Goal: Task Accomplishment & Management: Manage account settings

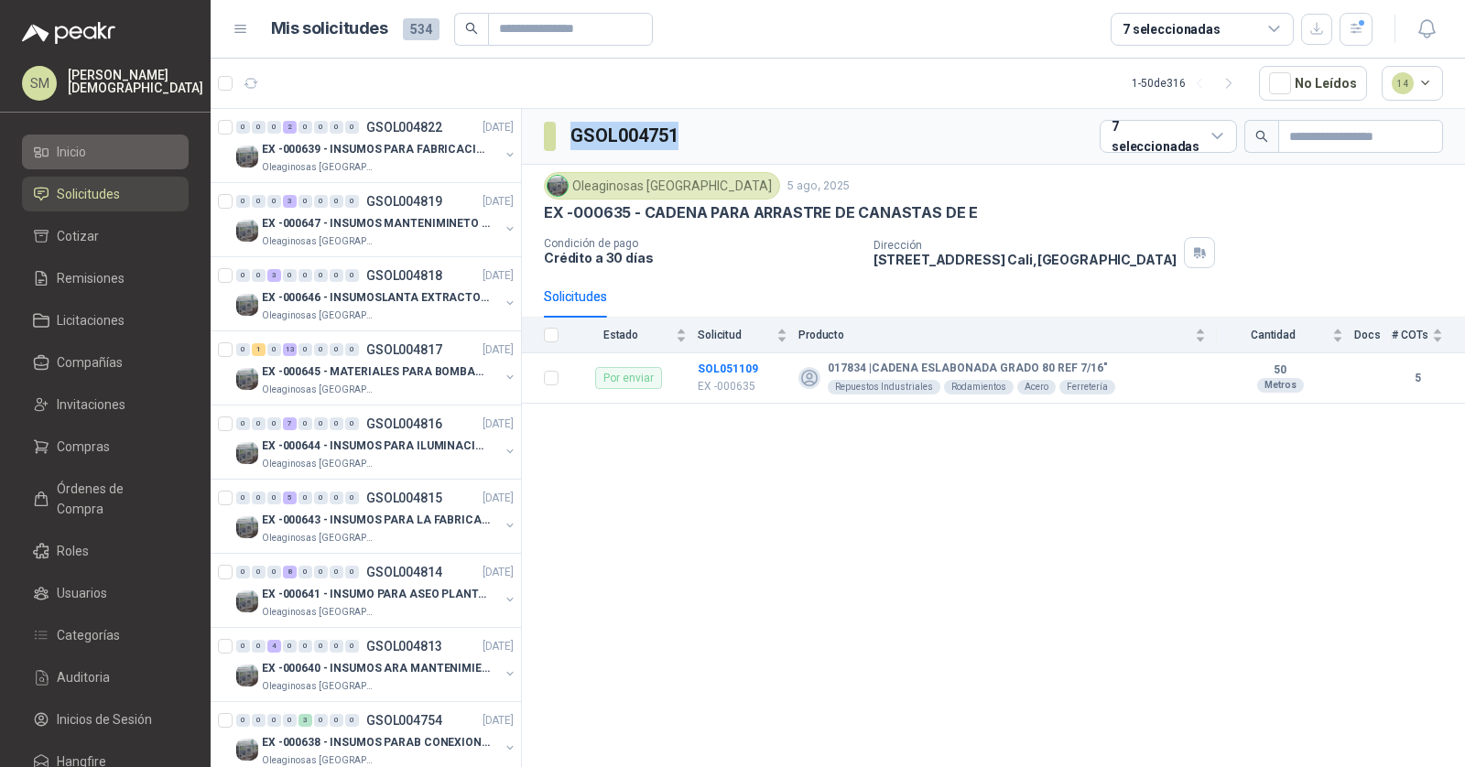
scroll to position [366, 0]
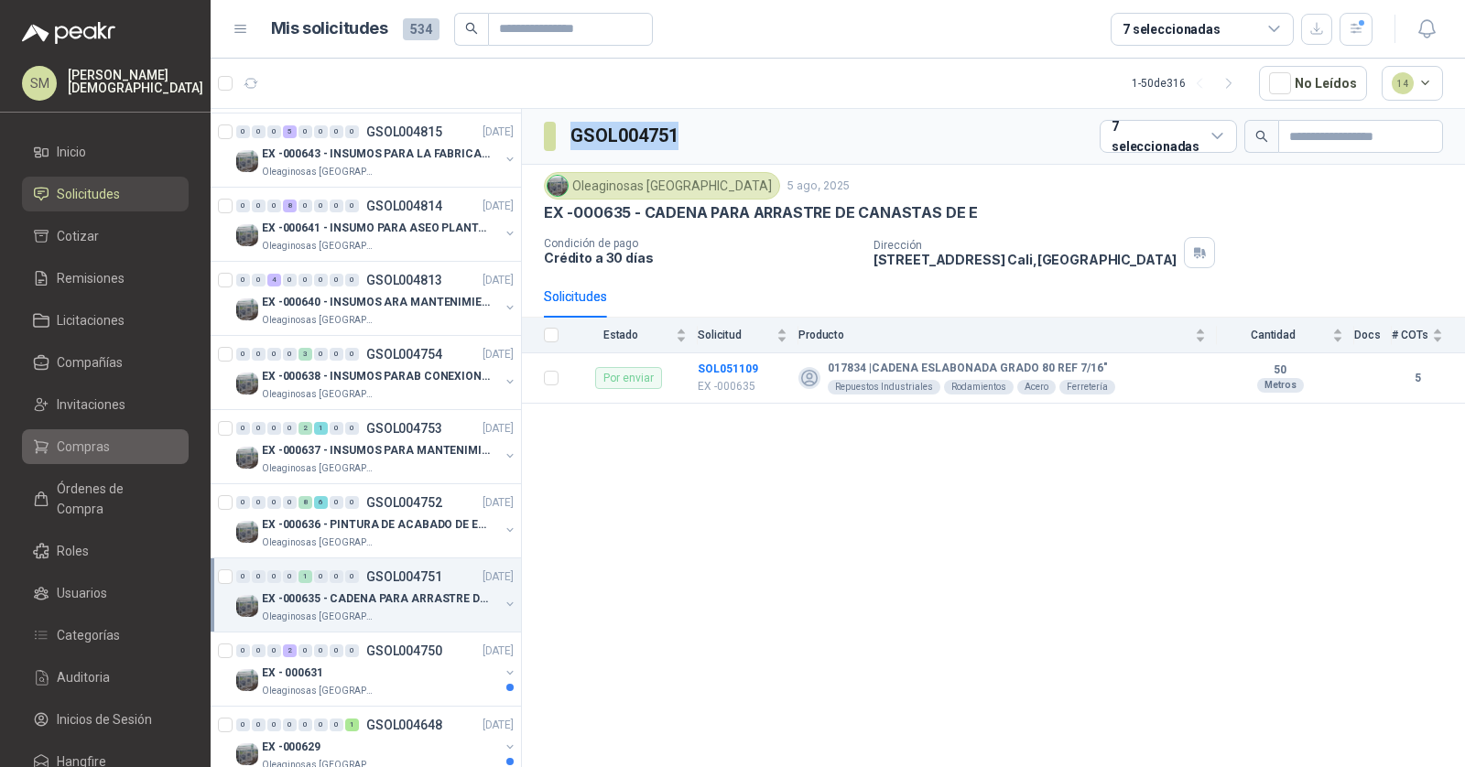
click at [86, 450] on span "Compras" at bounding box center [83, 447] width 53 height 20
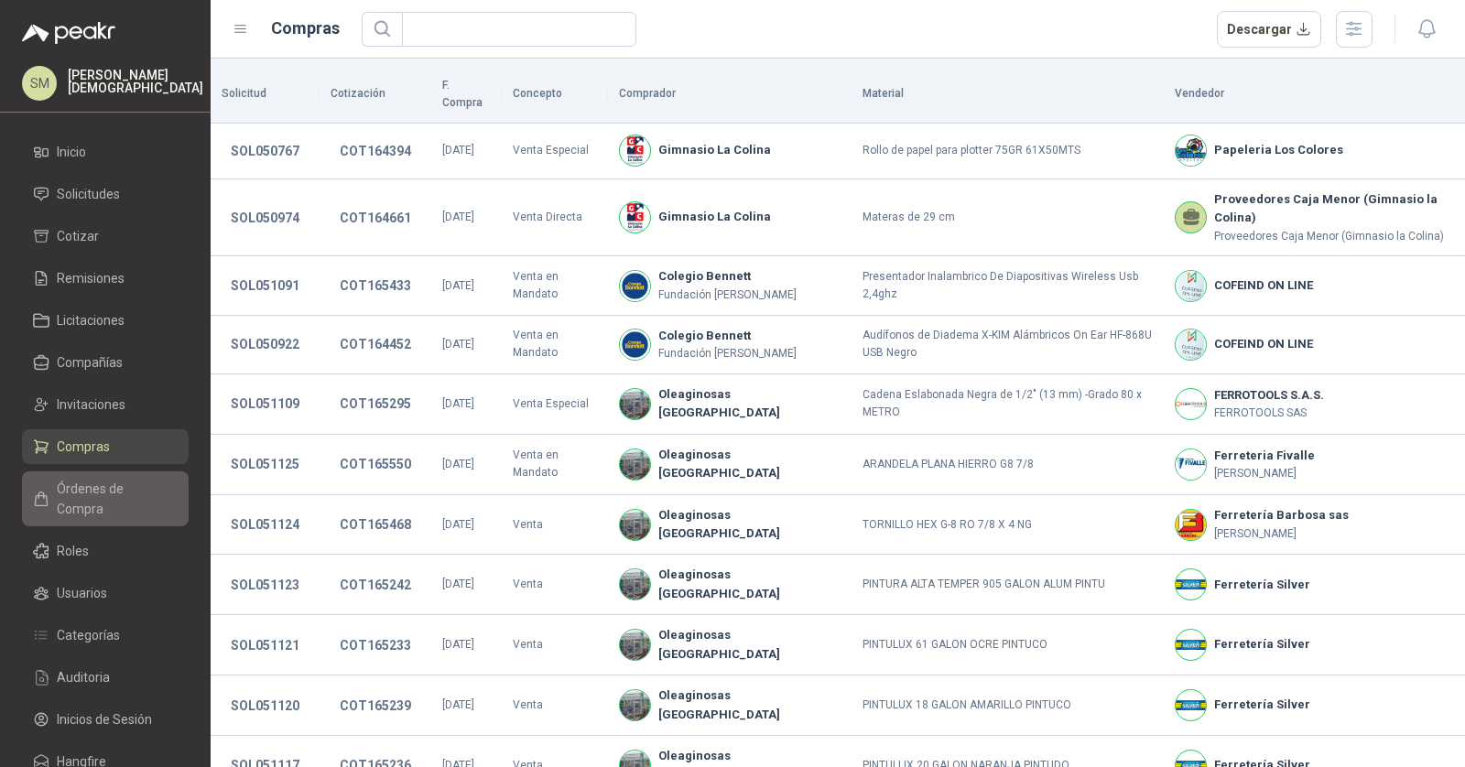
click at [116, 494] on span "Órdenes de Compra" at bounding box center [114, 499] width 114 height 40
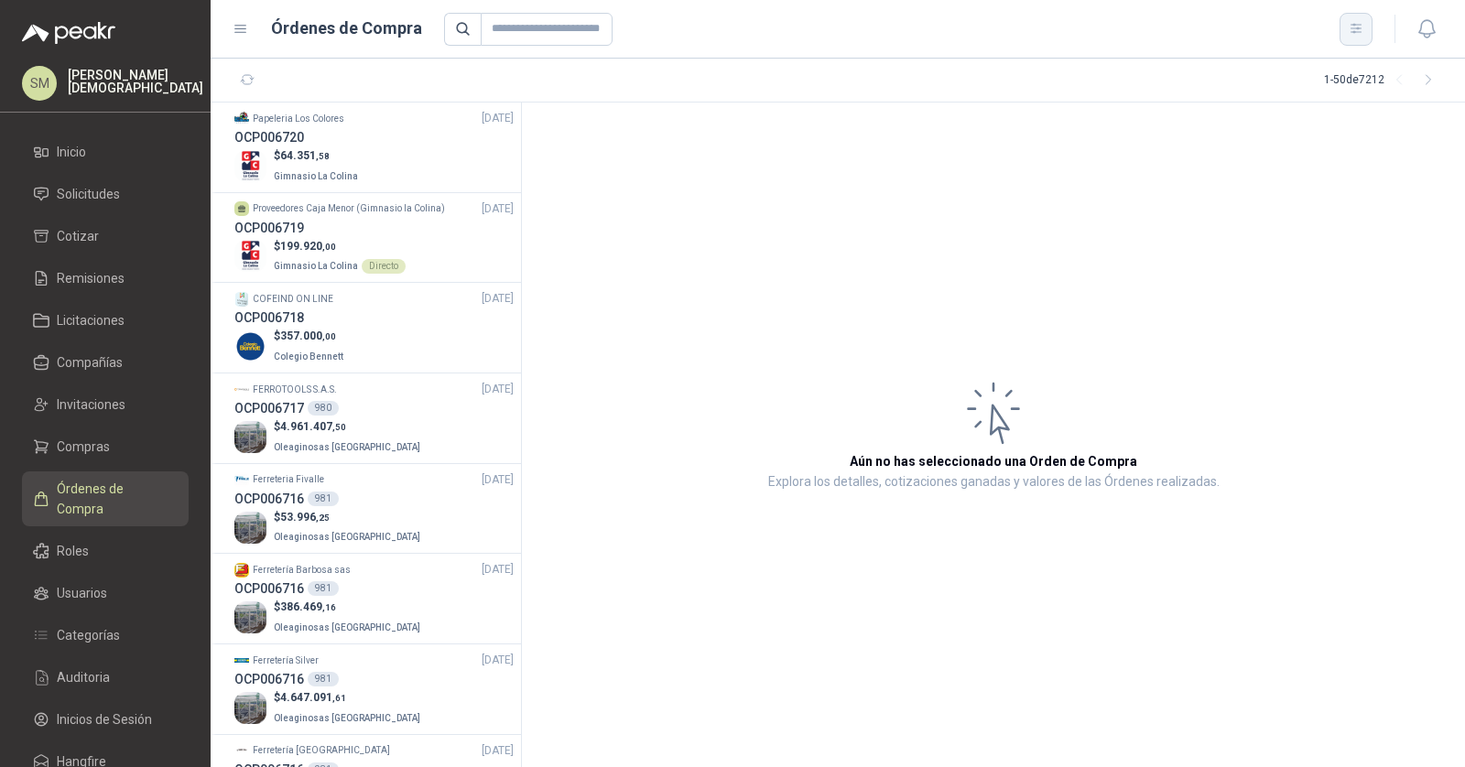
click at [1362, 29] on button "button" at bounding box center [1355, 29] width 33 height 33
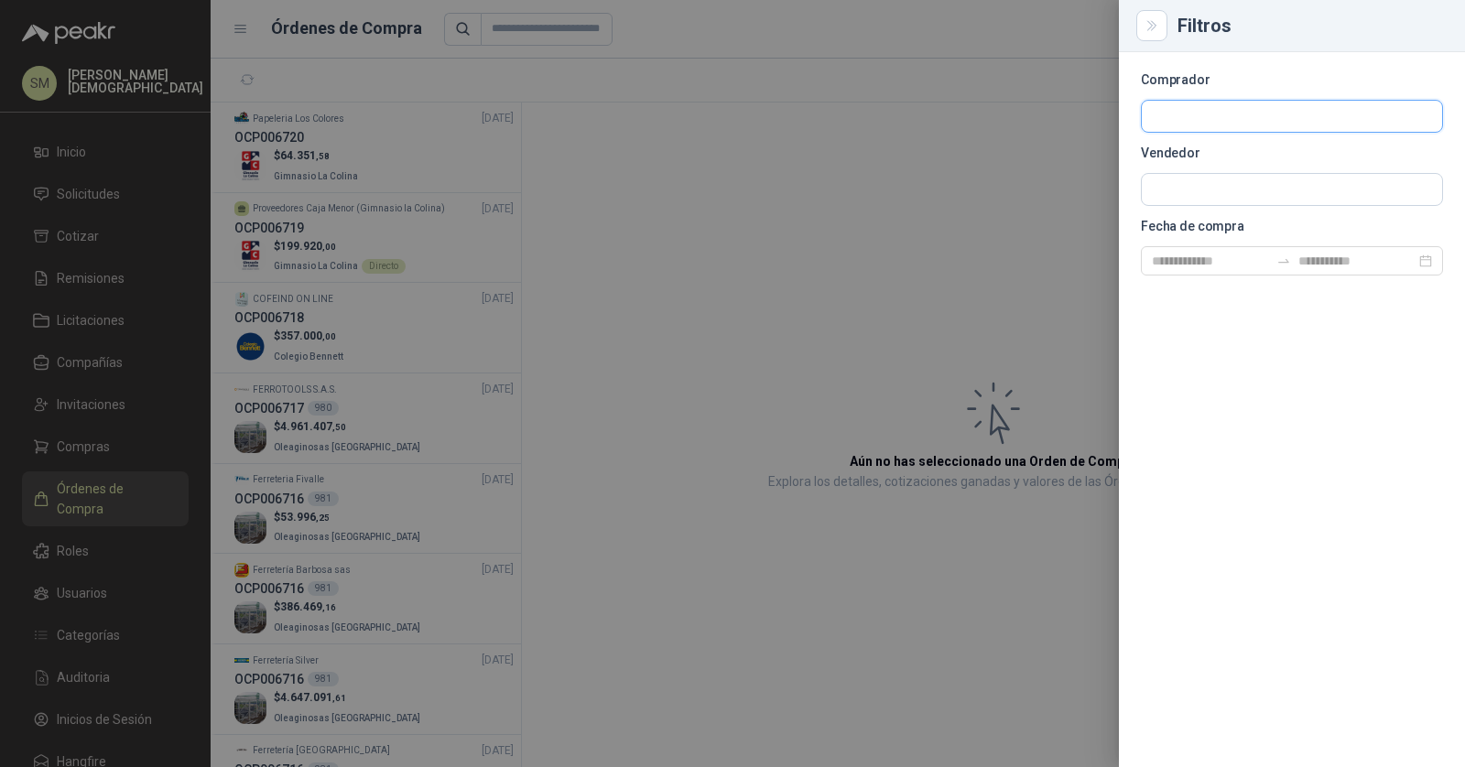
click at [1216, 105] on input "text" at bounding box center [1291, 116] width 300 height 31
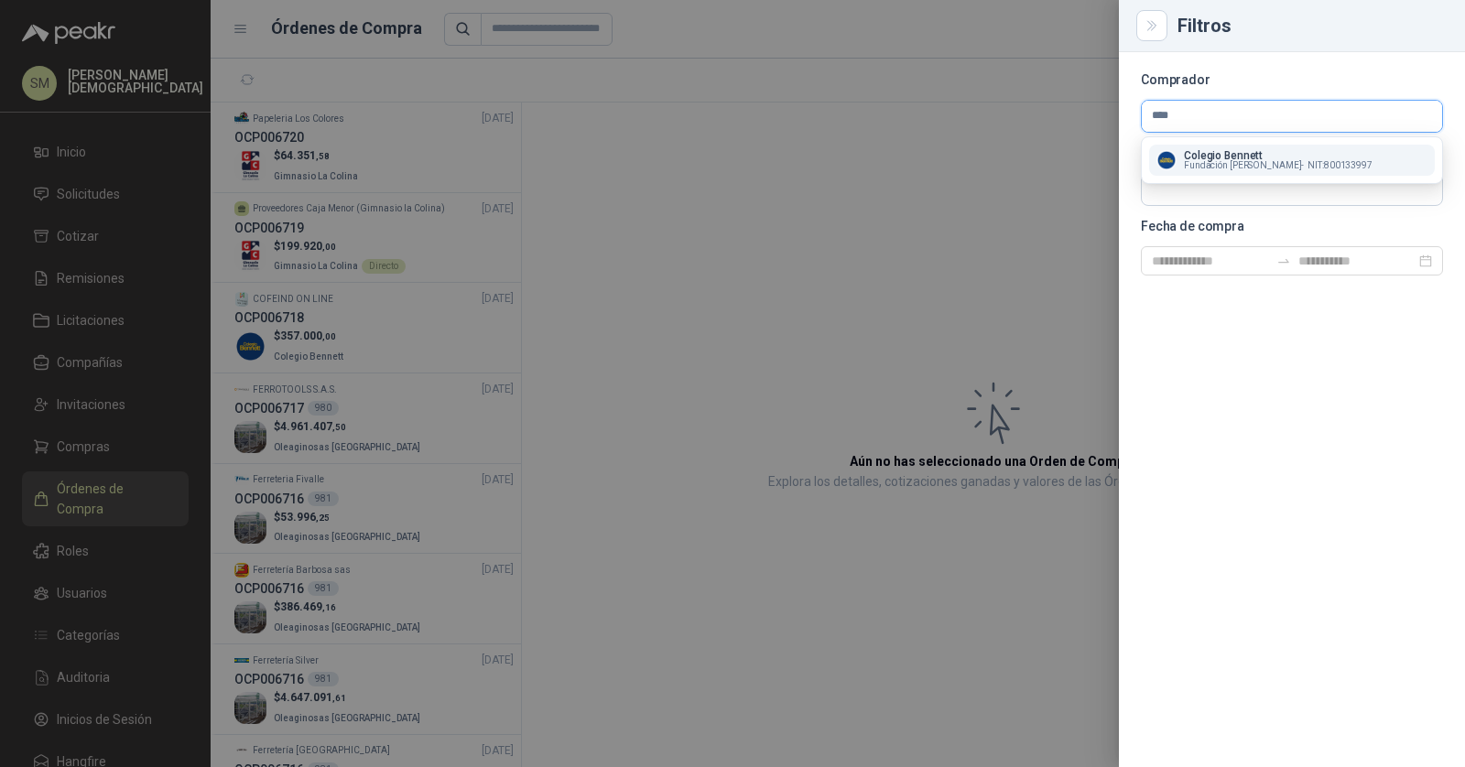
type input "****"
click at [1198, 162] on span "Fundación Bennett -" at bounding box center [1244, 165] width 120 height 9
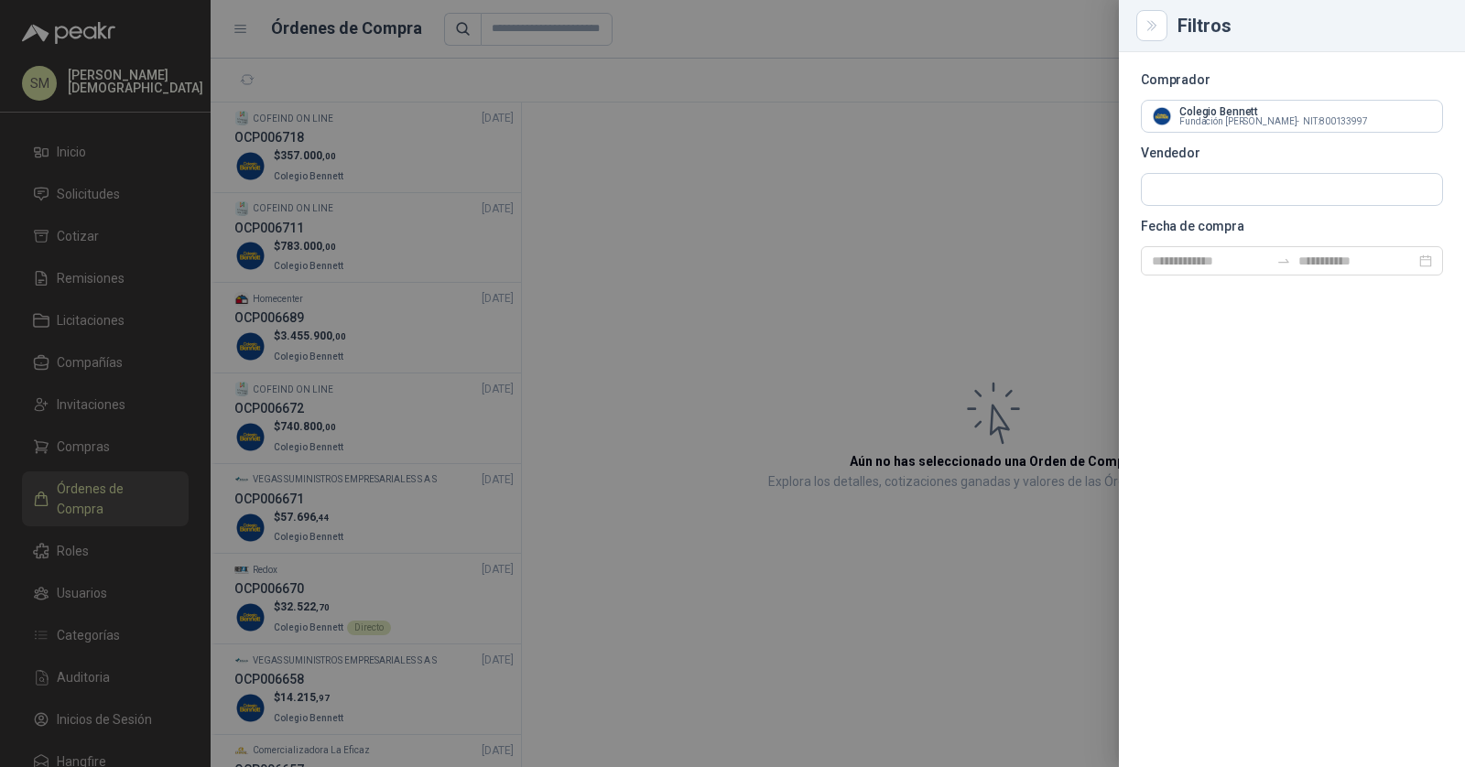
click at [800, 165] on div at bounding box center [732, 383] width 1465 height 767
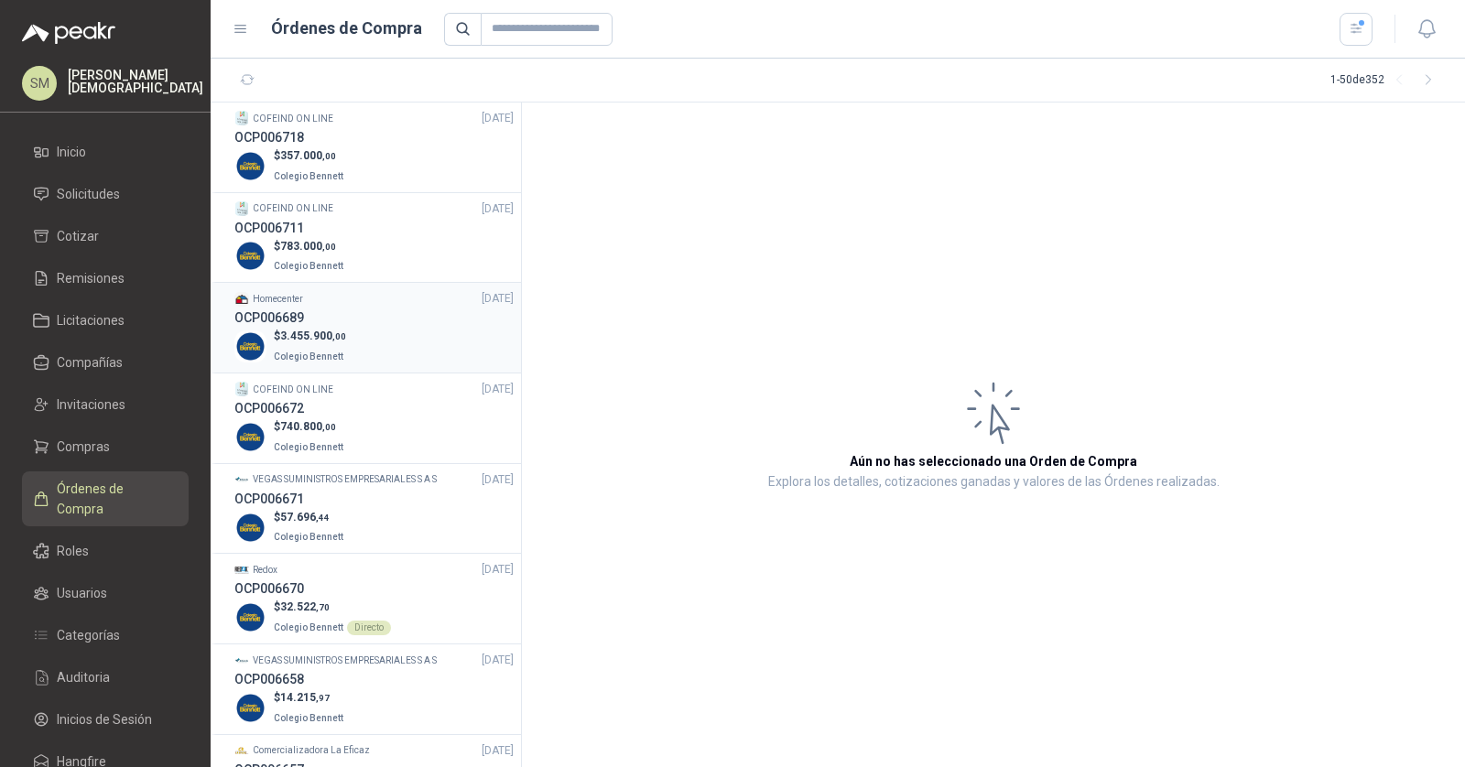
click at [413, 348] on div "$ 3.455.900 ,00 [GEOGRAPHIC_DATA]" at bounding box center [373, 347] width 279 height 38
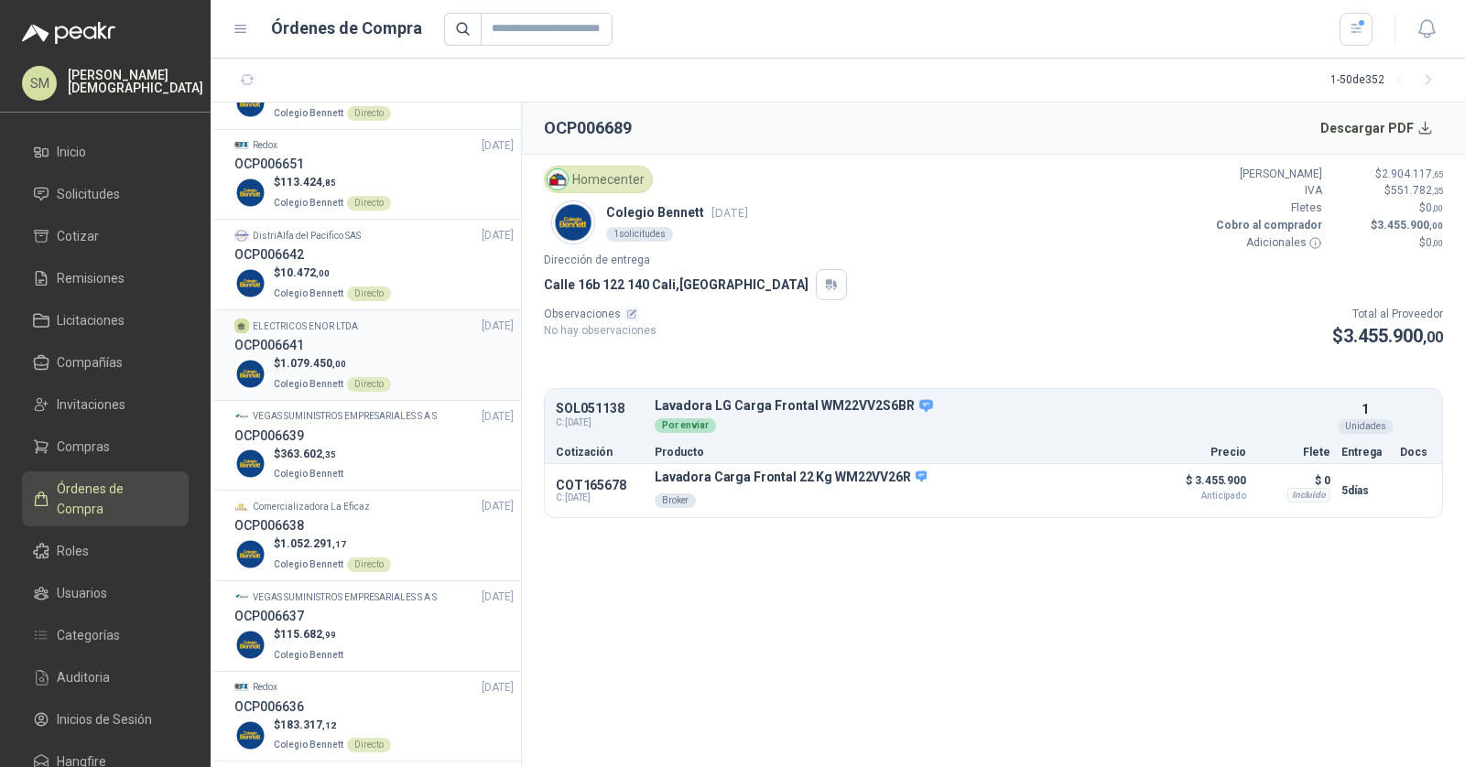
scroll to position [1353, 0]
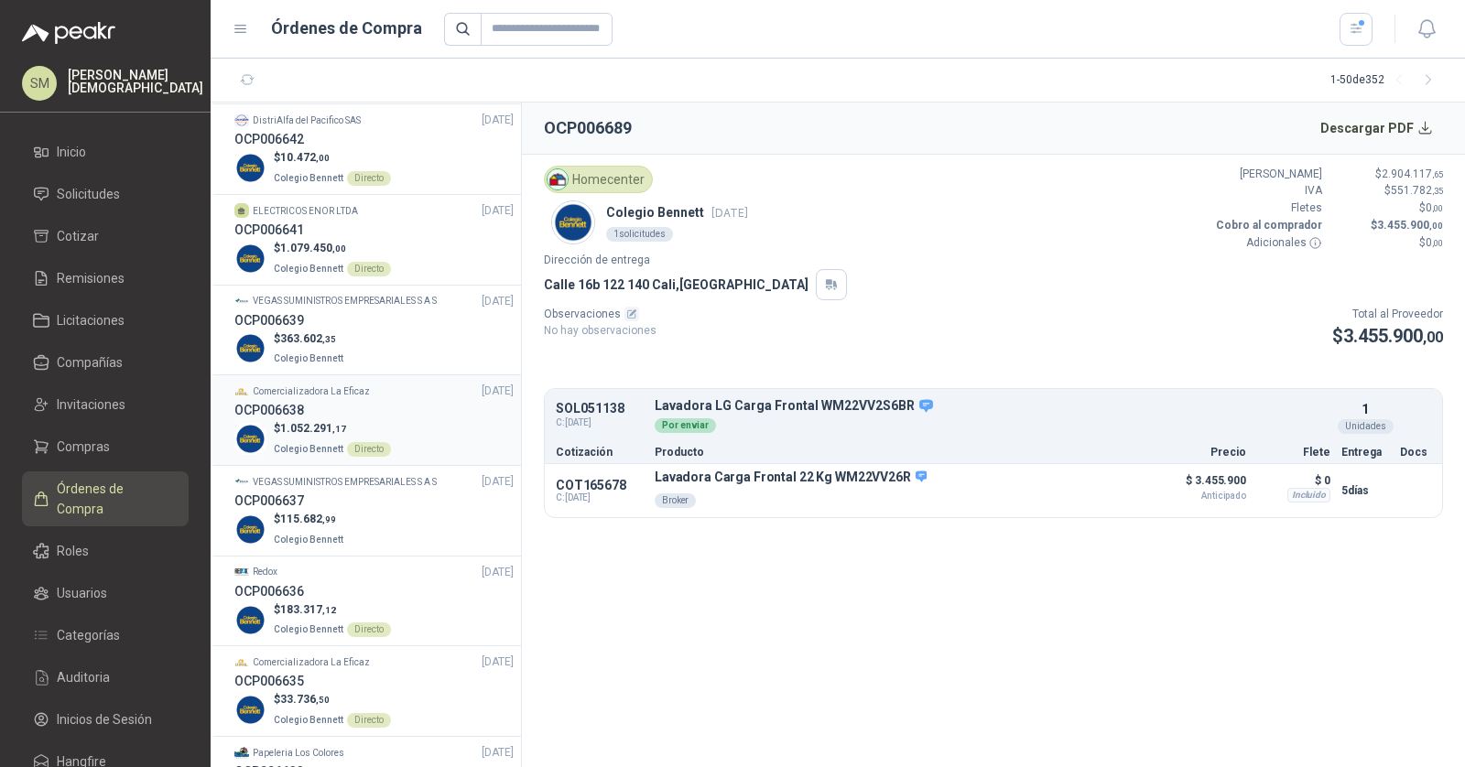
click at [379, 426] on p "$ 1.052.291 ,17" at bounding box center [332, 428] width 117 height 17
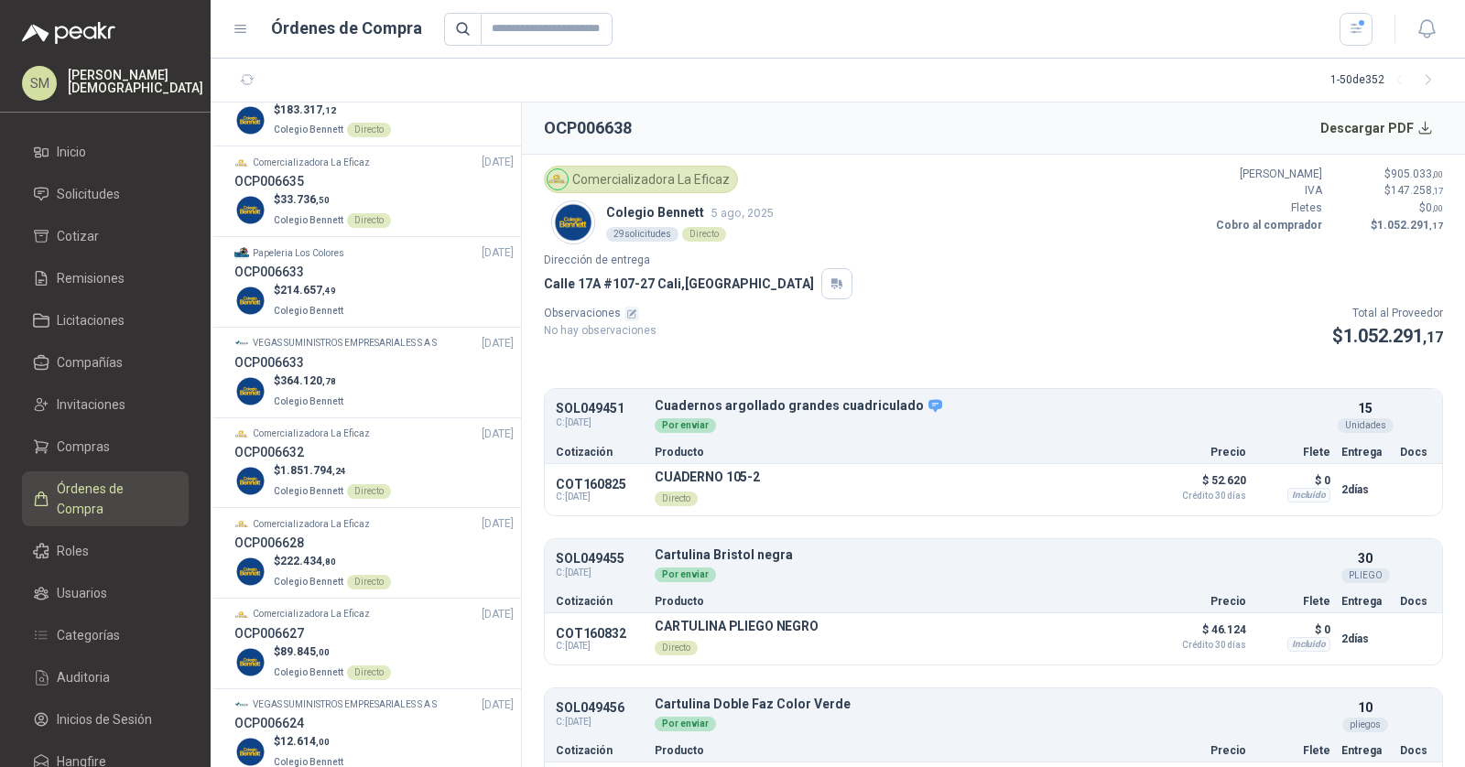
scroll to position [2006, 0]
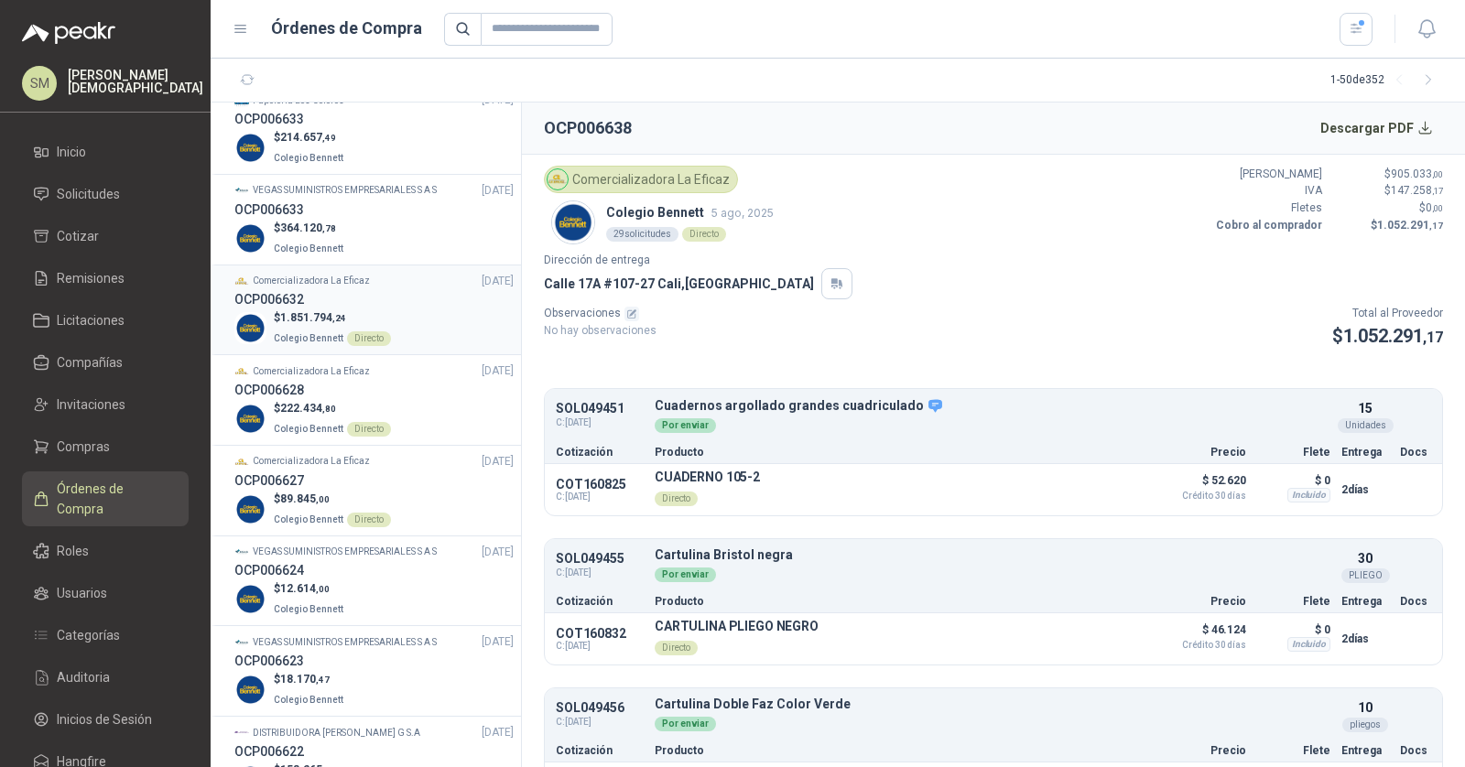
click at [366, 309] on p "$ 1.851.794 ,24" at bounding box center [332, 317] width 117 height 17
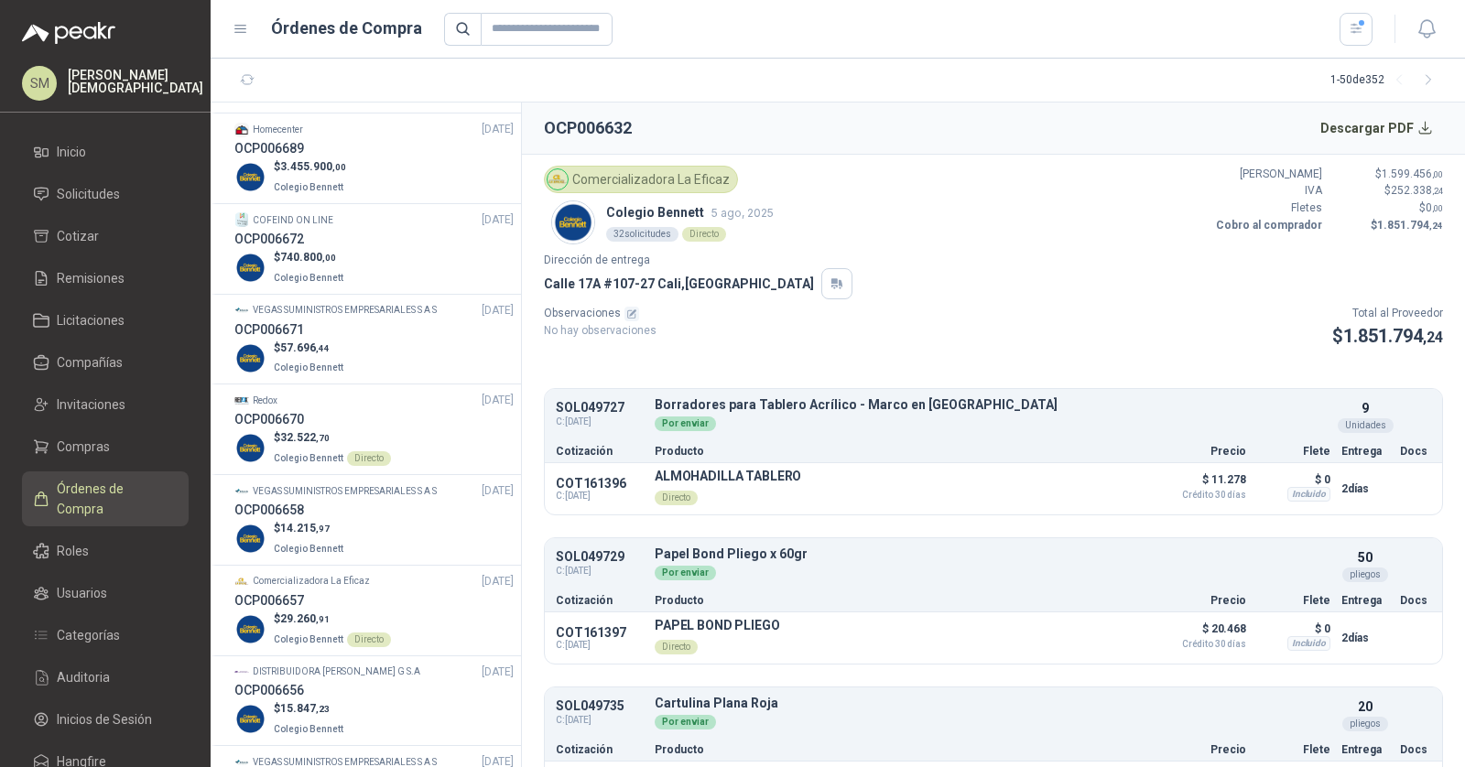
scroll to position [15, 0]
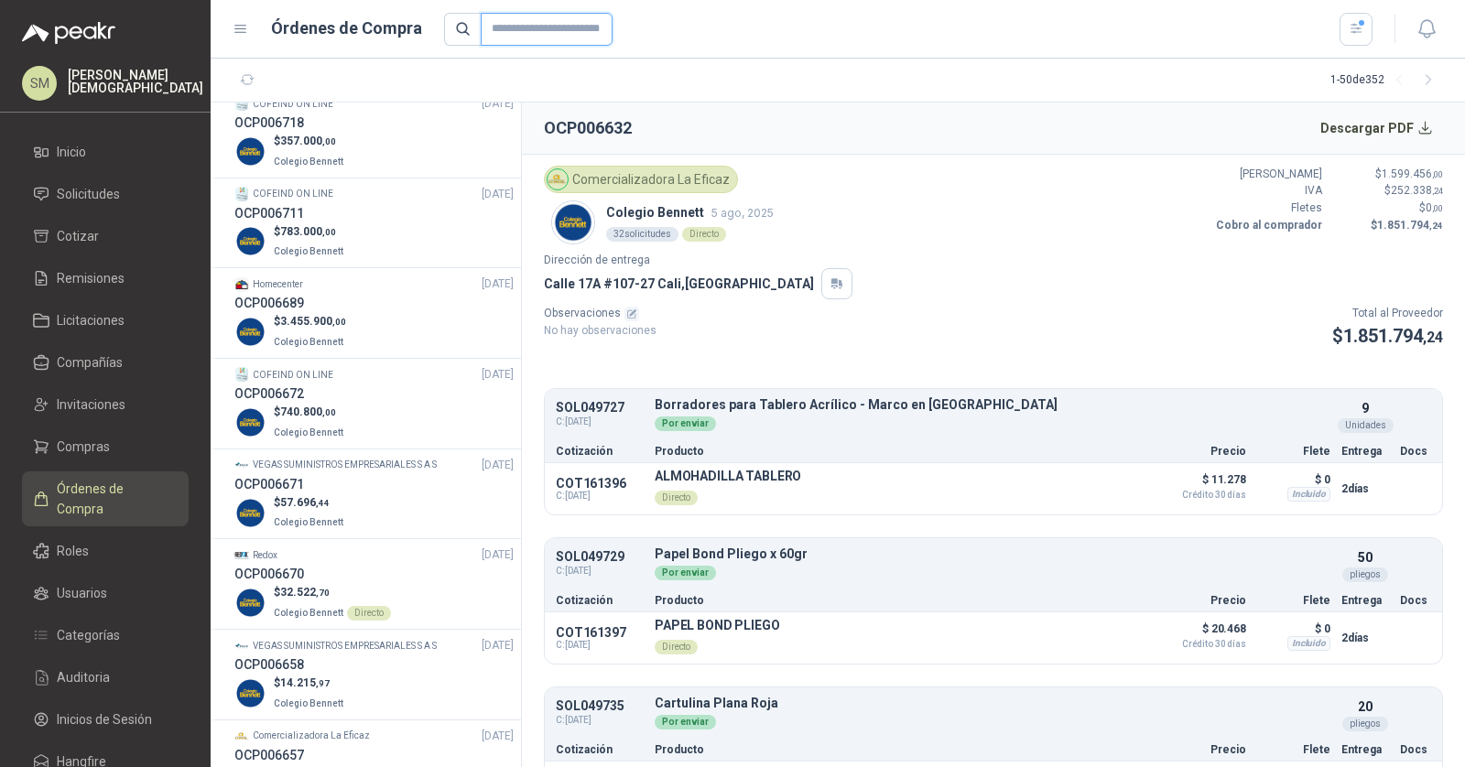
click at [566, 22] on input "text" at bounding box center [547, 29] width 132 height 33
type input "****"
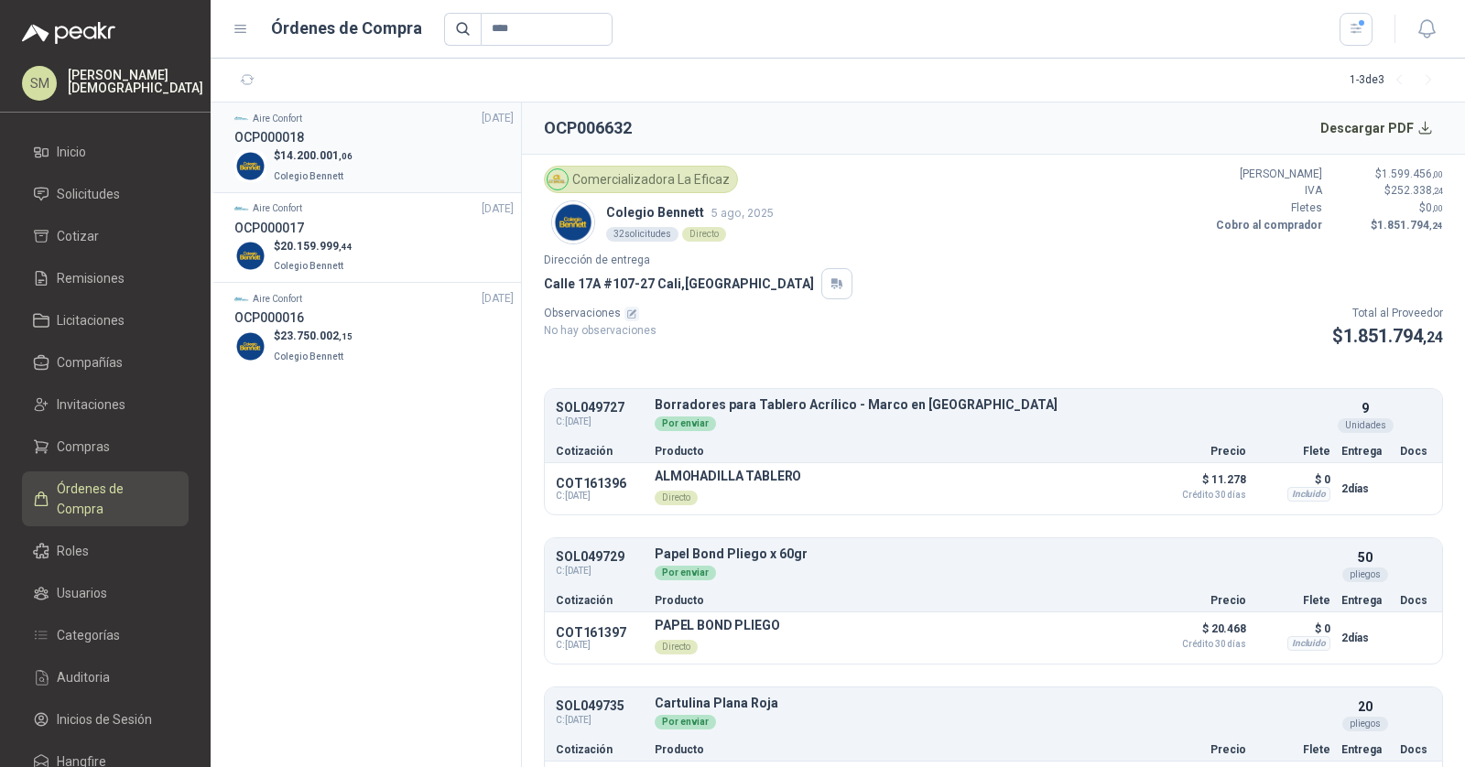
click at [405, 160] on div "$ 14.200.001 ,06 Colegio Bennett" at bounding box center [373, 166] width 279 height 38
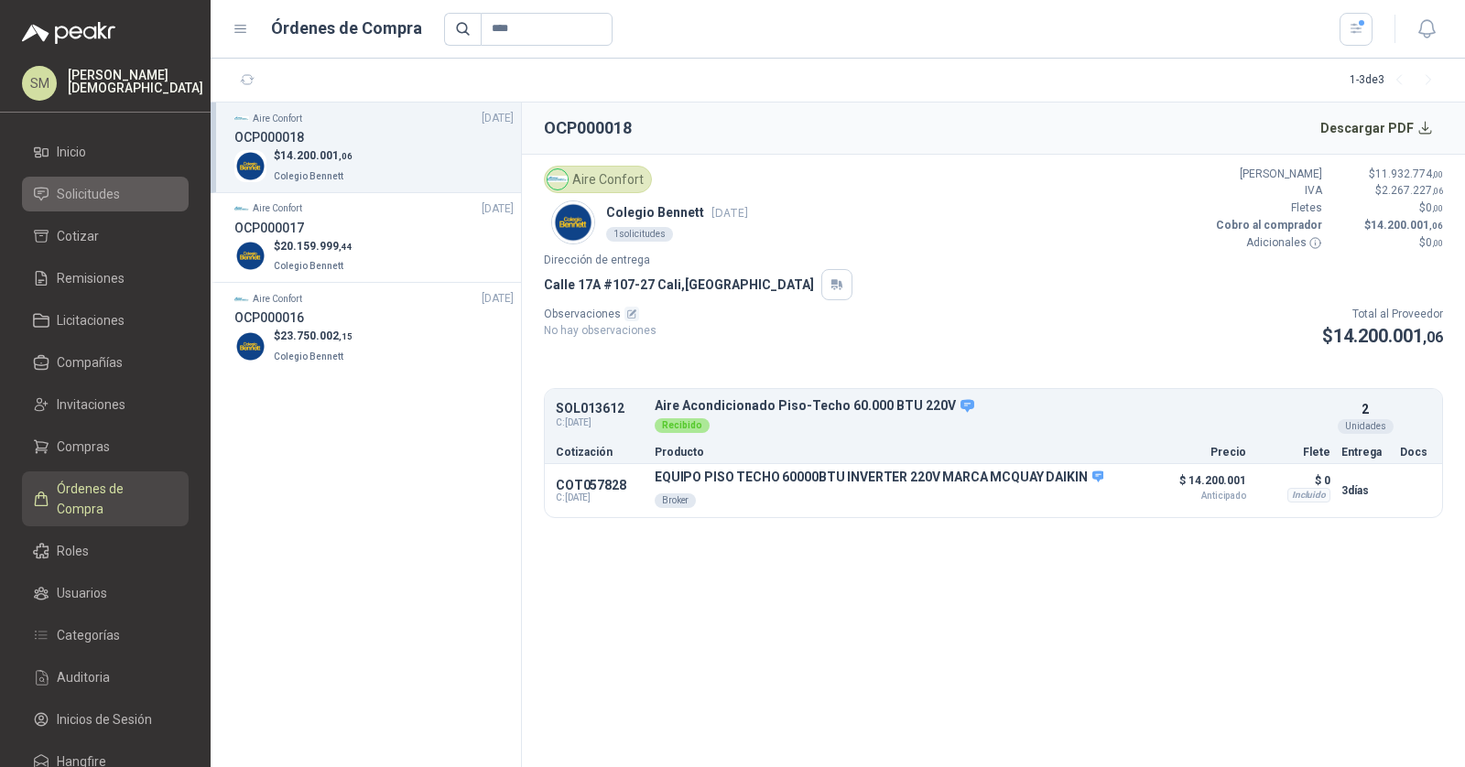
click at [94, 196] on span "Solicitudes" at bounding box center [88, 194] width 63 height 20
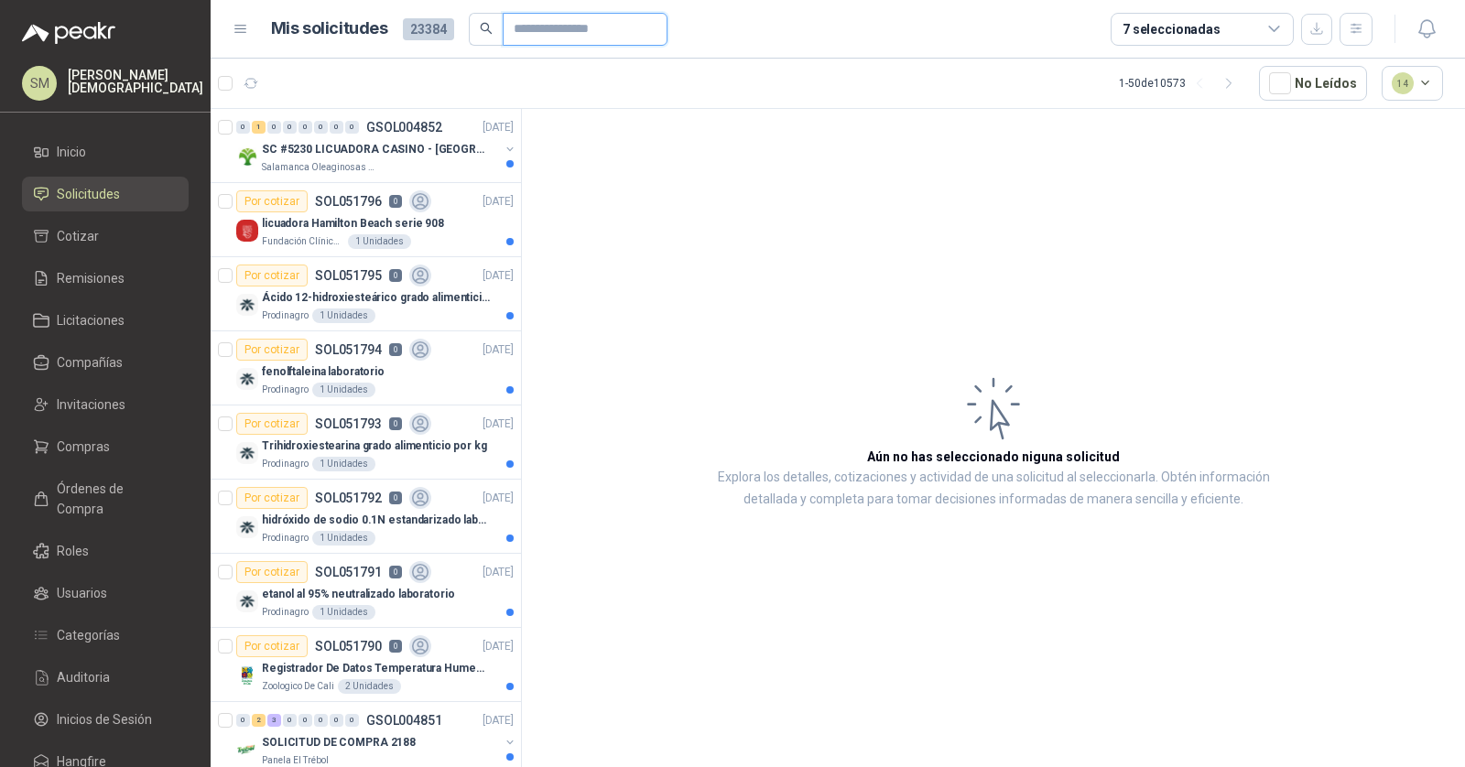
click at [527, 27] on input "text" at bounding box center [578, 29] width 128 height 31
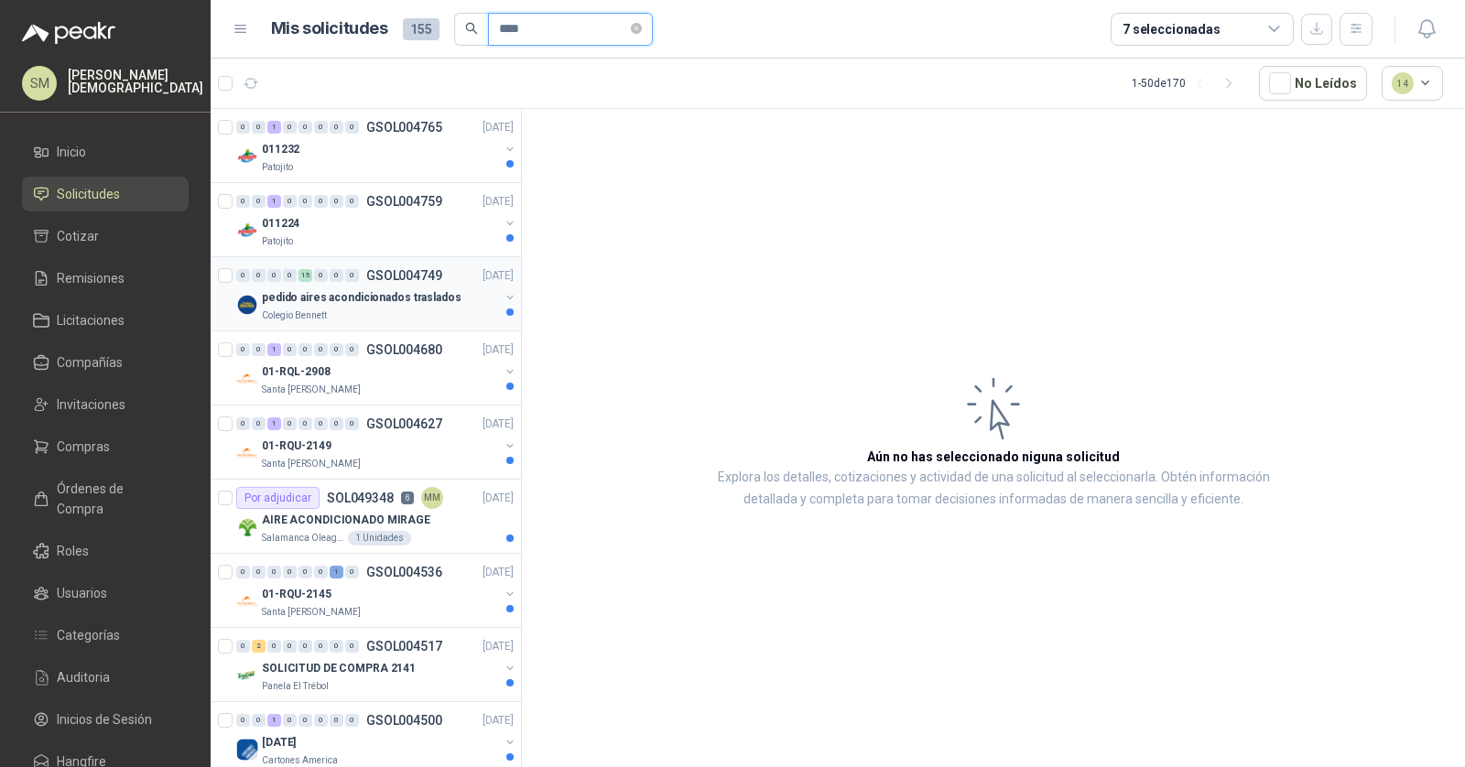
type input "****"
click at [385, 291] on p "pedido aires acondicionados traslados" at bounding box center [362, 297] width 200 height 17
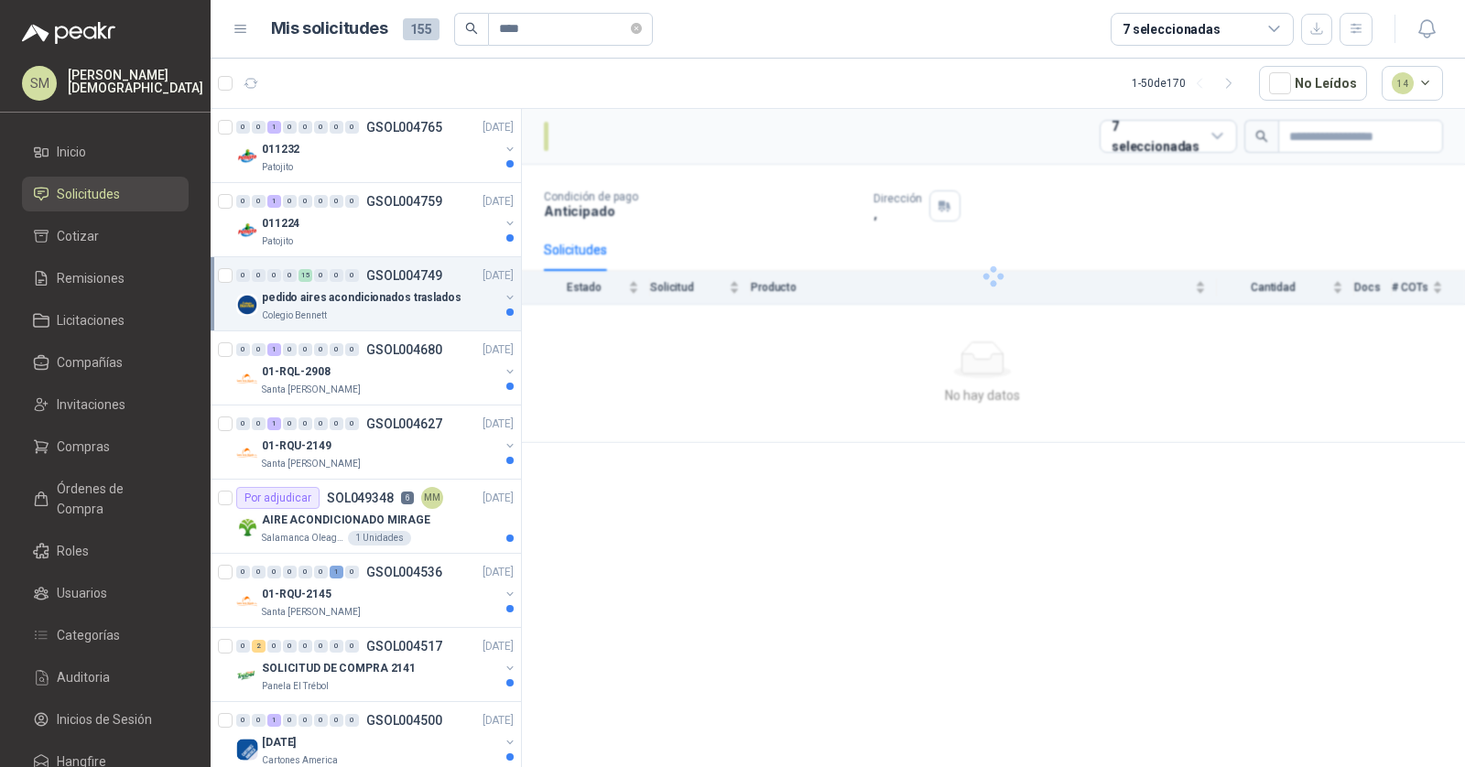
click at [405, 292] on p "pedido aires acondicionados traslados" at bounding box center [362, 297] width 200 height 17
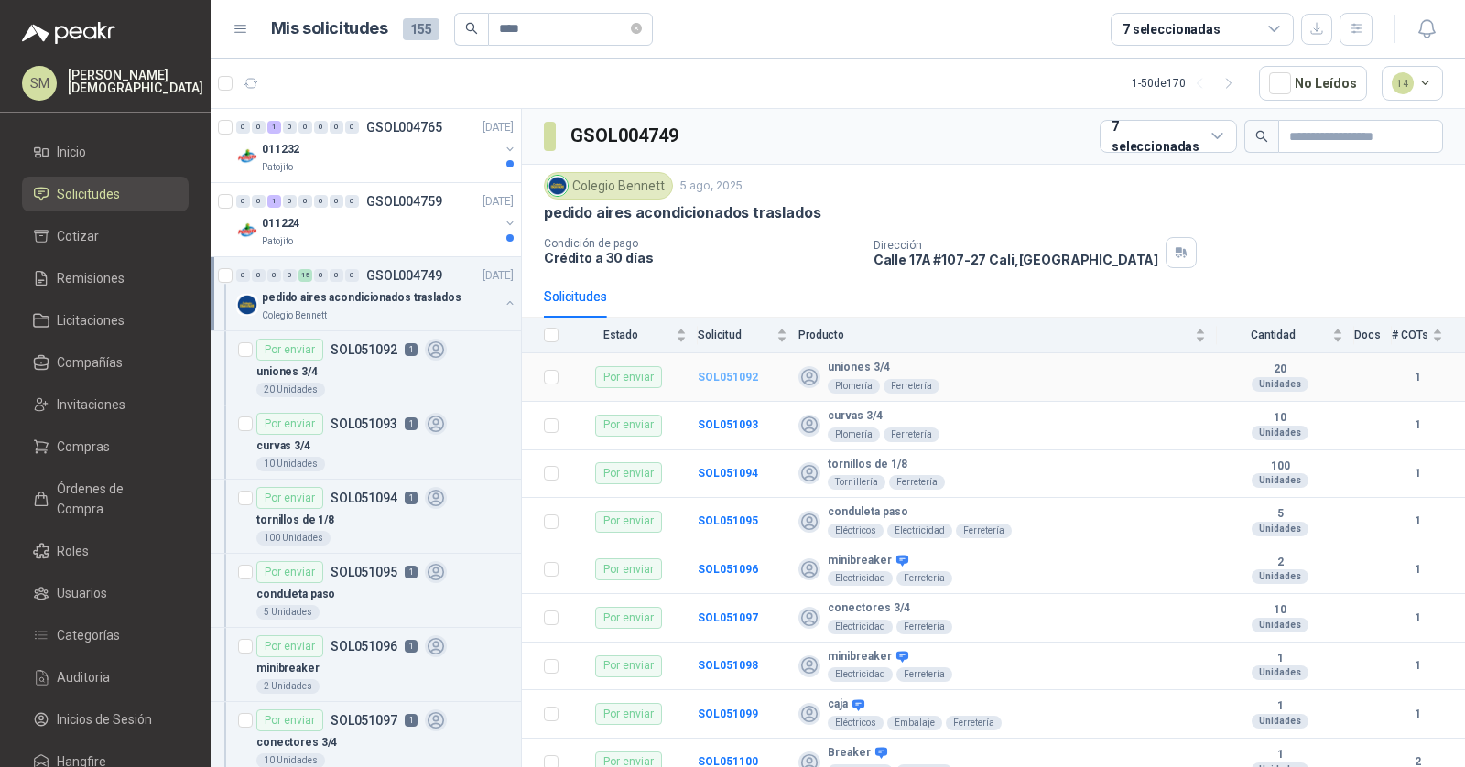
click at [709, 373] on b "SOL051092" at bounding box center [728, 377] width 60 height 13
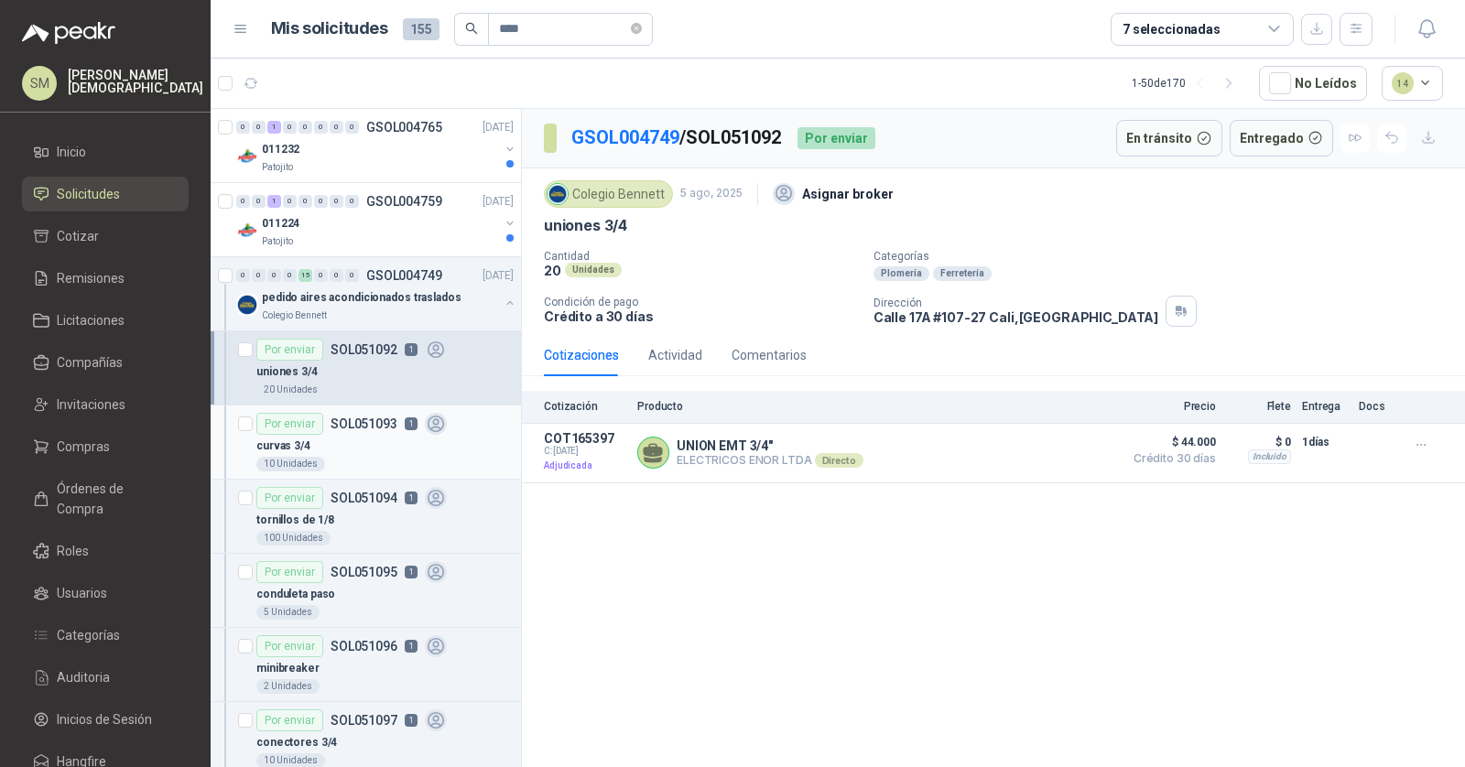
click at [341, 430] on div "Por enviar SOL051093 1" at bounding box center [351, 424] width 190 height 22
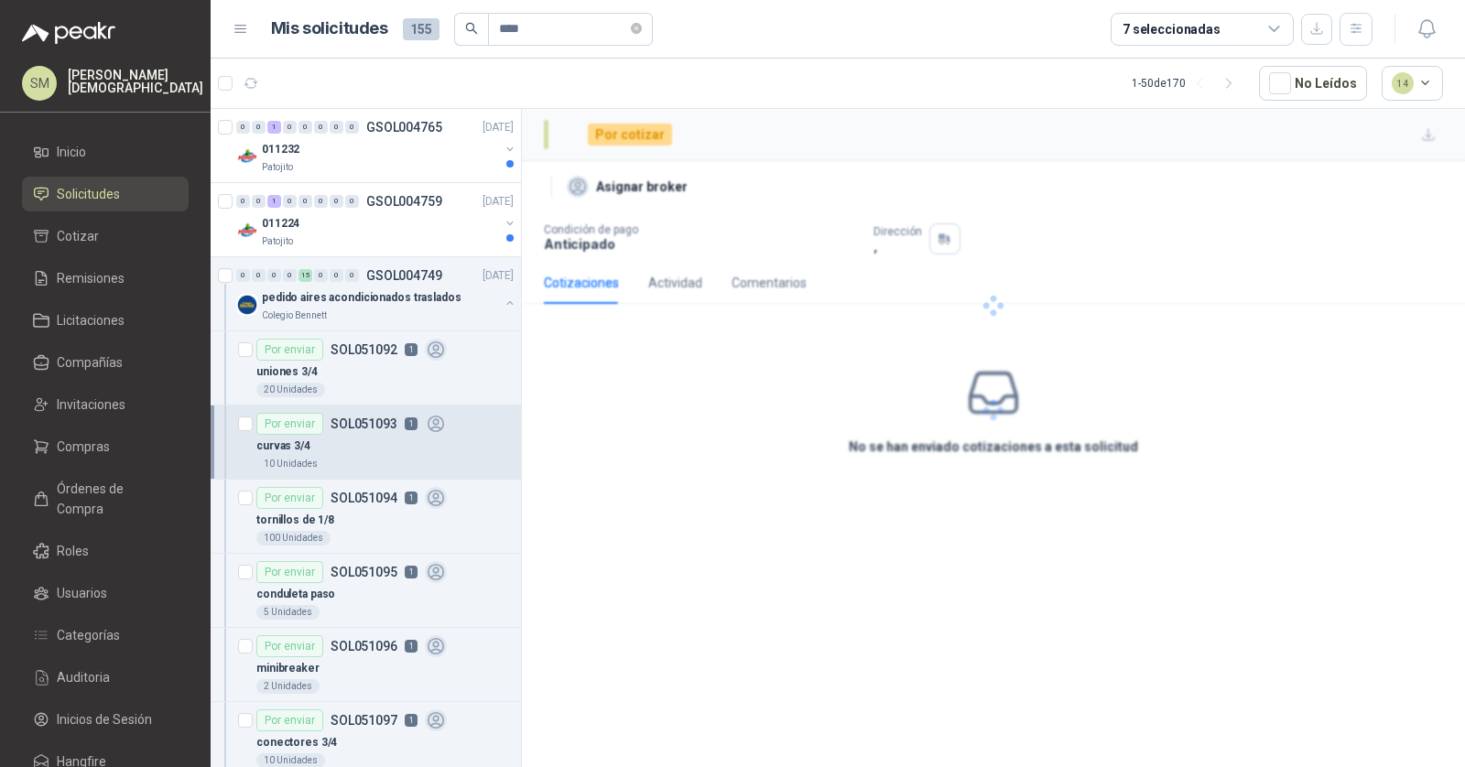
click at [366, 451] on div "curvas 3/4" at bounding box center [384, 446] width 257 height 22
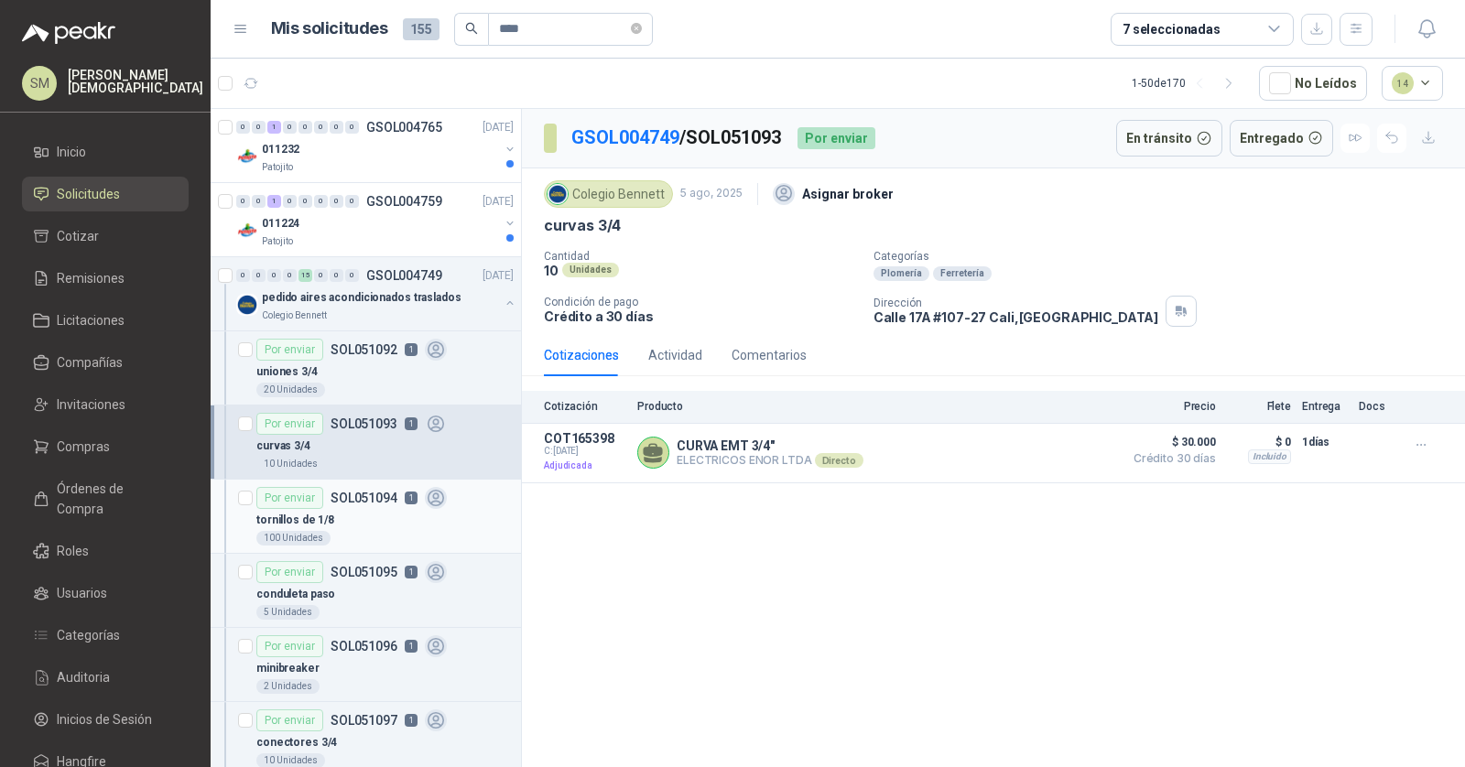
click at [356, 503] on div "Por enviar SOL051094 1" at bounding box center [351, 498] width 190 height 22
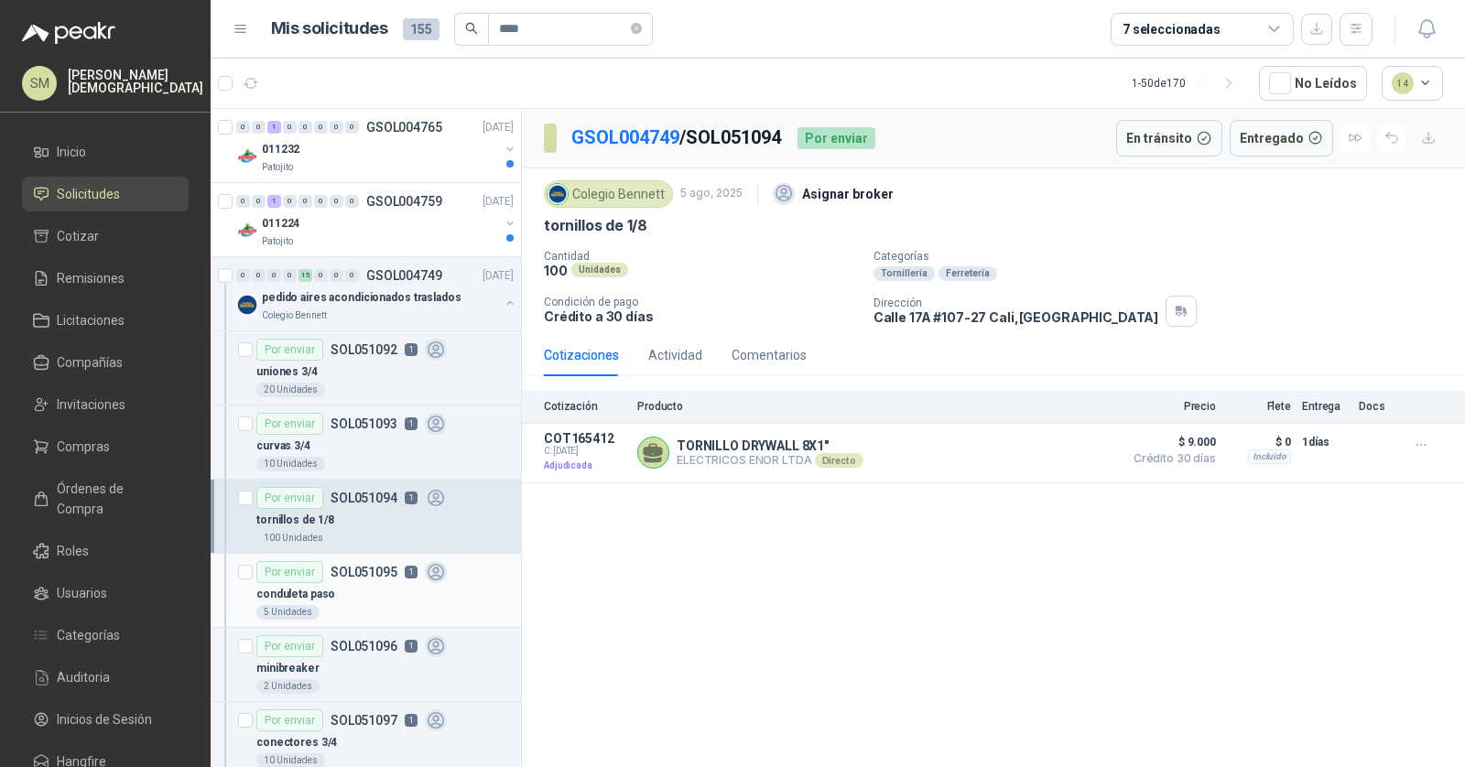
click at [343, 583] on div "conduleta paso" at bounding box center [384, 594] width 257 height 22
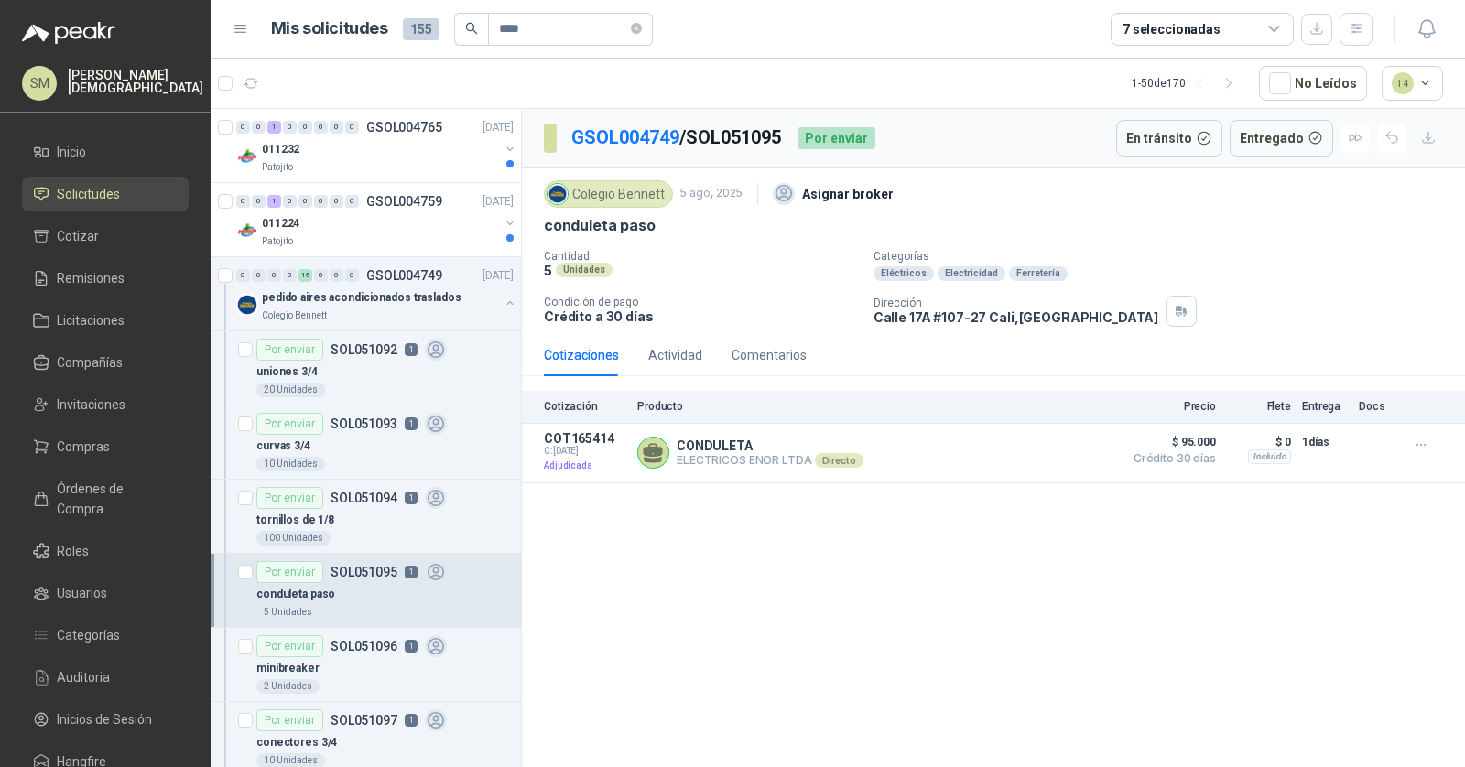
scroll to position [183, 0]
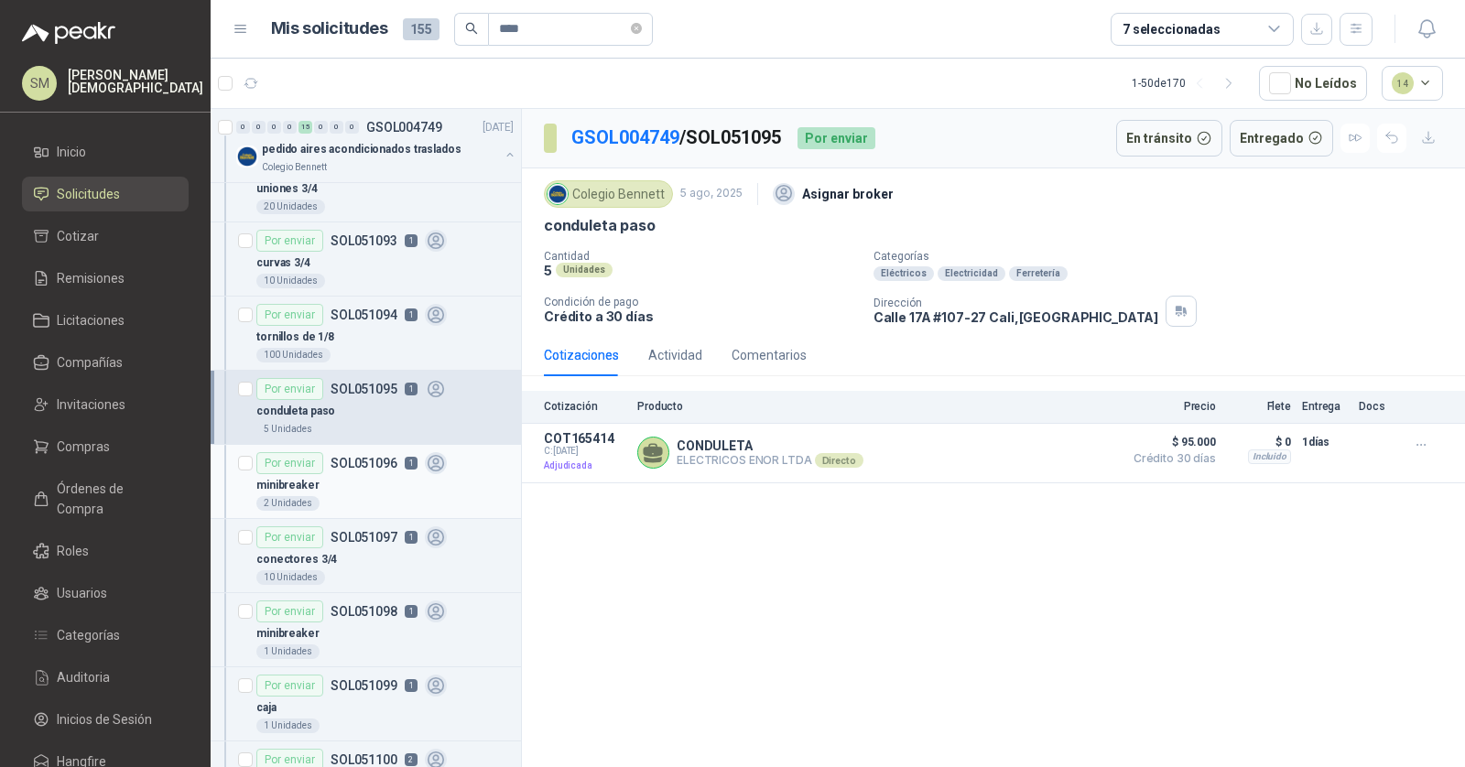
click at [358, 478] on div "minibreaker" at bounding box center [384, 485] width 257 height 22
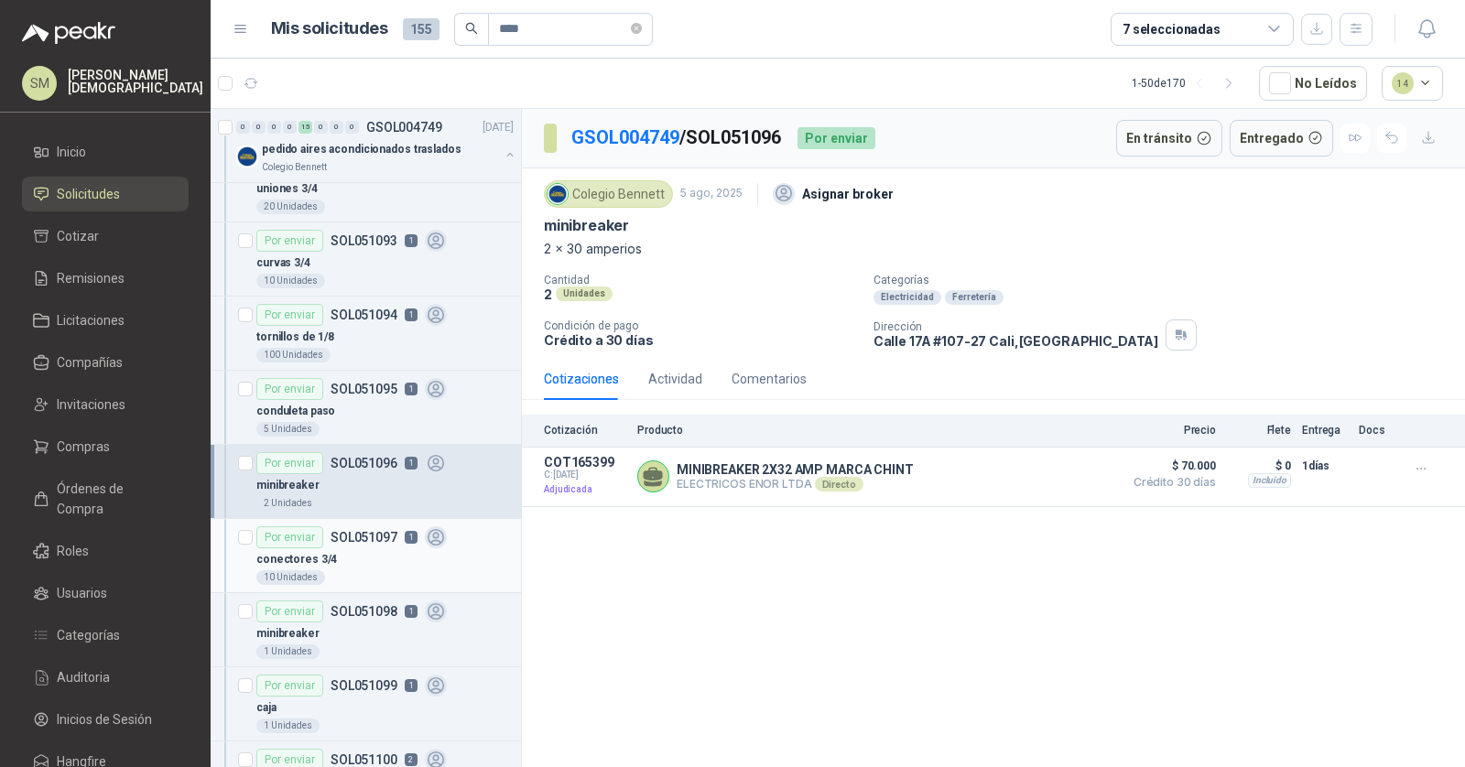
click at [363, 550] on div "conectores 3/4" at bounding box center [384, 559] width 257 height 22
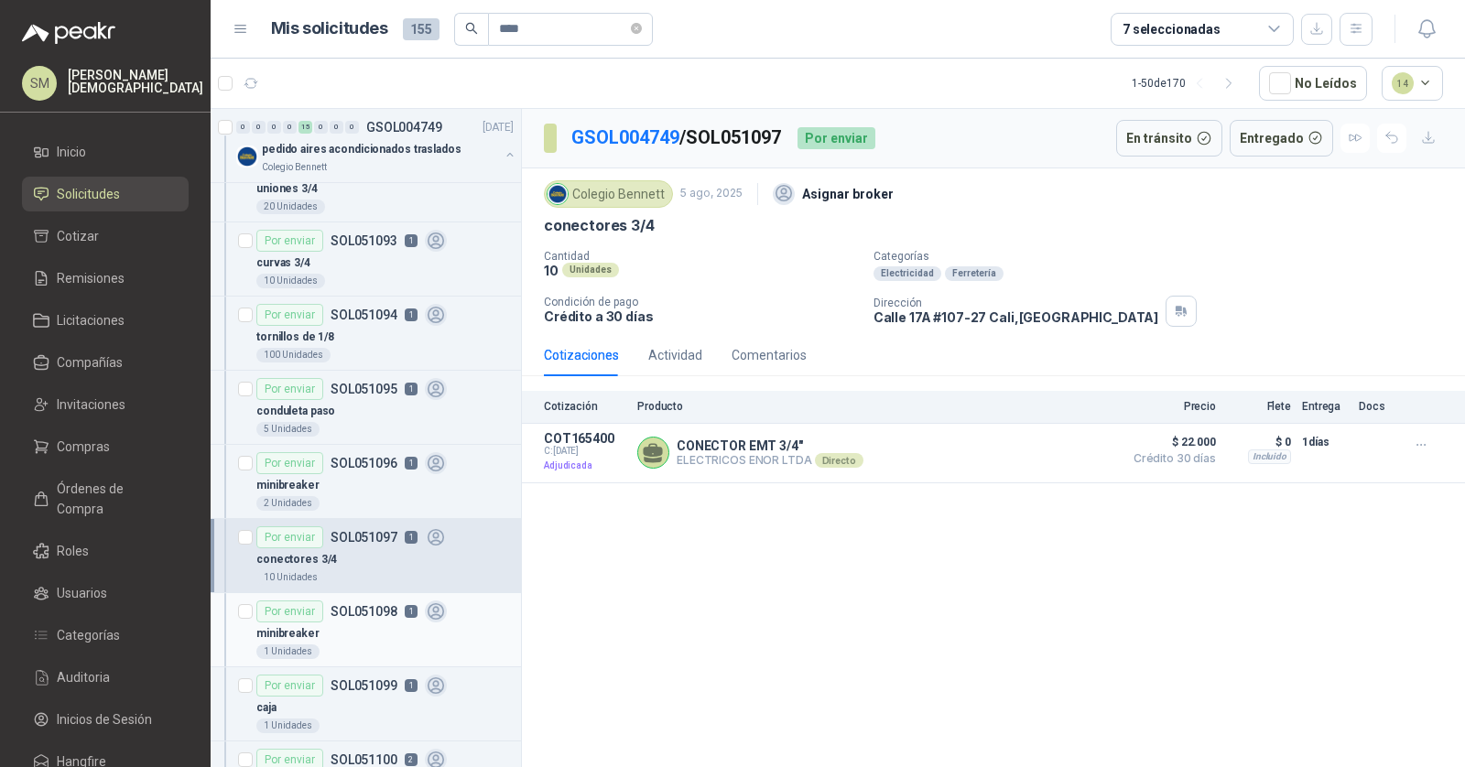
click at [364, 611] on p "SOL051098" at bounding box center [363, 611] width 67 height 13
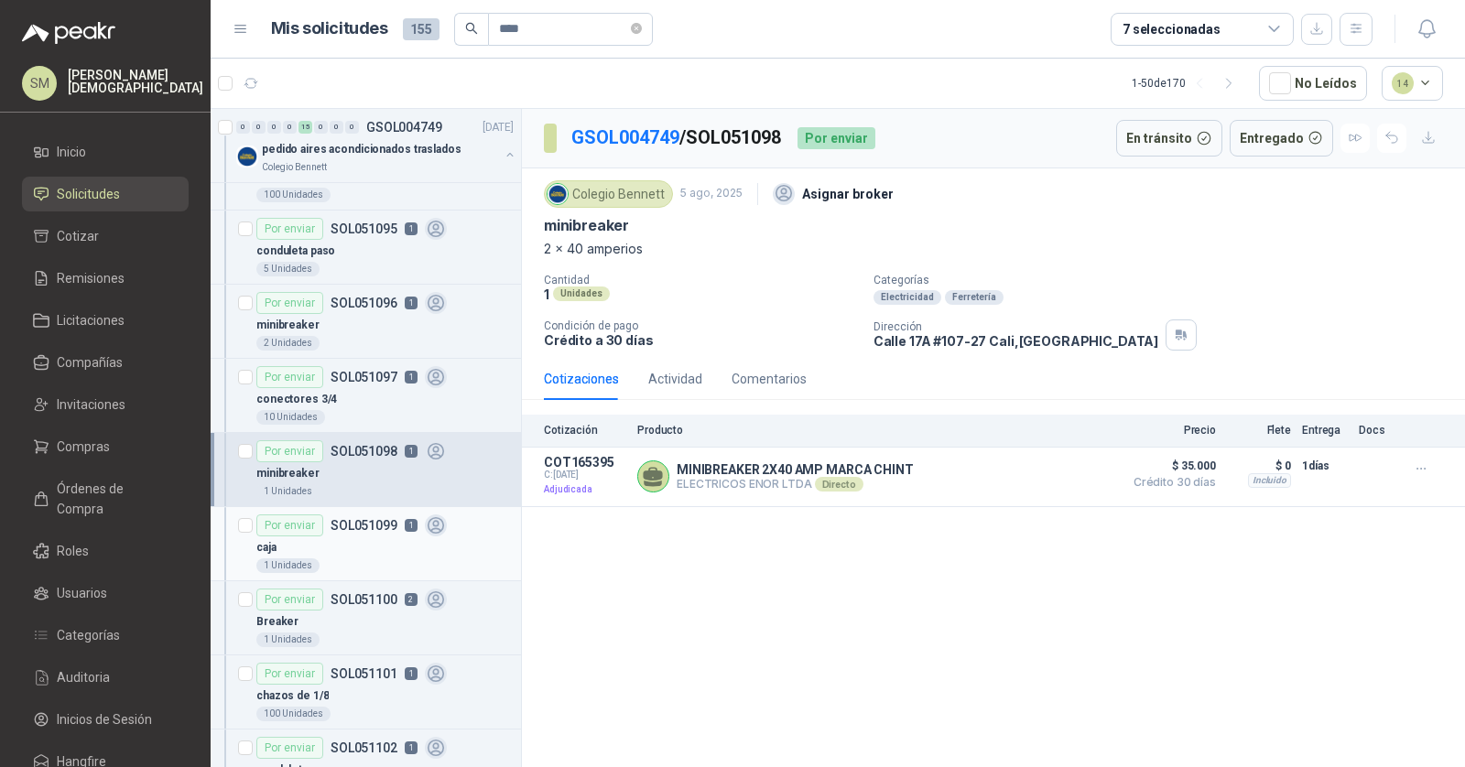
scroll to position [321, 0]
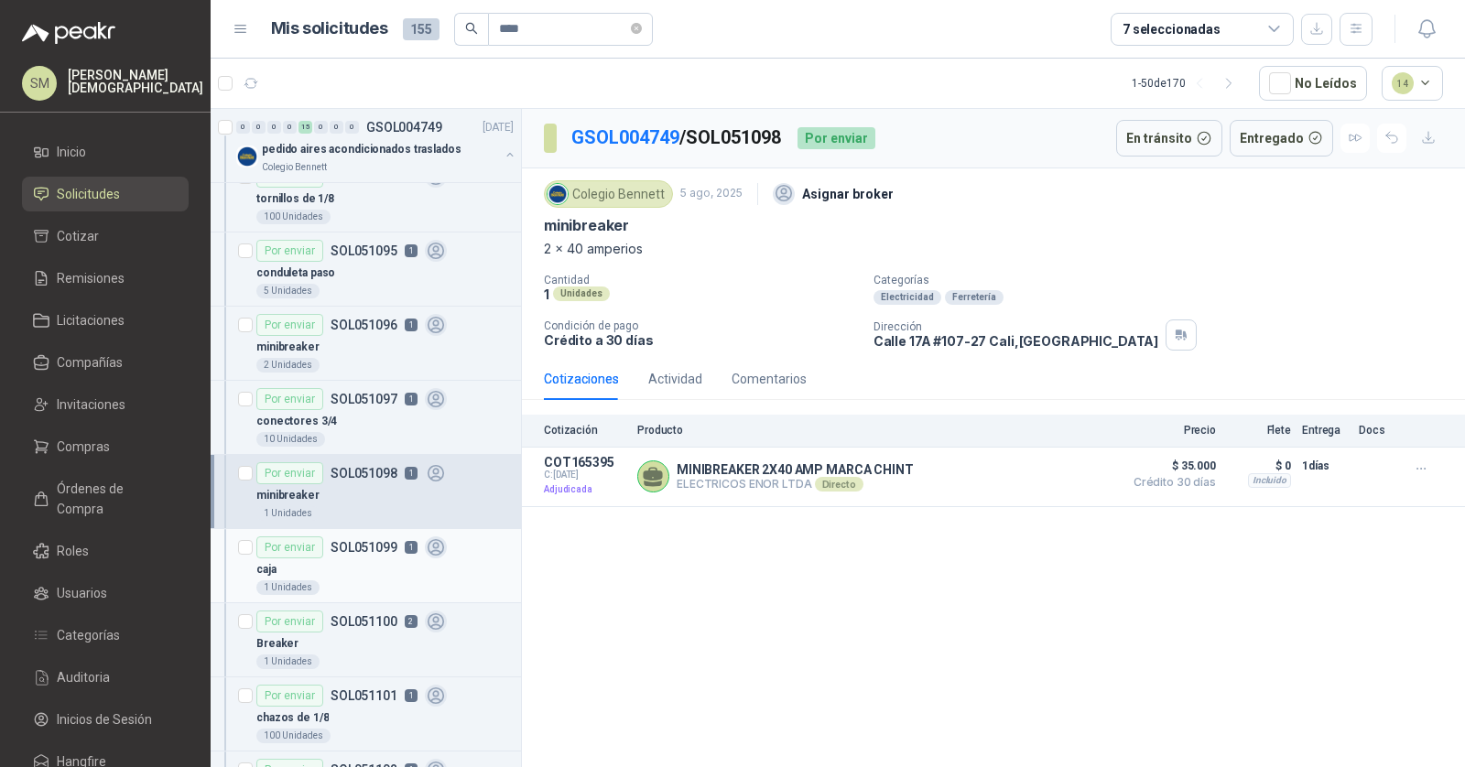
click at [371, 548] on p "SOL051099" at bounding box center [363, 547] width 67 height 13
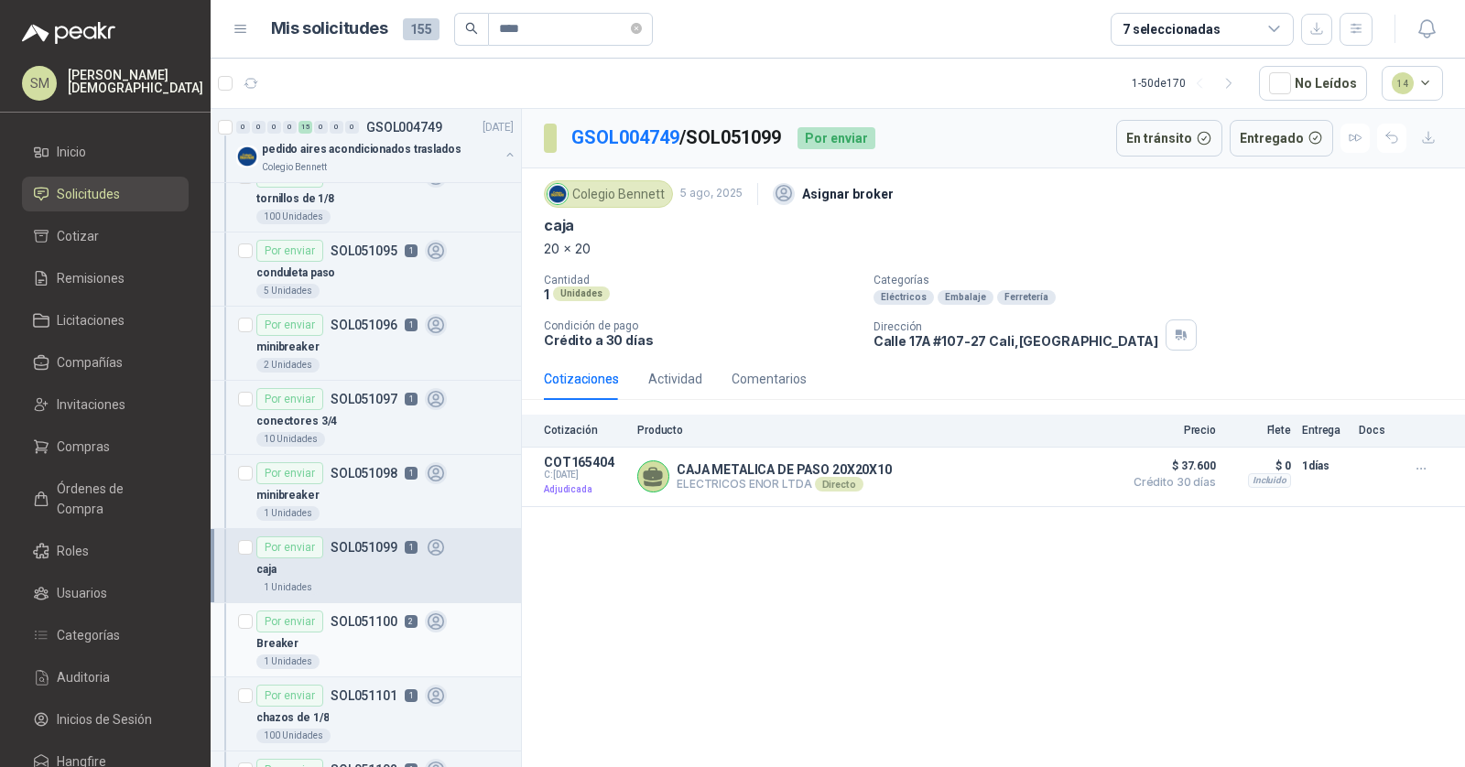
click at [353, 633] on div "Breaker" at bounding box center [384, 644] width 257 height 22
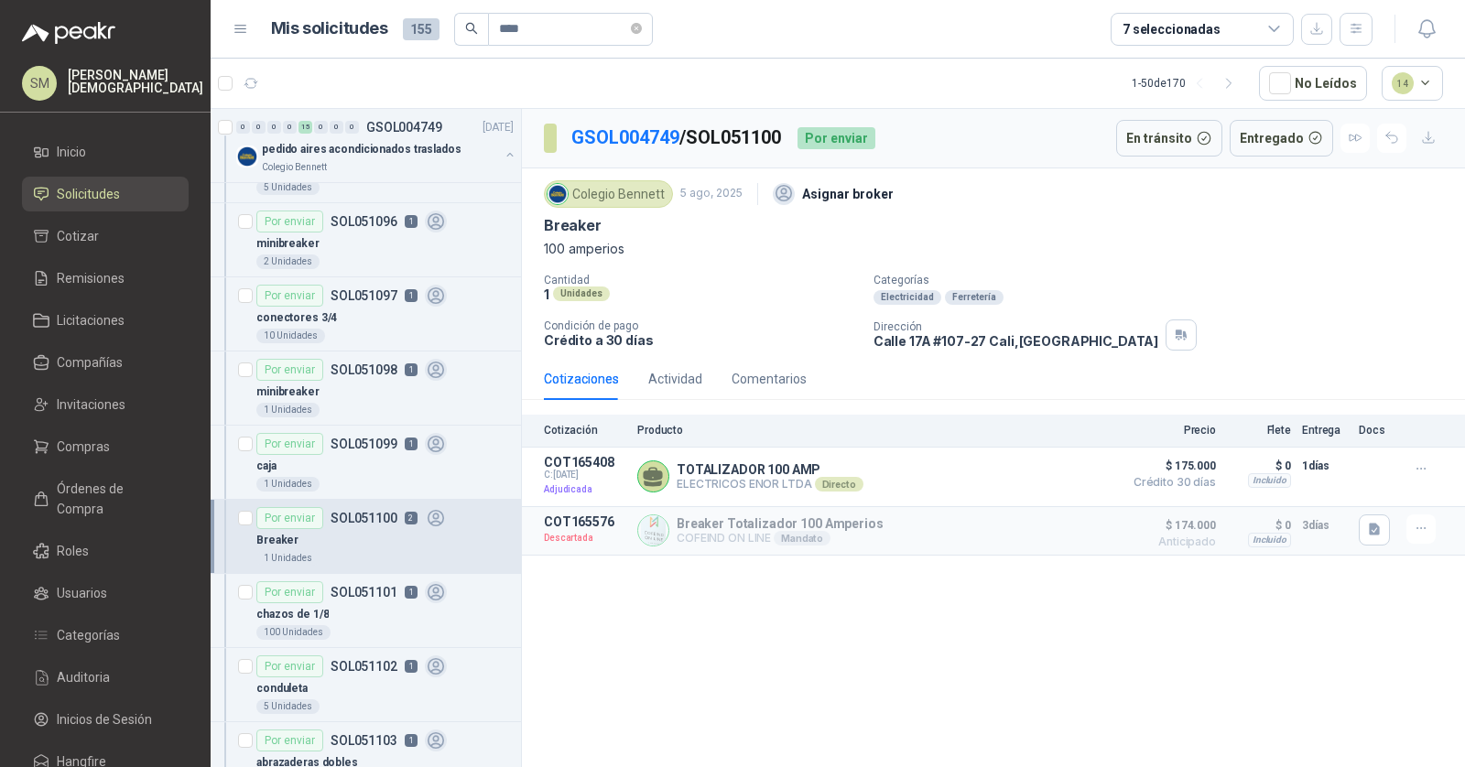
scroll to position [445, 0]
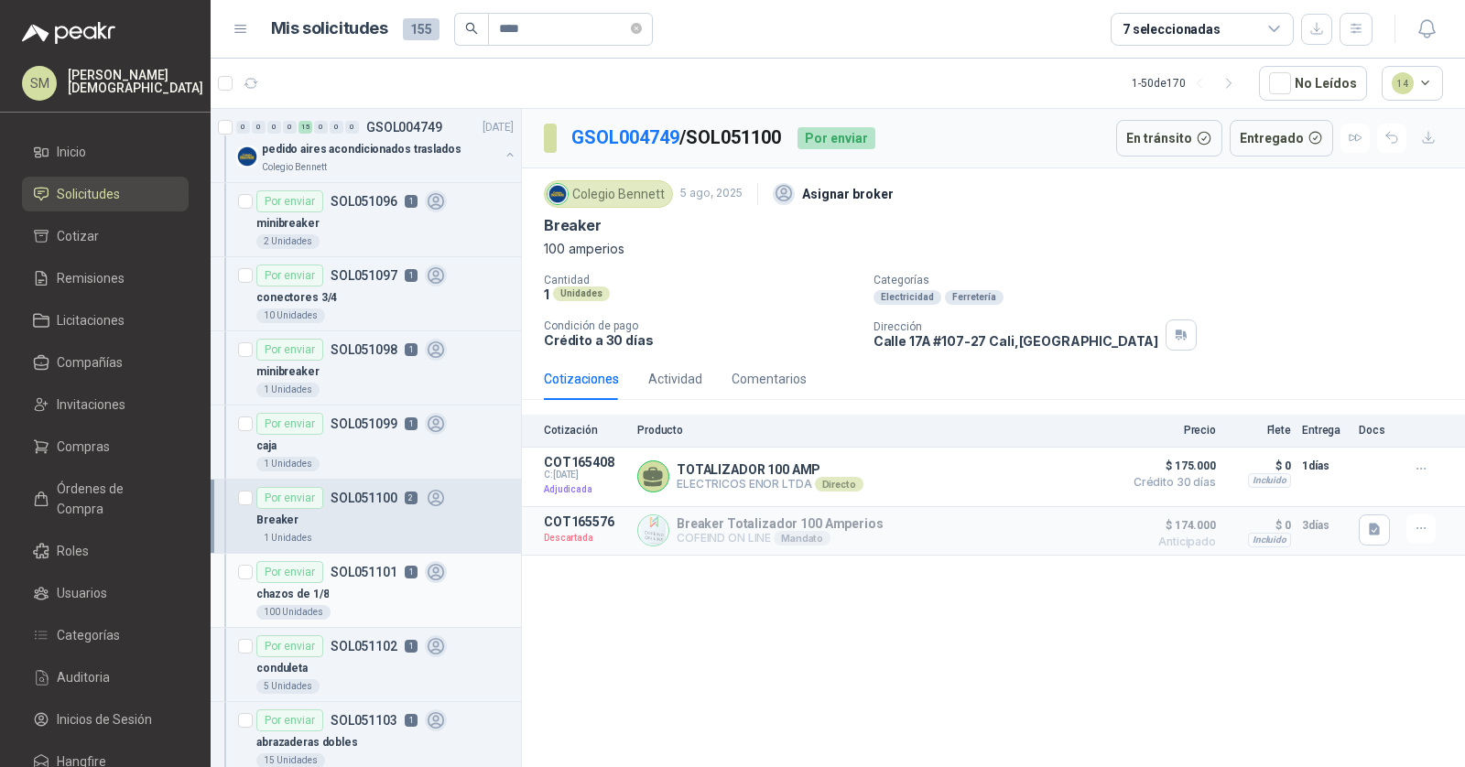
click at [365, 591] on div "chazos de 1/8" at bounding box center [384, 594] width 257 height 22
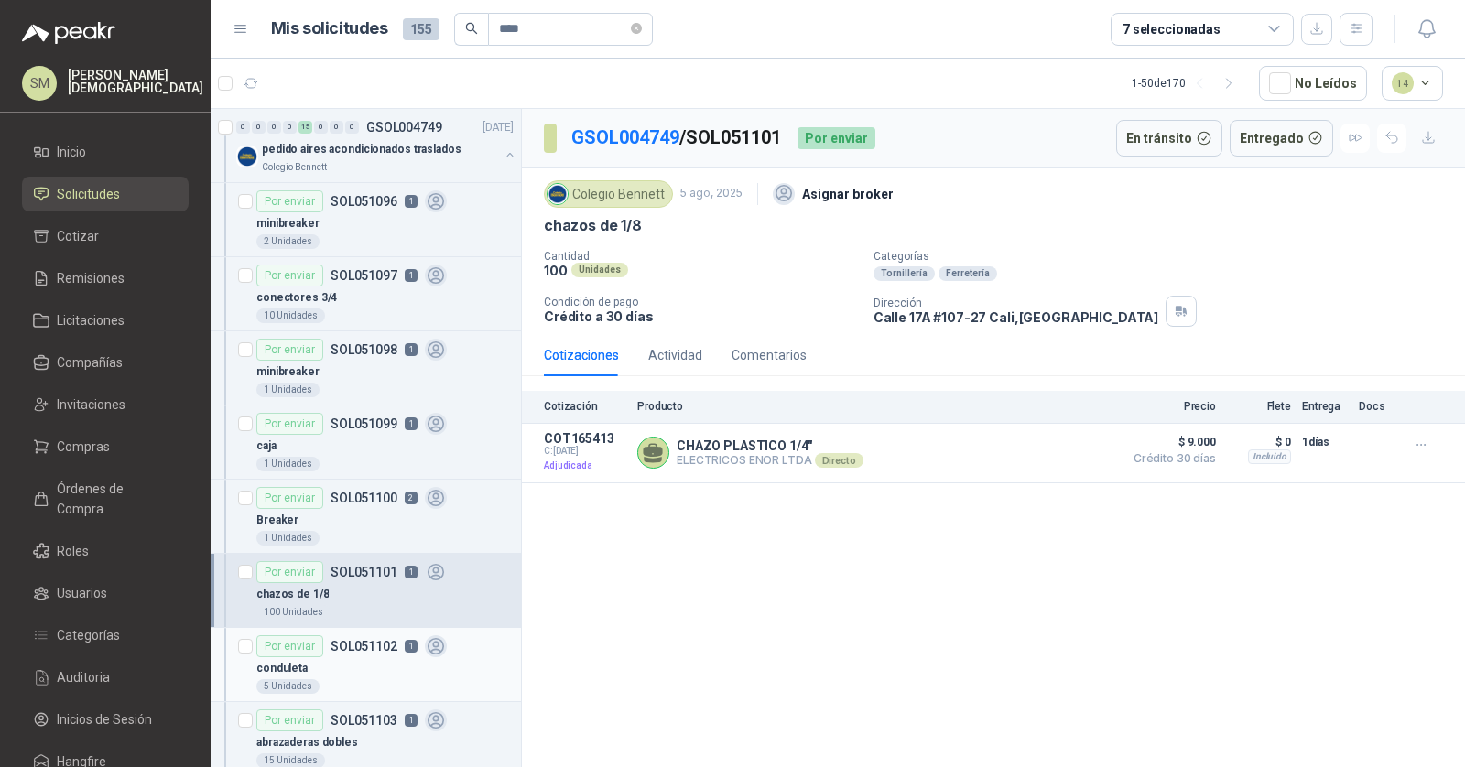
click at [358, 657] on div "conduleta" at bounding box center [384, 668] width 257 height 22
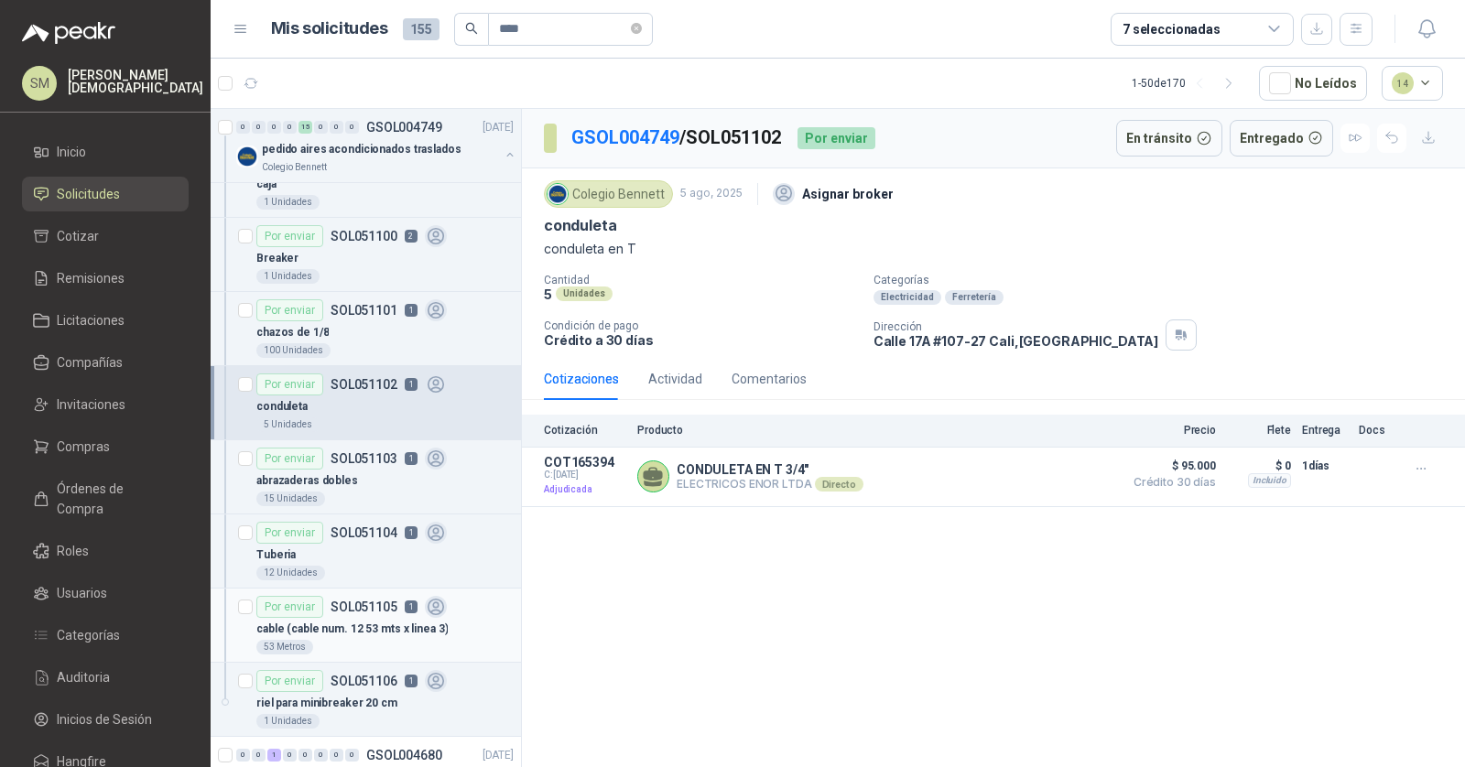
scroll to position [709, 0]
click at [375, 490] on div "15 Unidades" at bounding box center [384, 497] width 257 height 15
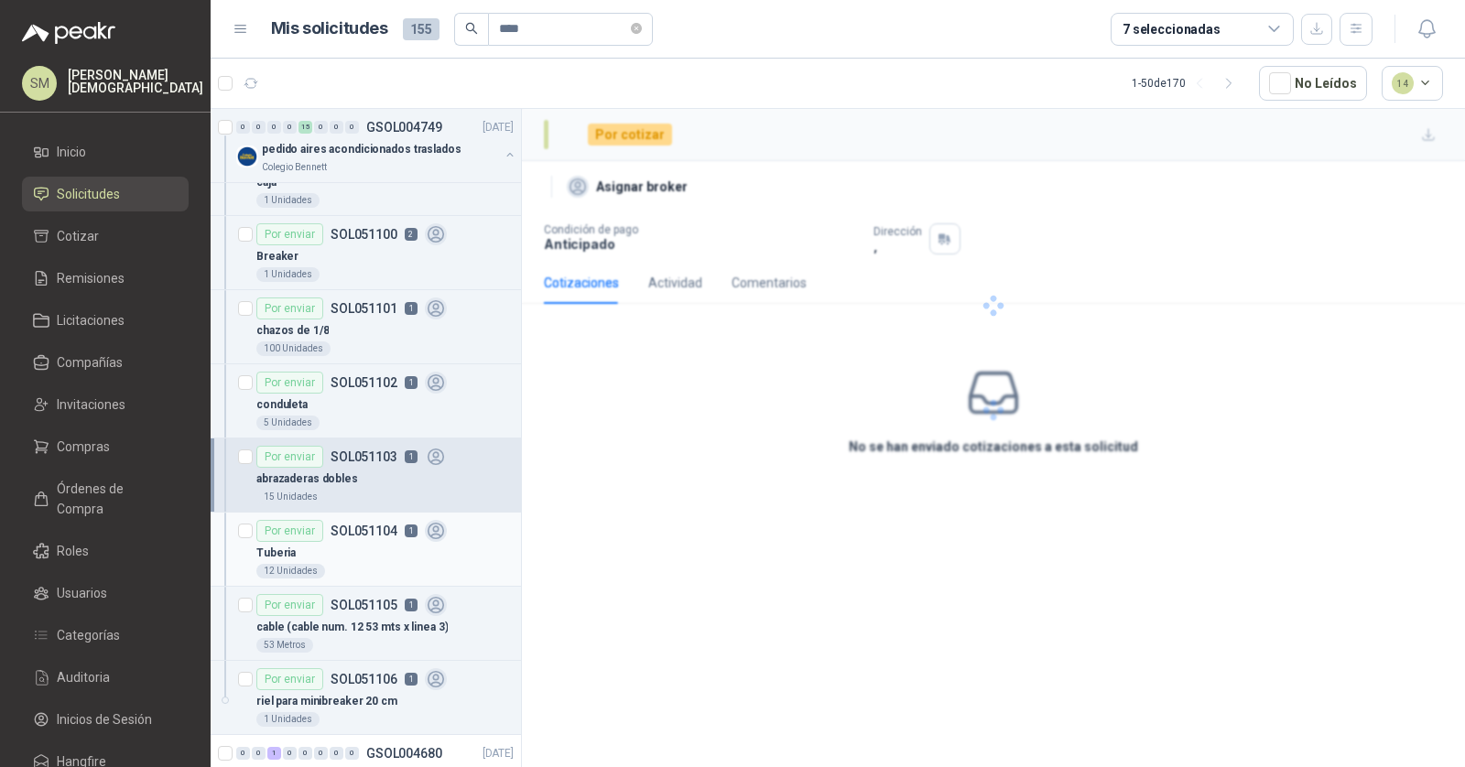
click at [371, 542] on div "Tuberia" at bounding box center [384, 553] width 257 height 22
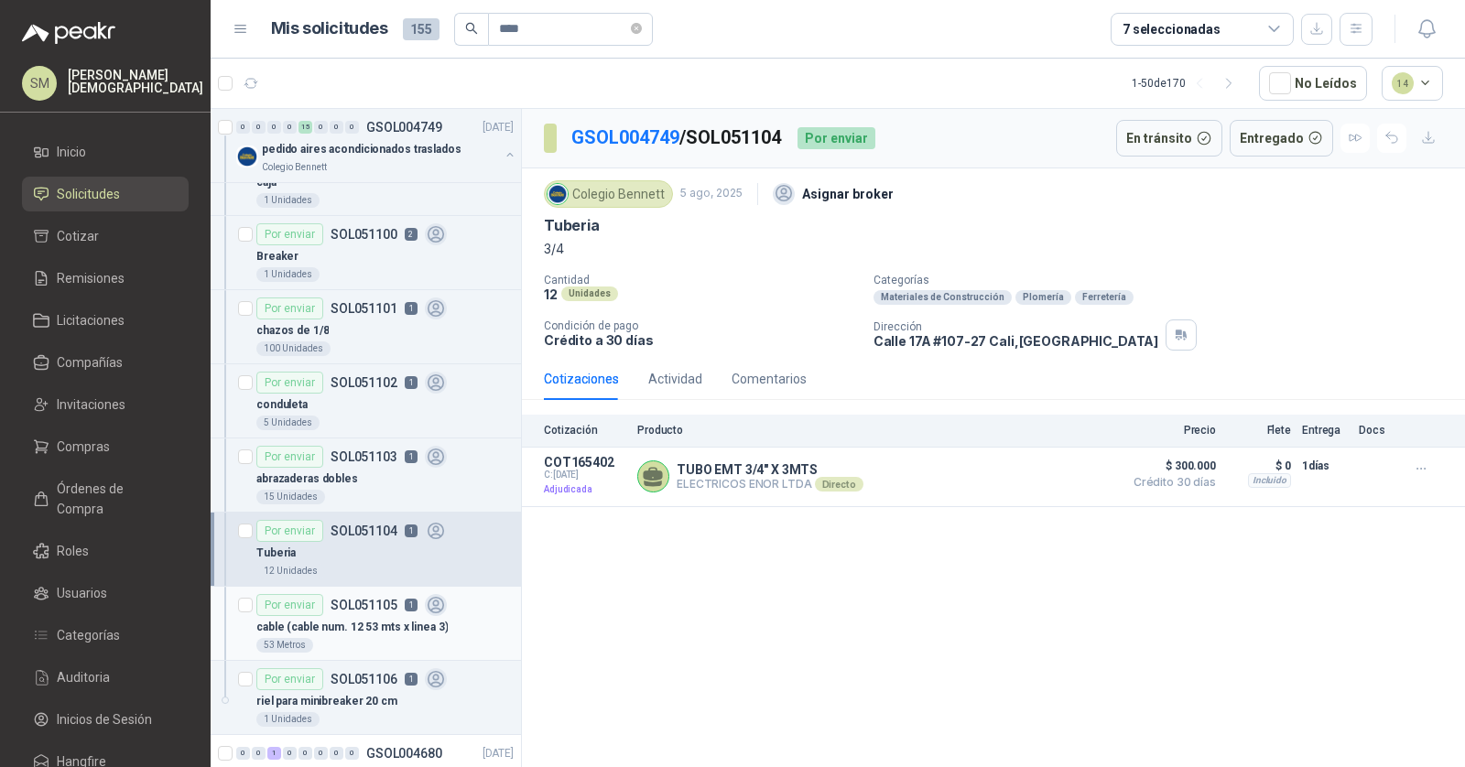
click at [360, 599] on p "SOL051105" at bounding box center [363, 605] width 67 height 13
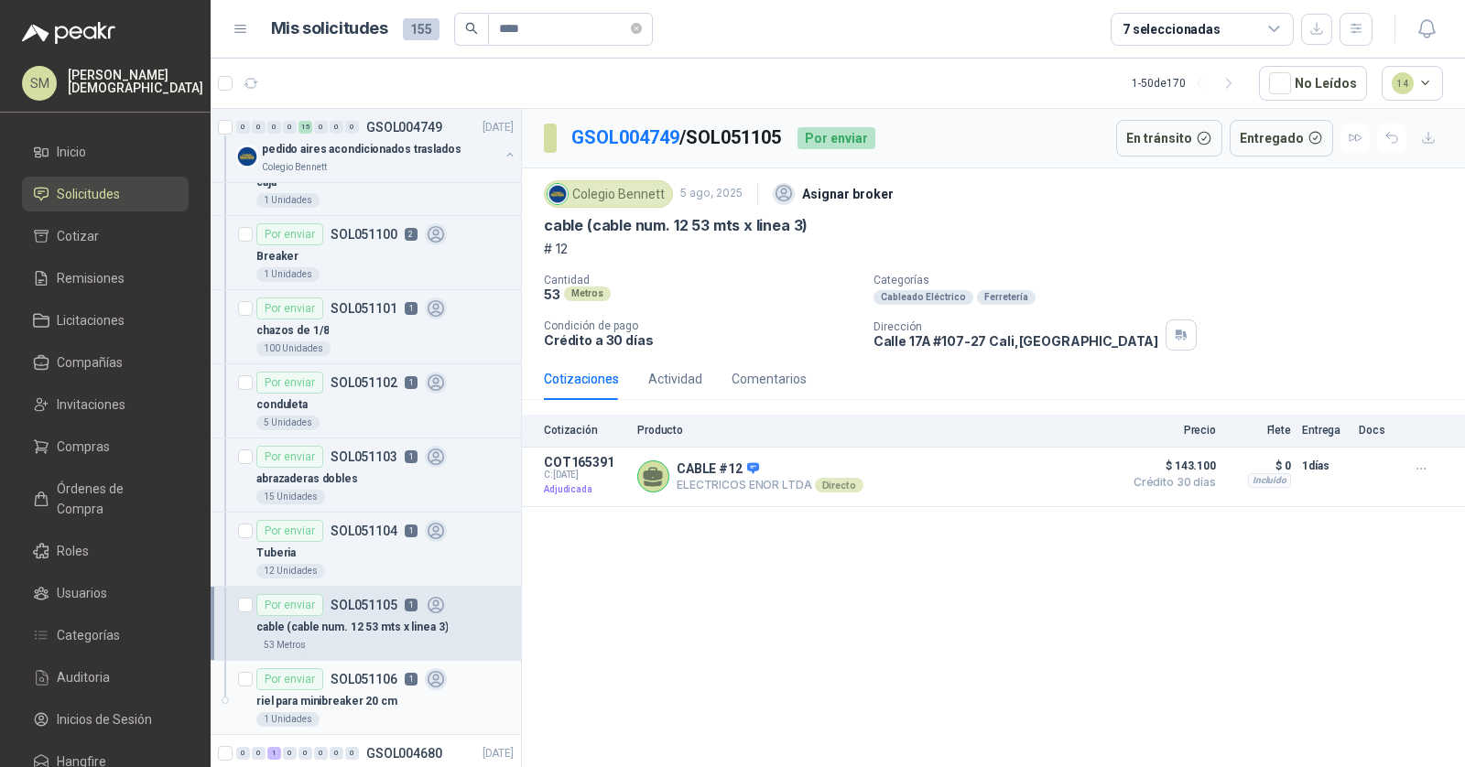
click at [346, 675] on p "SOL051106" at bounding box center [363, 679] width 67 height 13
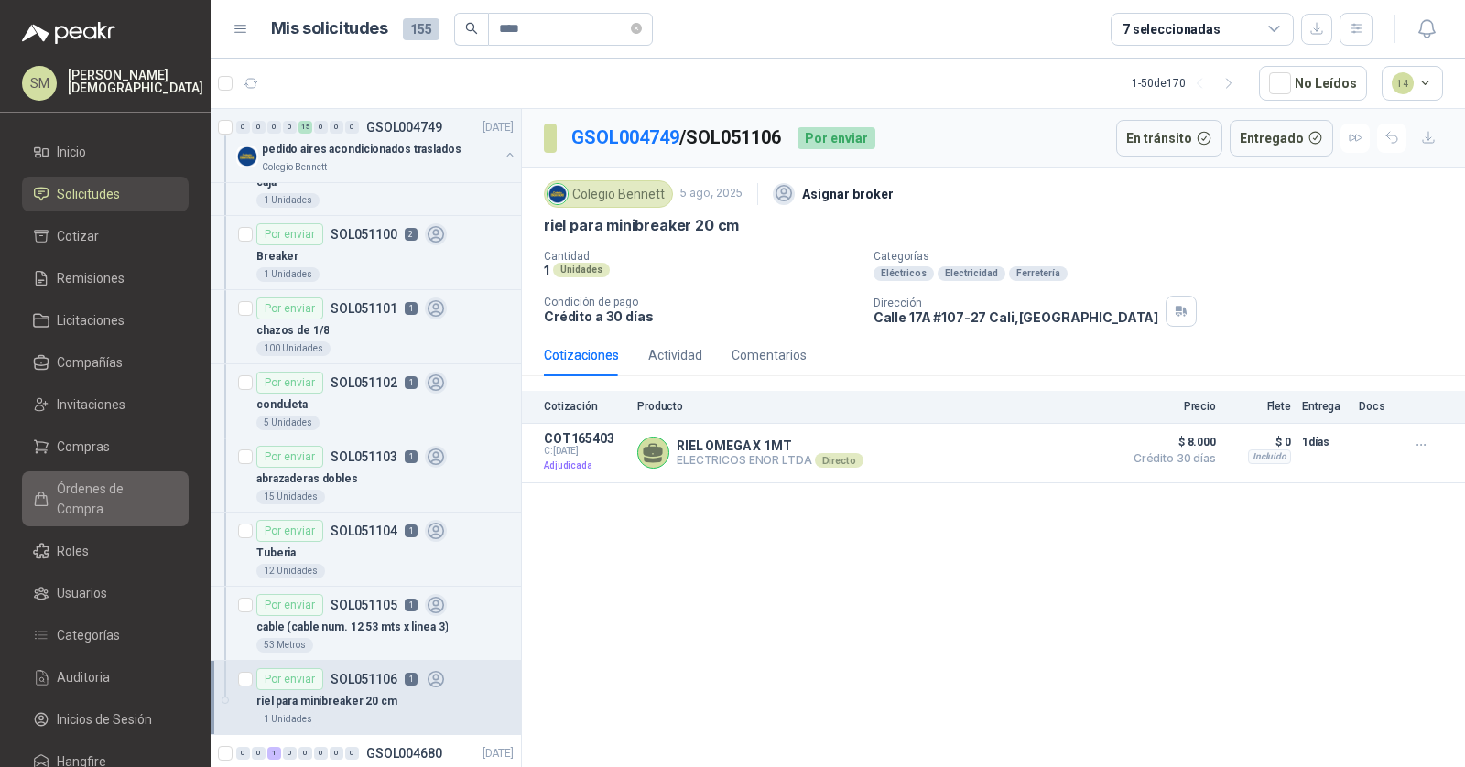
click at [111, 488] on span "Órdenes de Compra" at bounding box center [114, 499] width 114 height 40
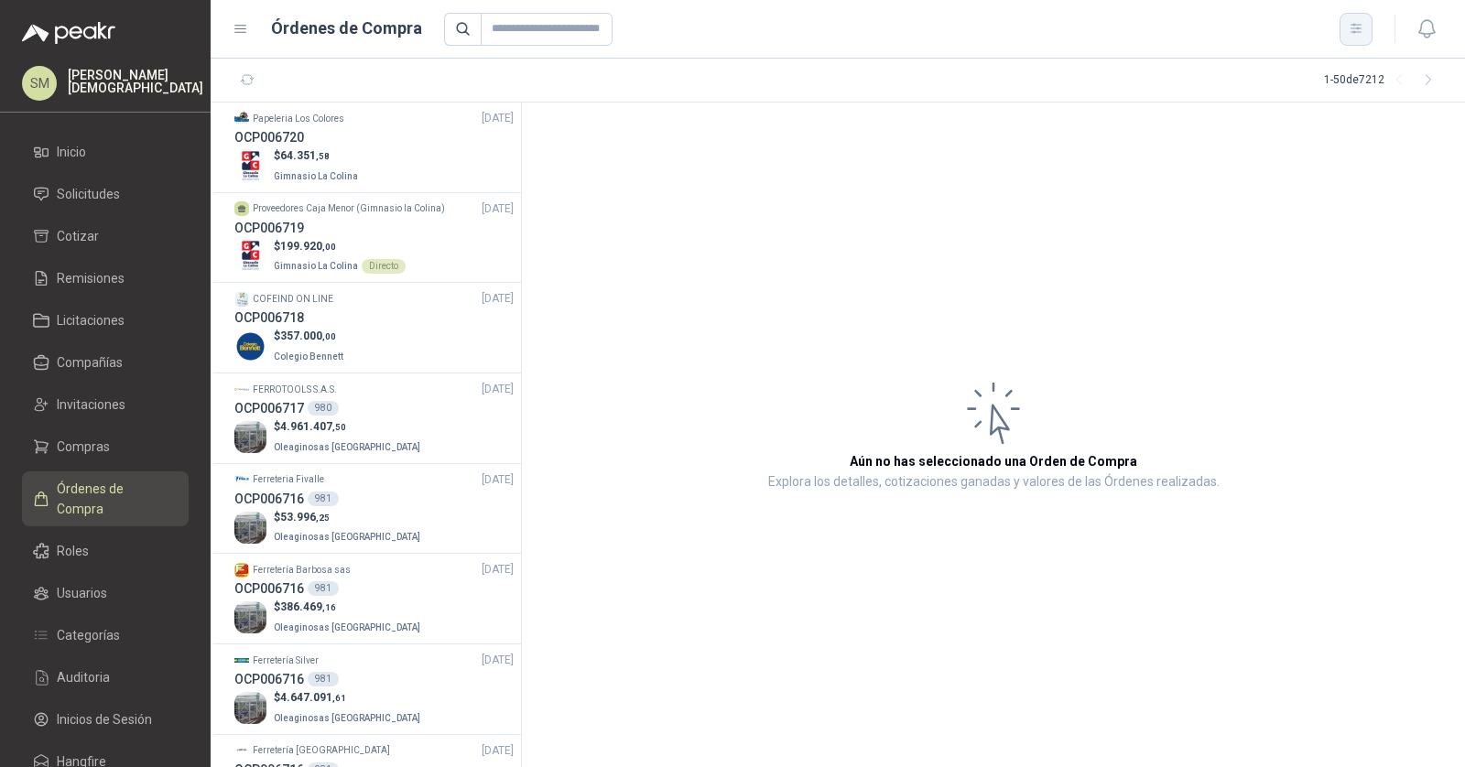
click at [1357, 34] on icon "button" at bounding box center [1356, 29] width 16 height 16
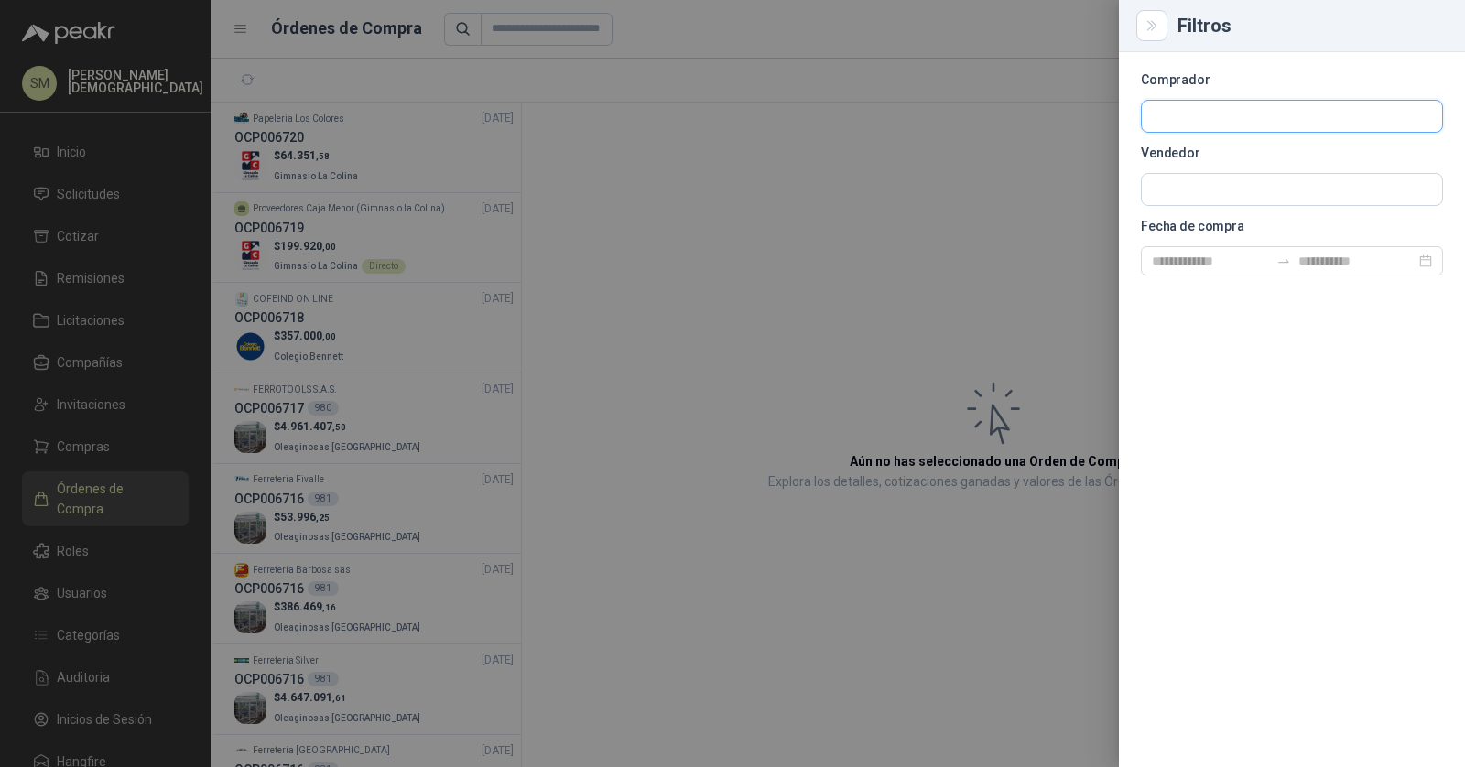
click at [1246, 118] on input "text" at bounding box center [1291, 116] width 300 height 31
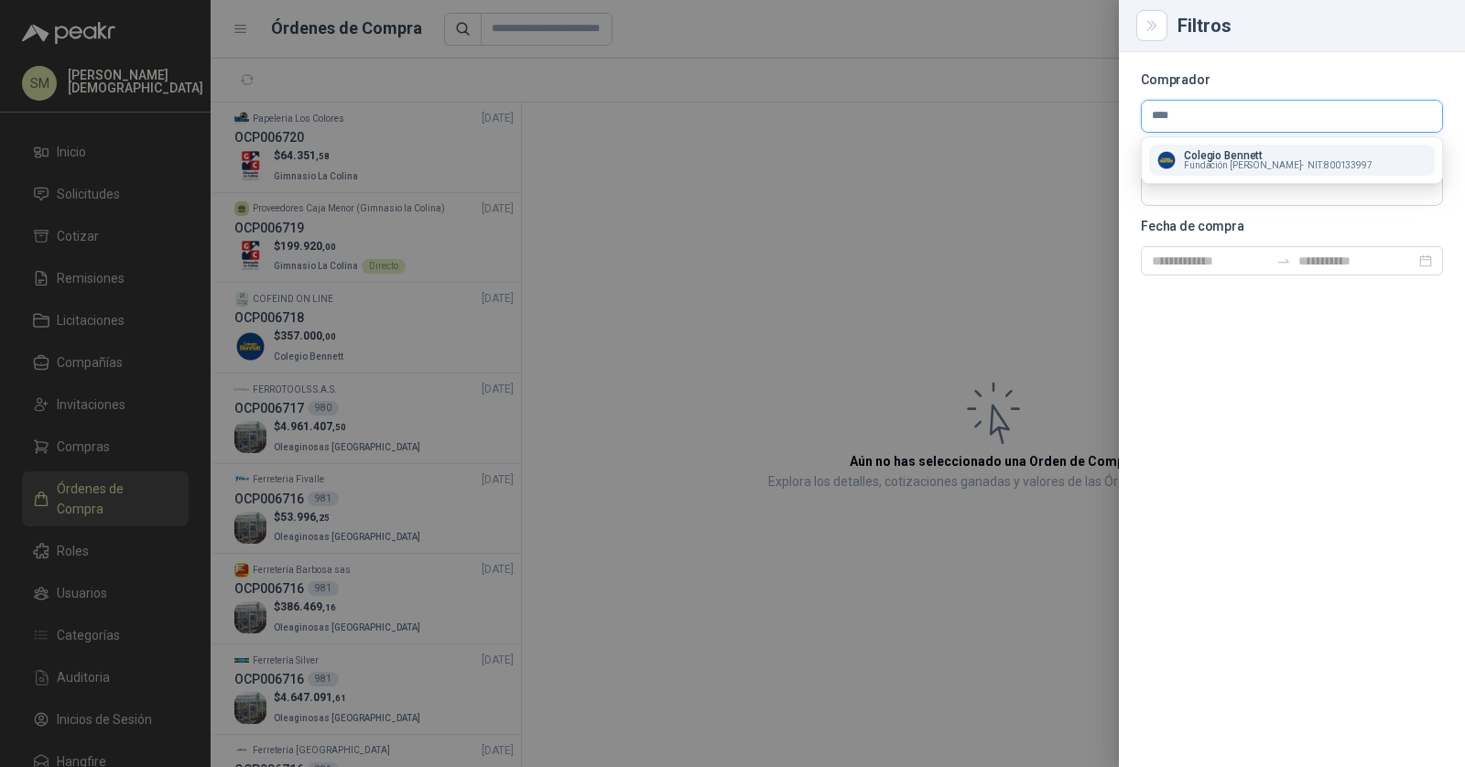
type input "****"
click at [1217, 155] on p "Colegio Bennett" at bounding box center [1278, 155] width 189 height 11
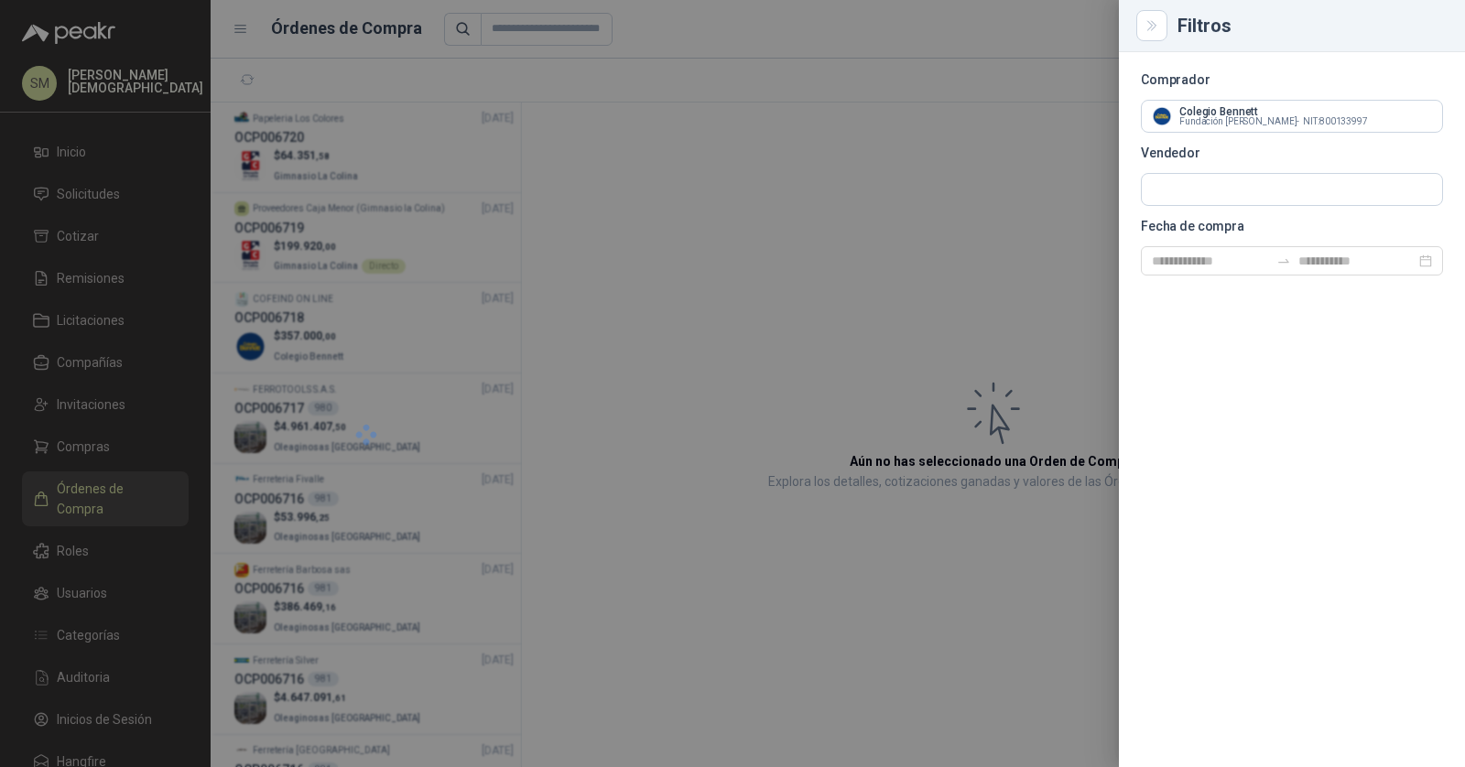
click at [1200, 170] on section "Comprador Colegio [PERSON_NAME] Fundación Bennett - NIT : 800133997 Vendedor Fe…" at bounding box center [1292, 174] width 302 height 201
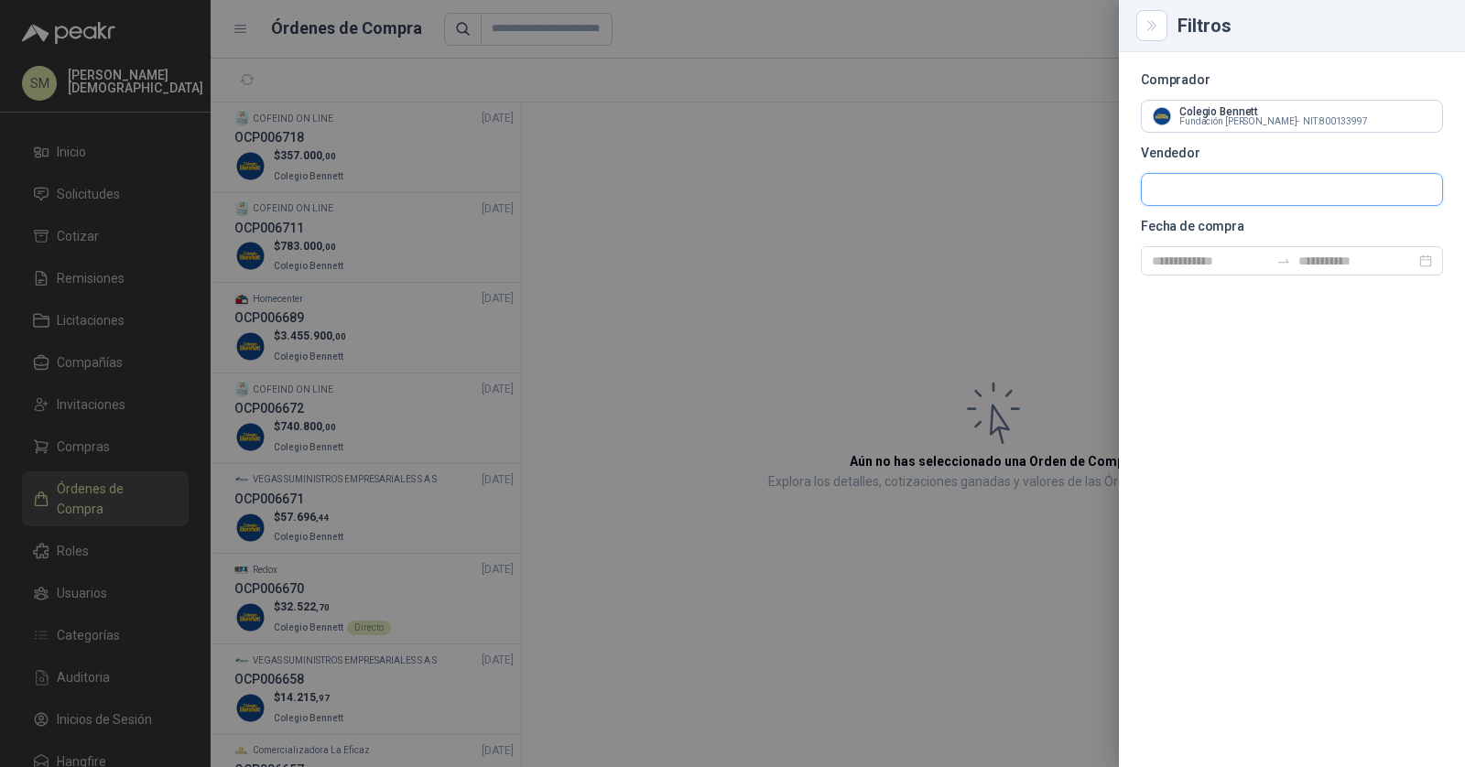
click at [1195, 183] on input "text" at bounding box center [1291, 189] width 300 height 31
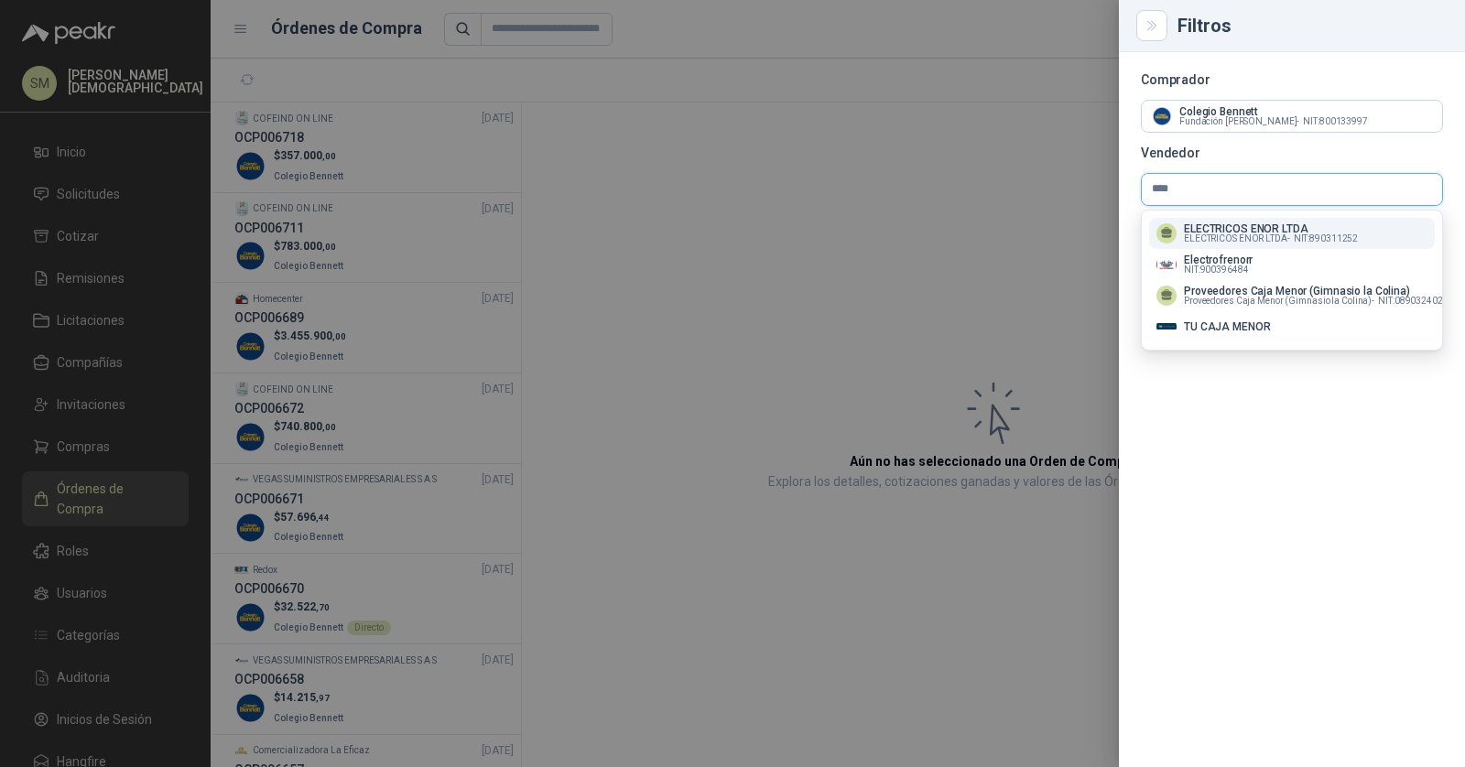
type input "****"
click at [1270, 234] on span "ELECTRICOS ENOR LTDA -" at bounding box center [1237, 238] width 106 height 9
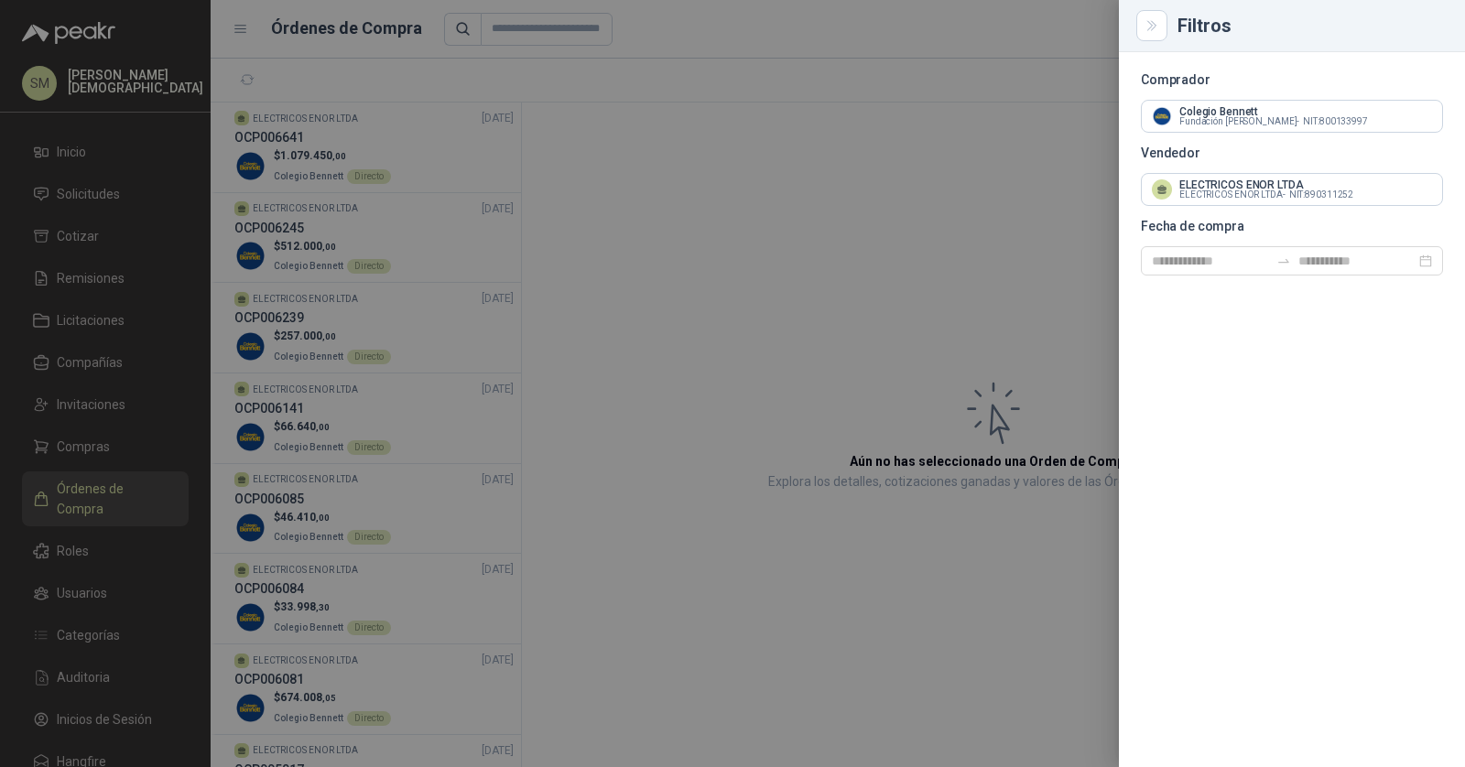
click at [679, 176] on div at bounding box center [732, 383] width 1465 height 767
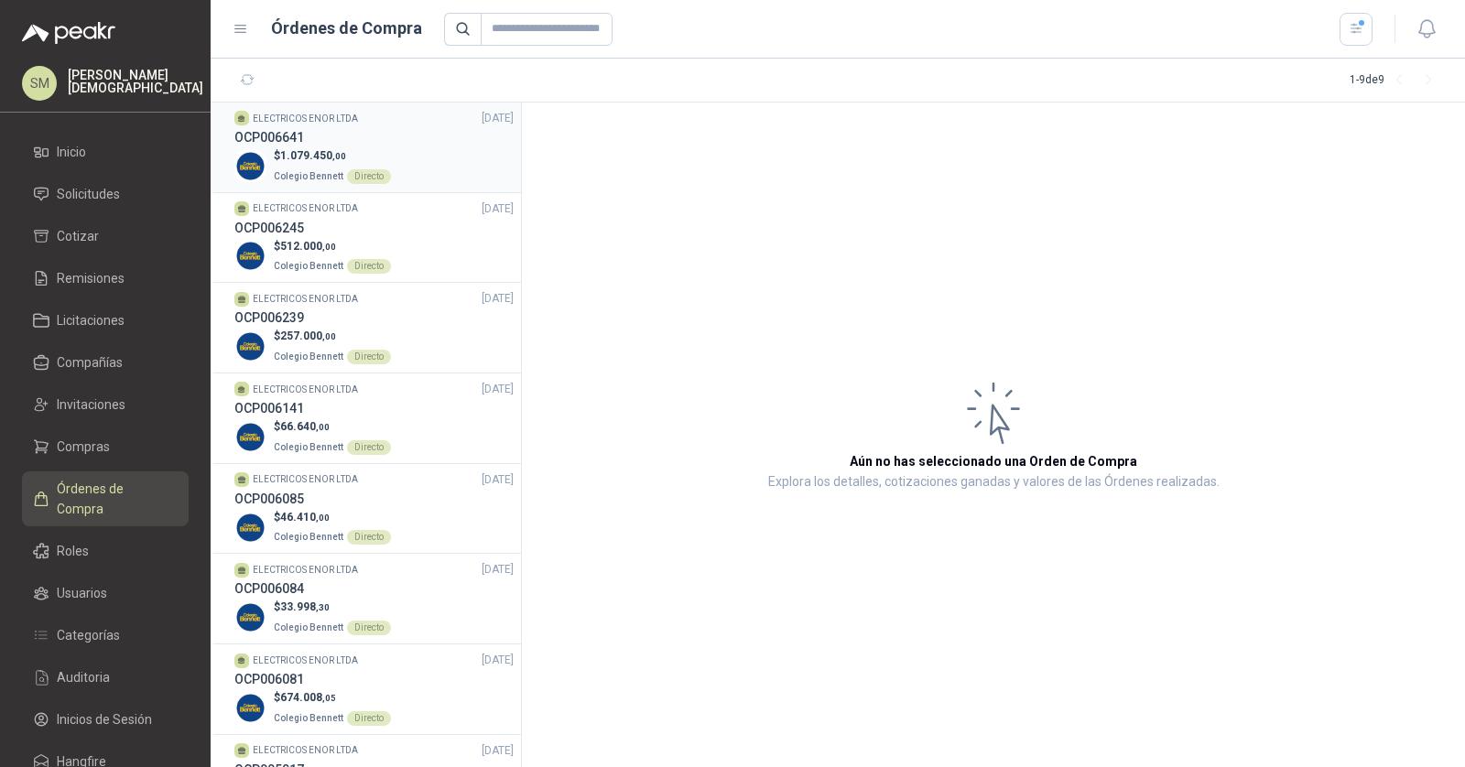
click at [441, 158] on div "$ 1.079.450 ,00 Colegio Bennett Directo" at bounding box center [373, 166] width 279 height 38
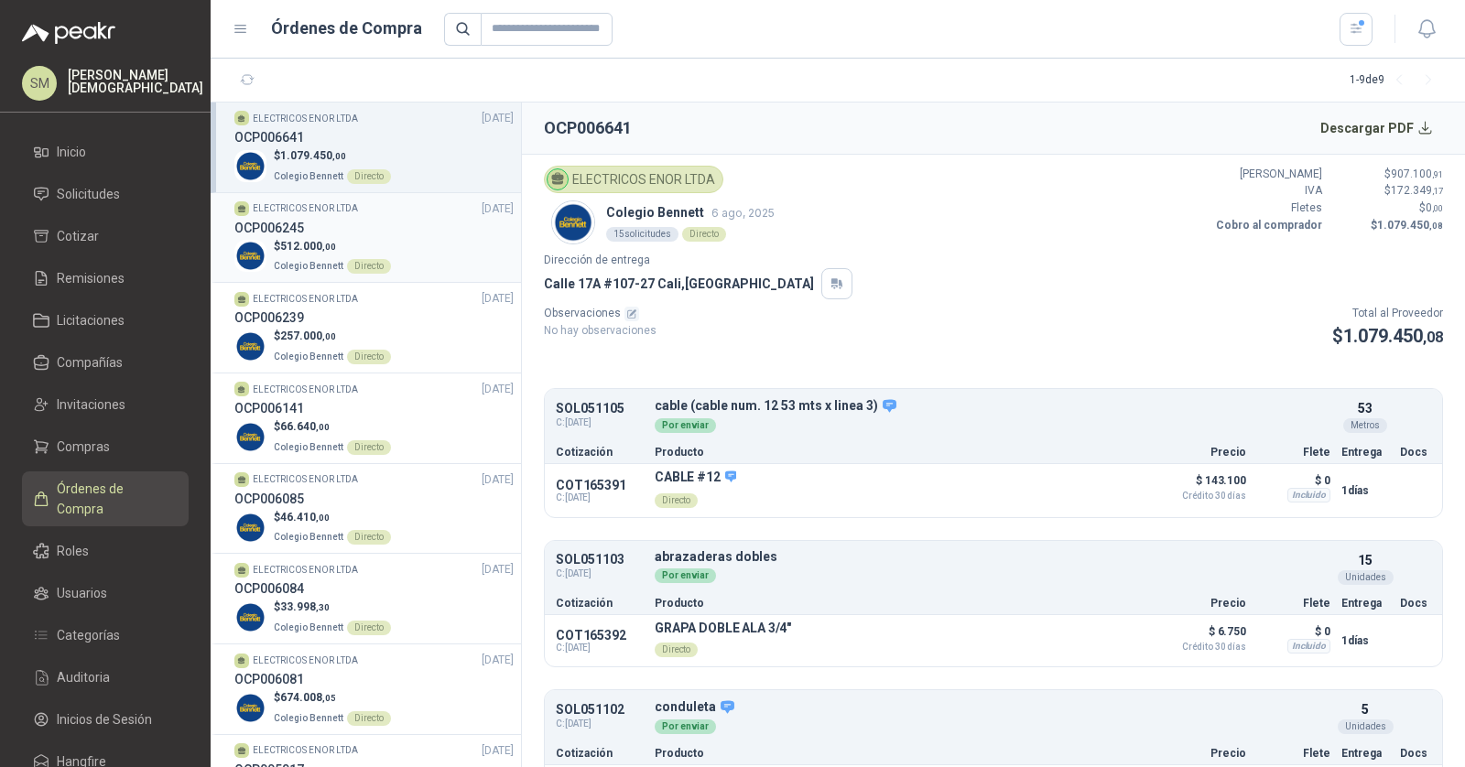
click at [319, 233] on div "OCP006245" at bounding box center [373, 228] width 279 height 20
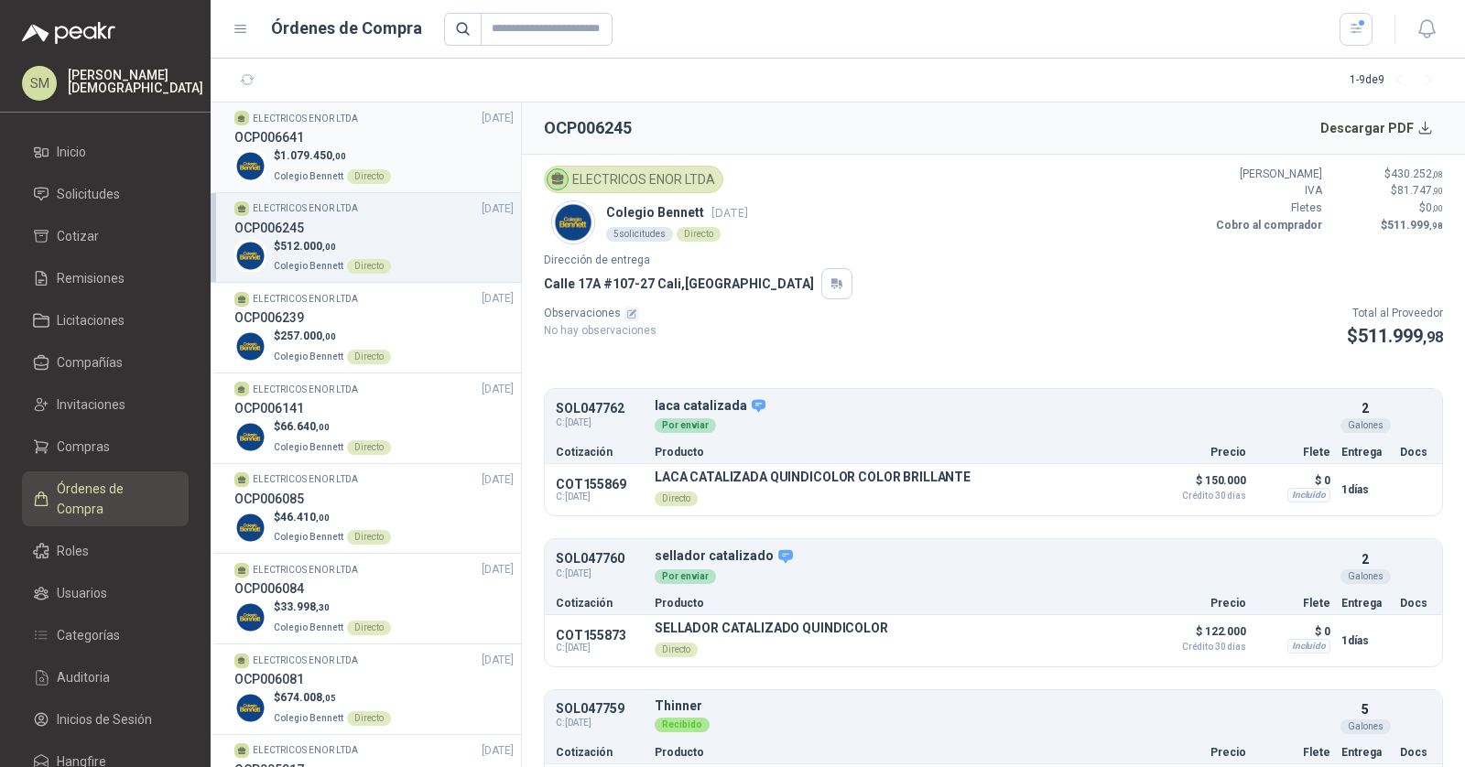
click at [331, 165] on p "Colegio Bennett Directo" at bounding box center [332, 175] width 117 height 20
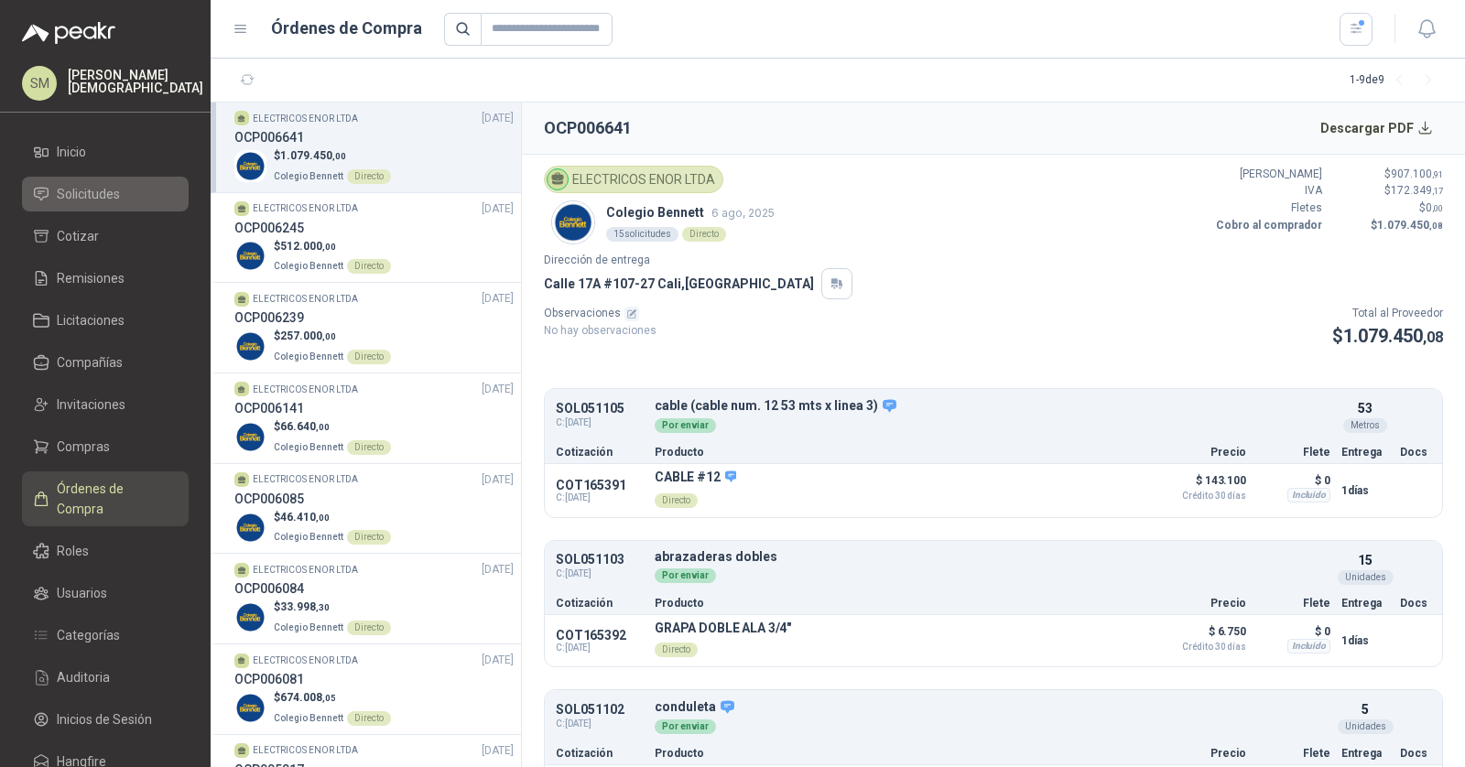
click at [82, 190] on span "Solicitudes" at bounding box center [88, 194] width 63 height 20
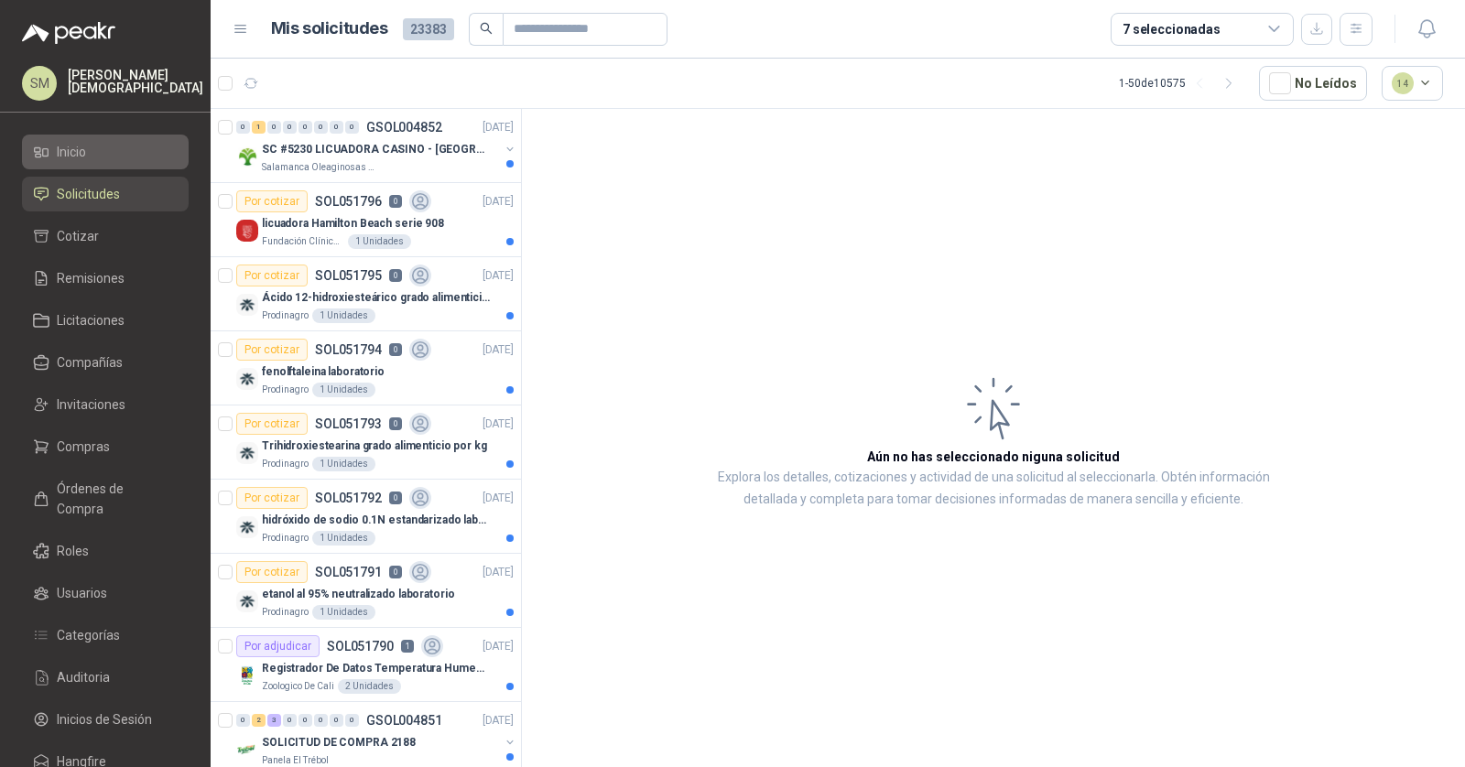
click at [128, 156] on li "Inicio" at bounding box center [105, 152] width 145 height 20
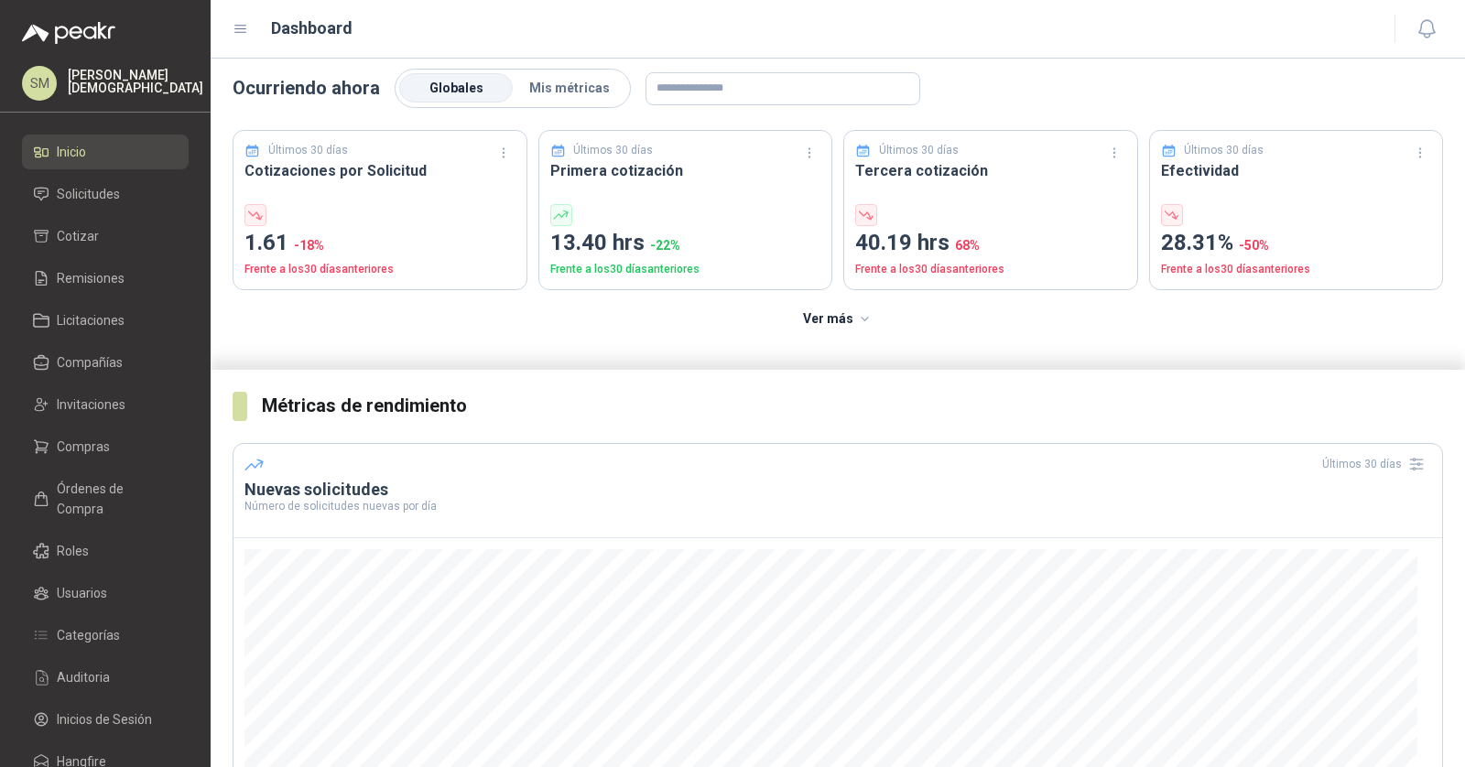
scroll to position [92, 0]
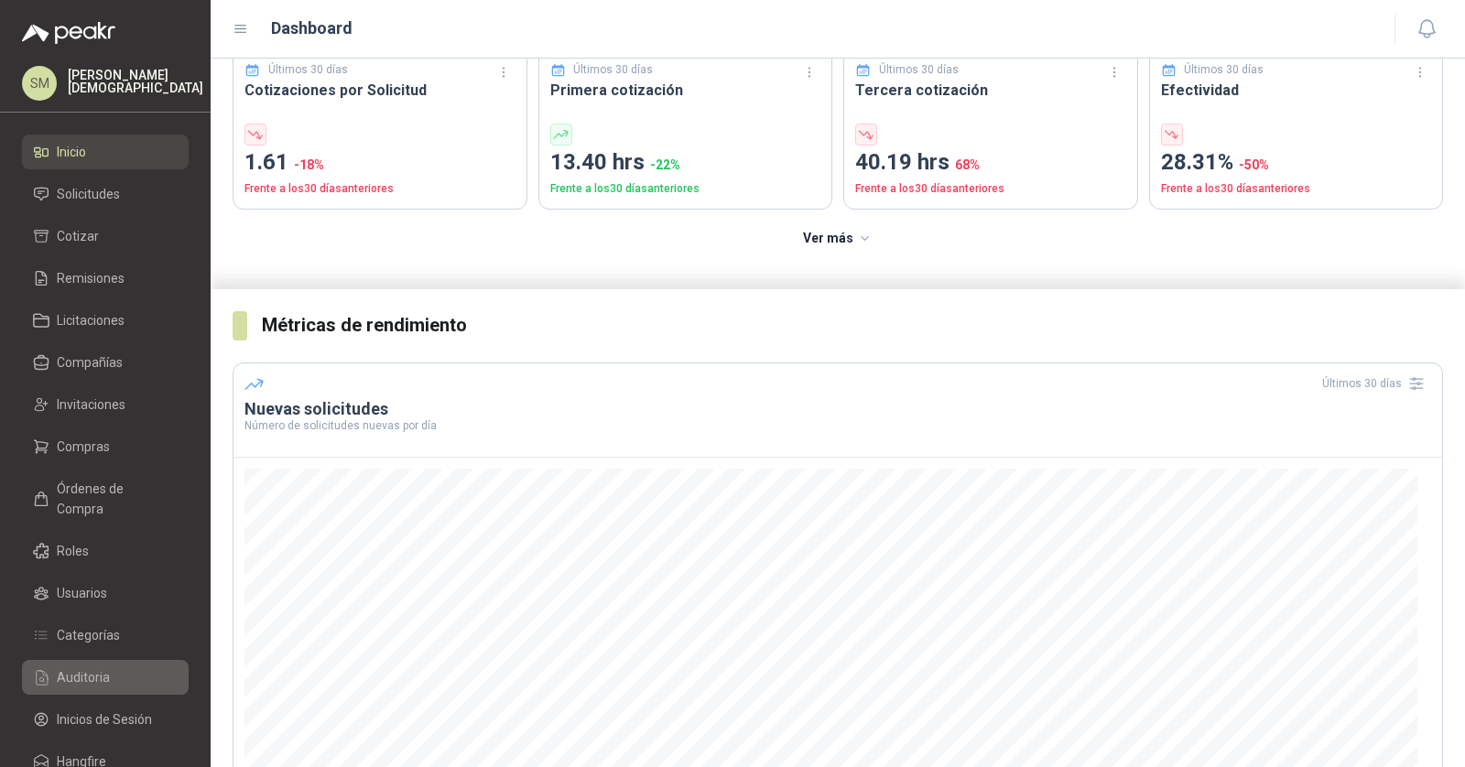
click at [92, 667] on span "Auditoria" at bounding box center [83, 677] width 53 height 20
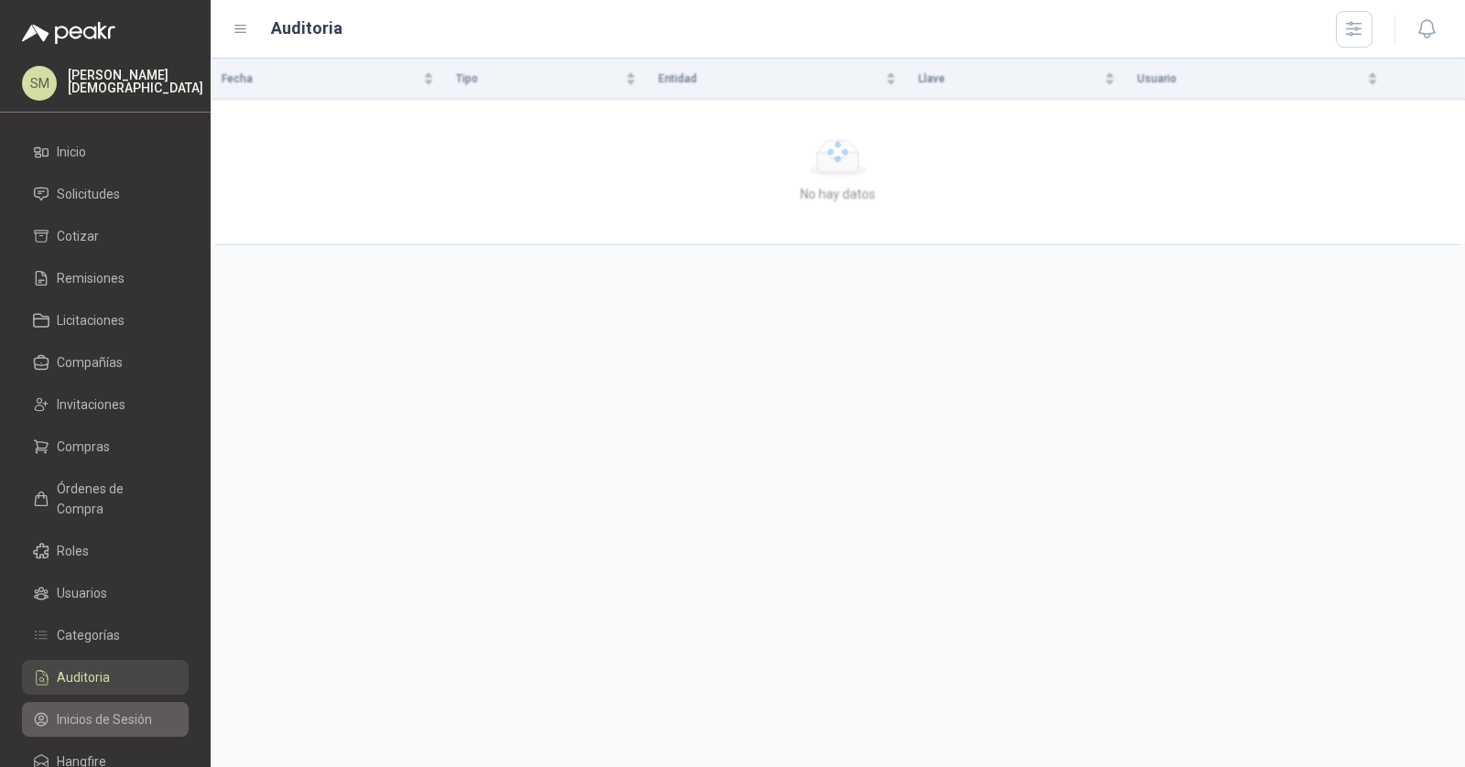
click at [119, 709] on span "Inicios de Sesión" at bounding box center [104, 719] width 95 height 20
click at [112, 709] on span "Inicios de Sesión" at bounding box center [104, 719] width 95 height 20
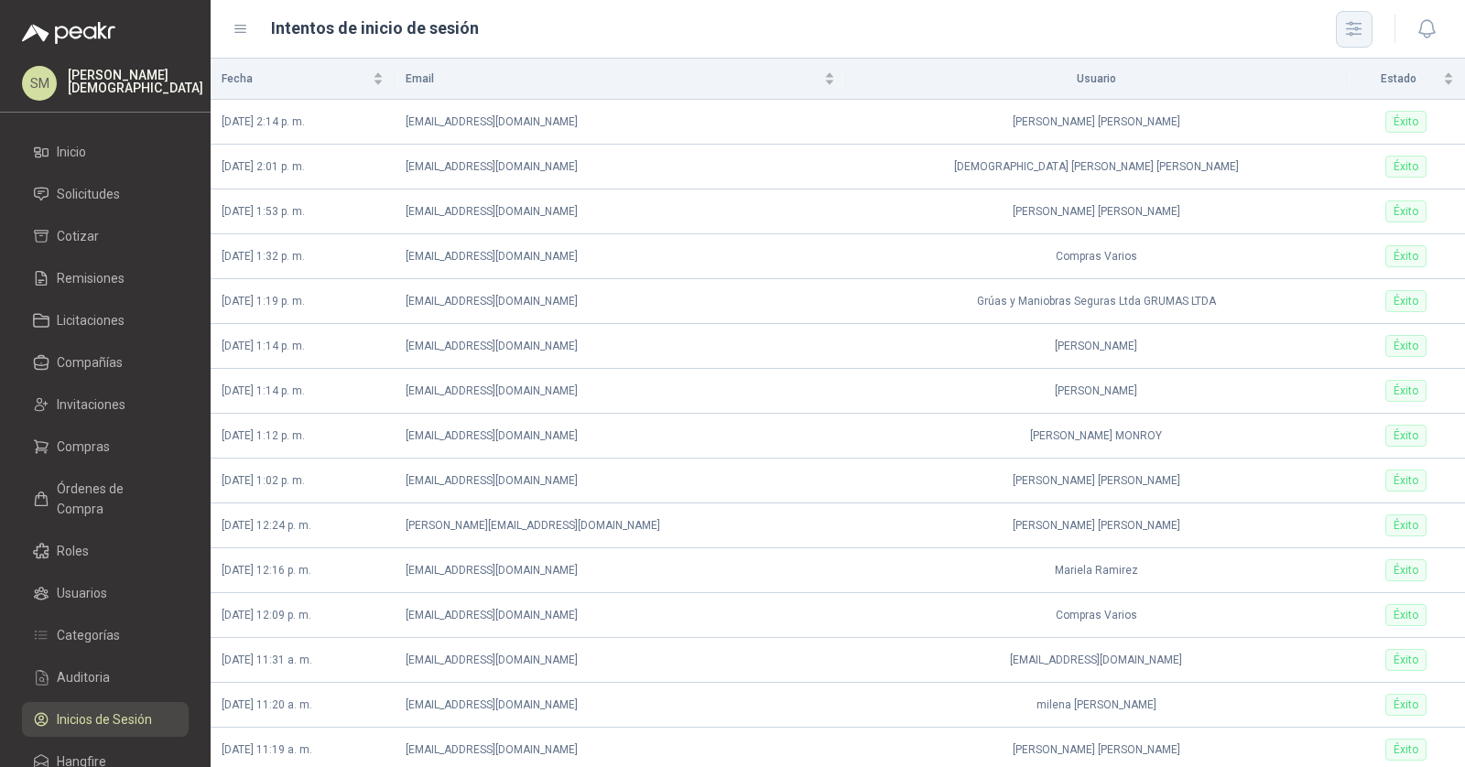
click at [1358, 36] on icon "button" at bounding box center [1353, 28] width 21 height 21
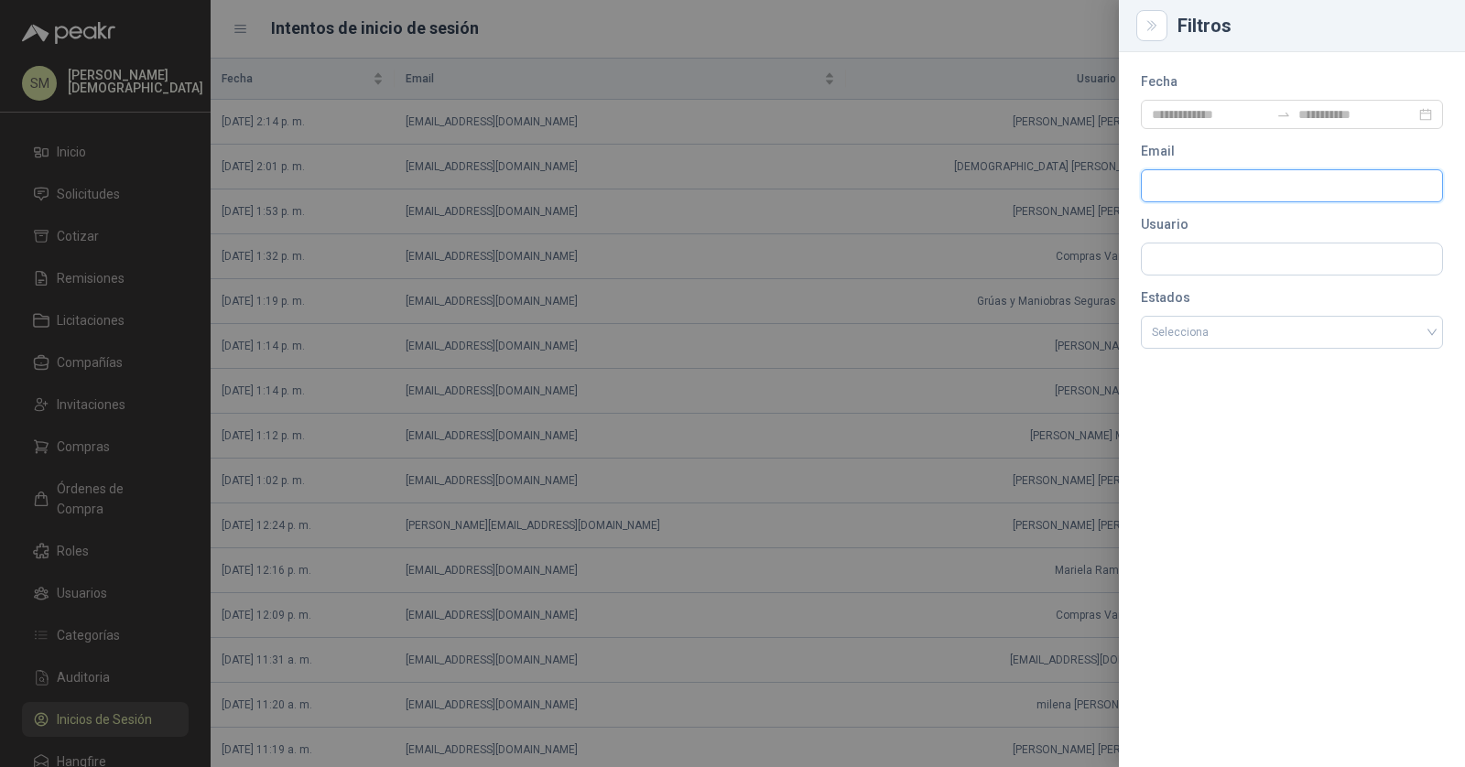
click at [1218, 180] on input "text" at bounding box center [1284, 185] width 265 height 31
click at [1196, 260] on input "text" at bounding box center [1291, 258] width 300 height 31
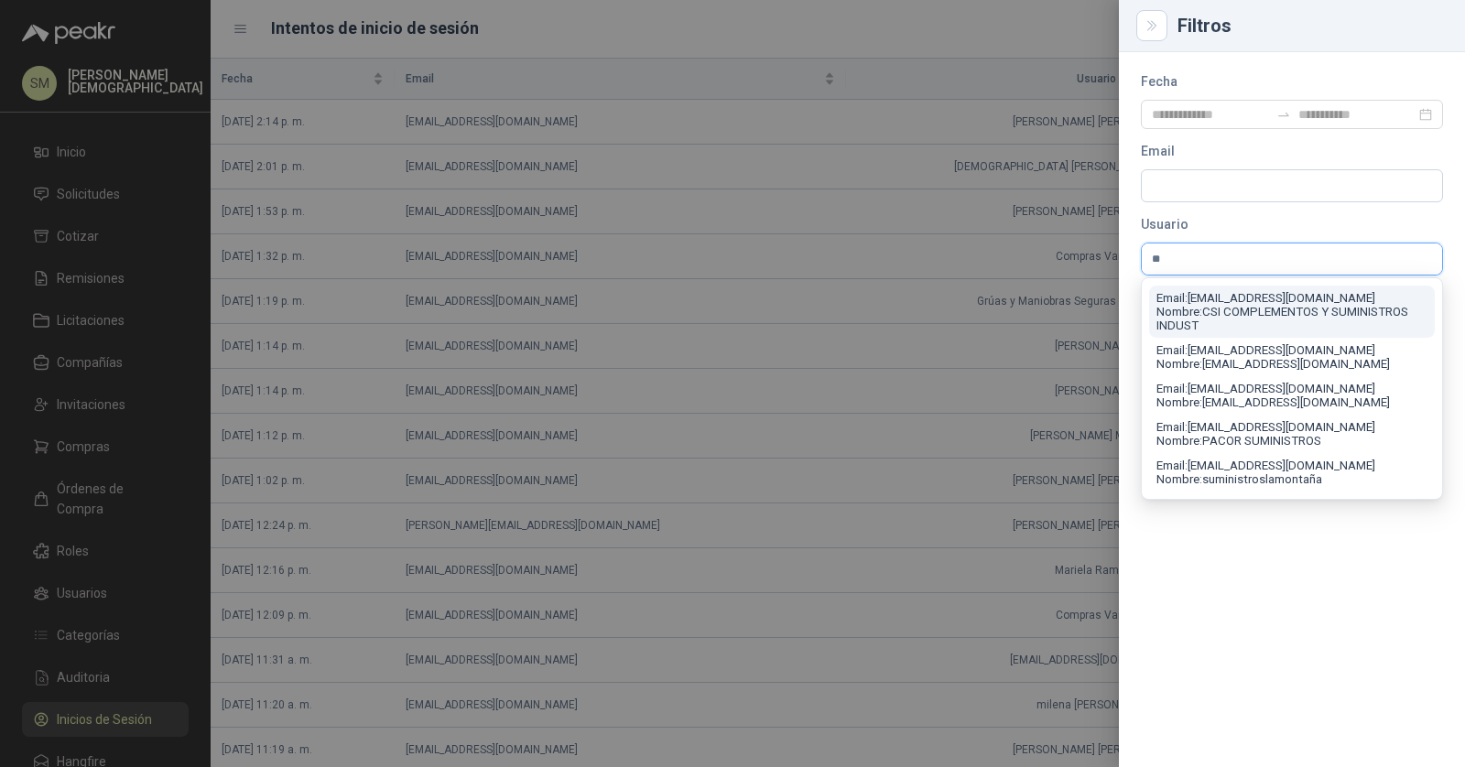
type input "*"
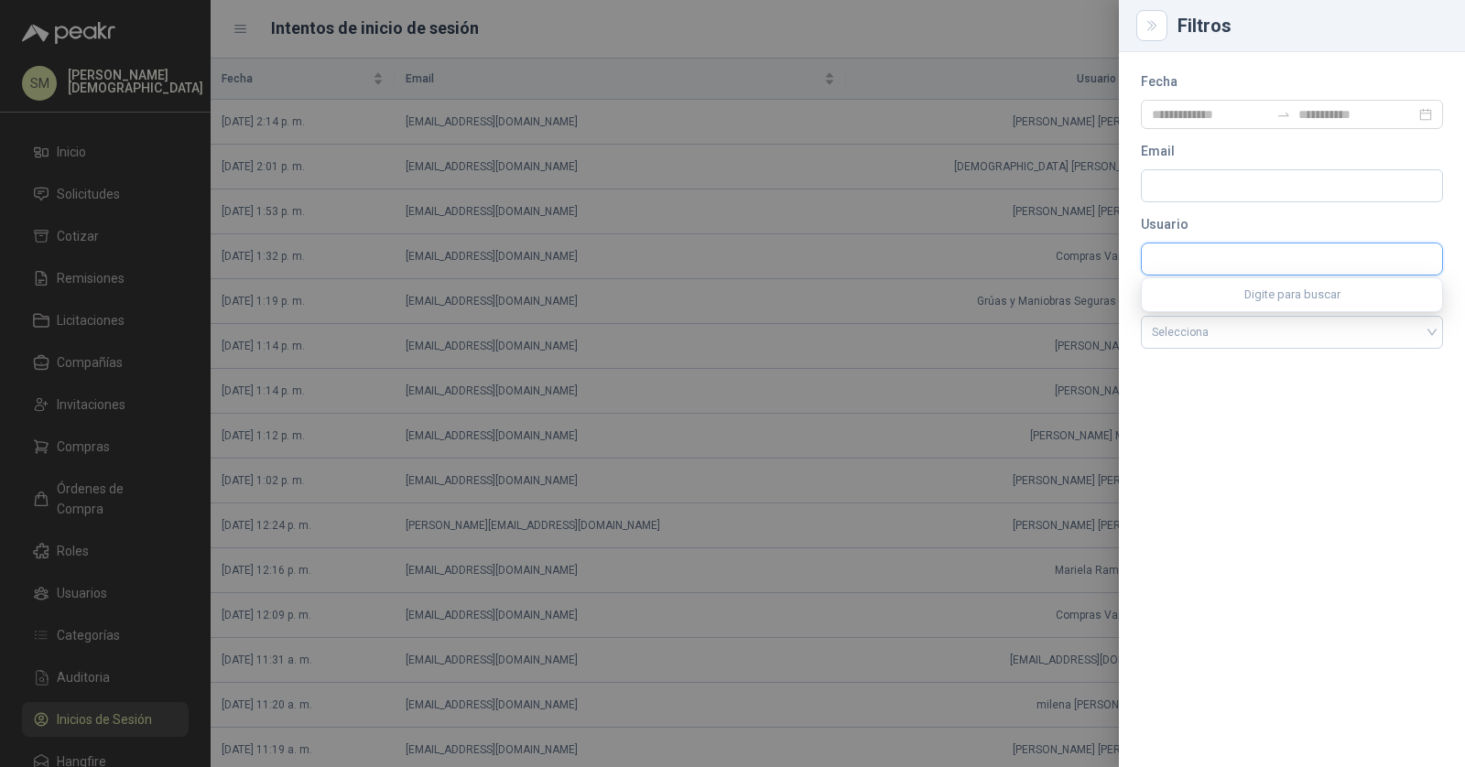
type input "*"
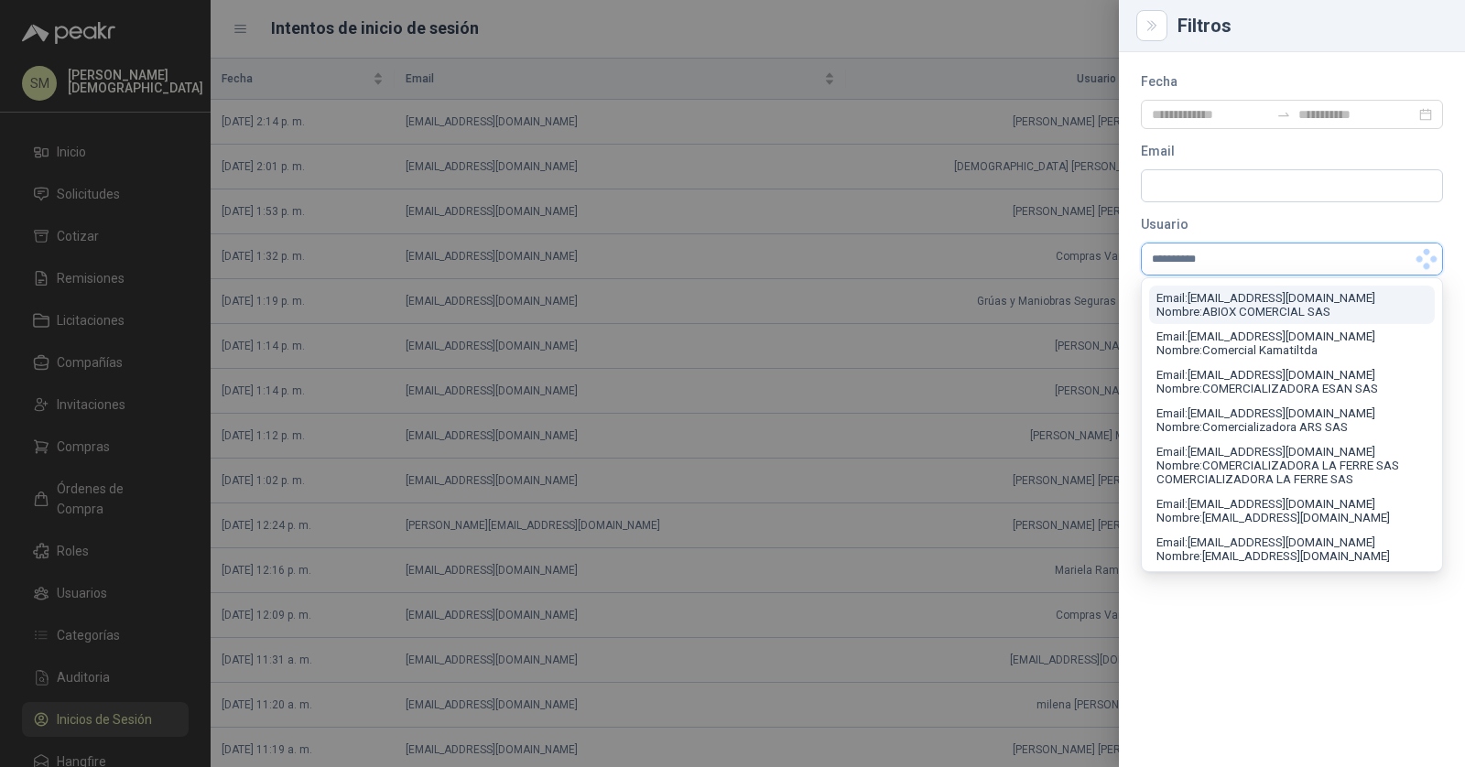
type input "**********"
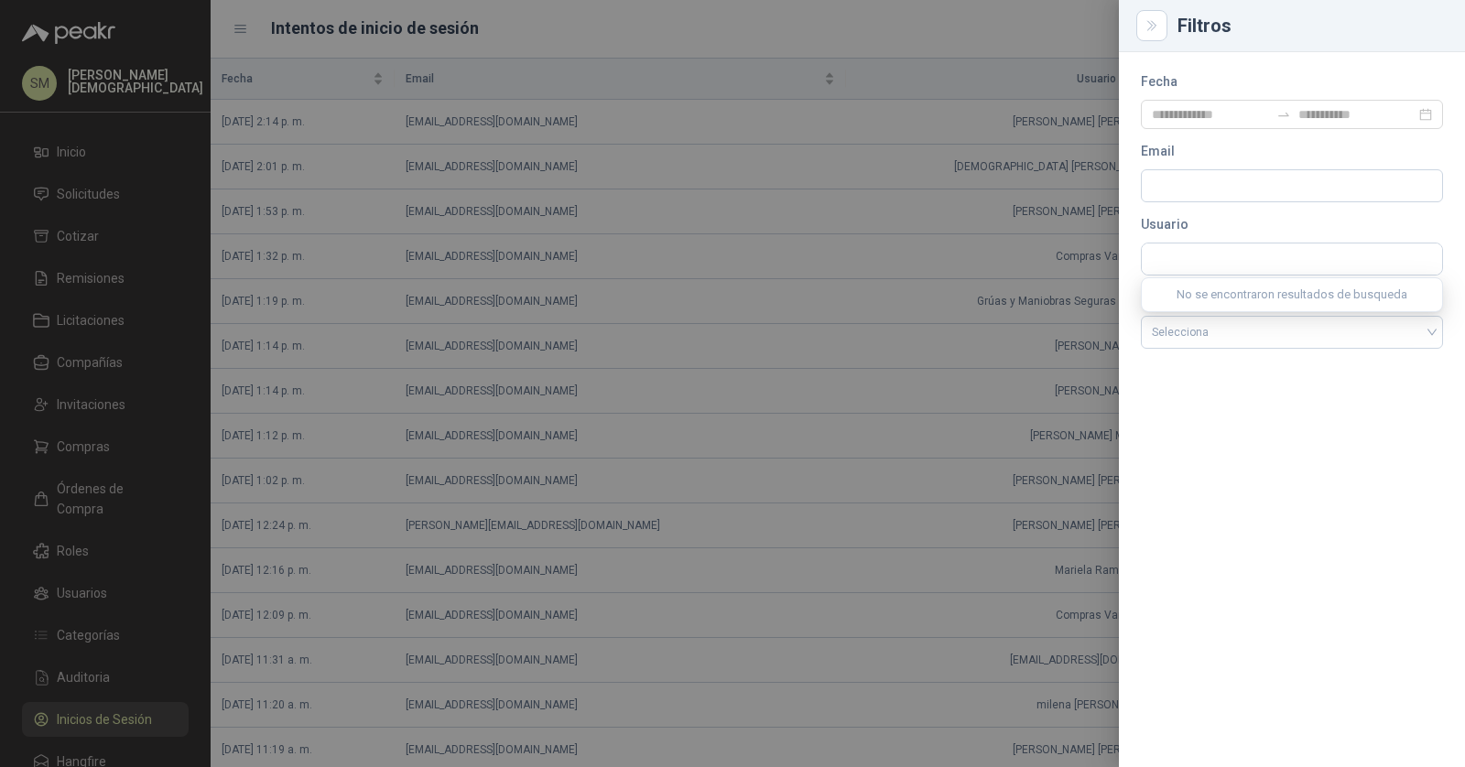
click at [1176, 503] on div "Fecha Email Usuario Estados Selecciona" at bounding box center [1292, 409] width 346 height 715
click at [837, 211] on div at bounding box center [732, 383] width 1465 height 767
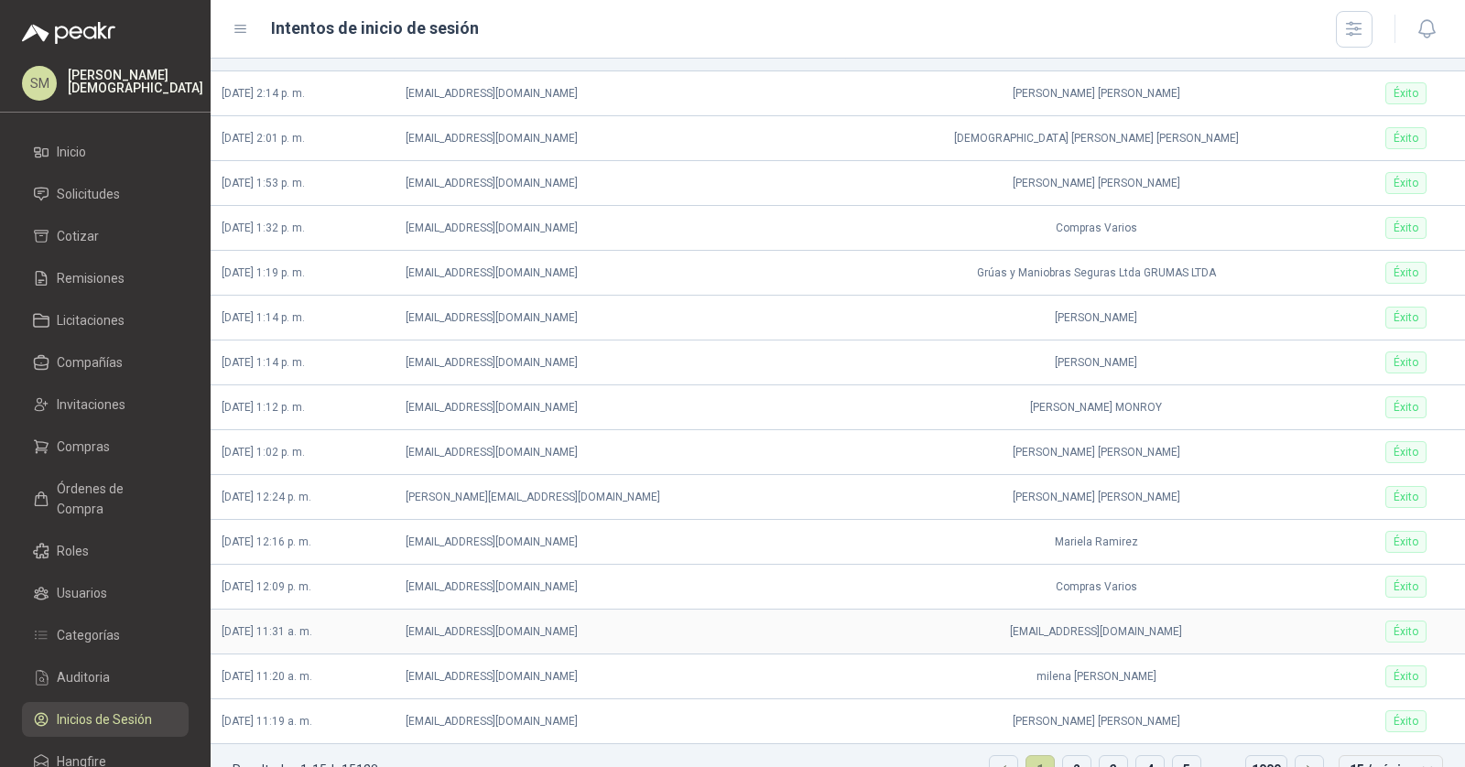
scroll to position [61, 0]
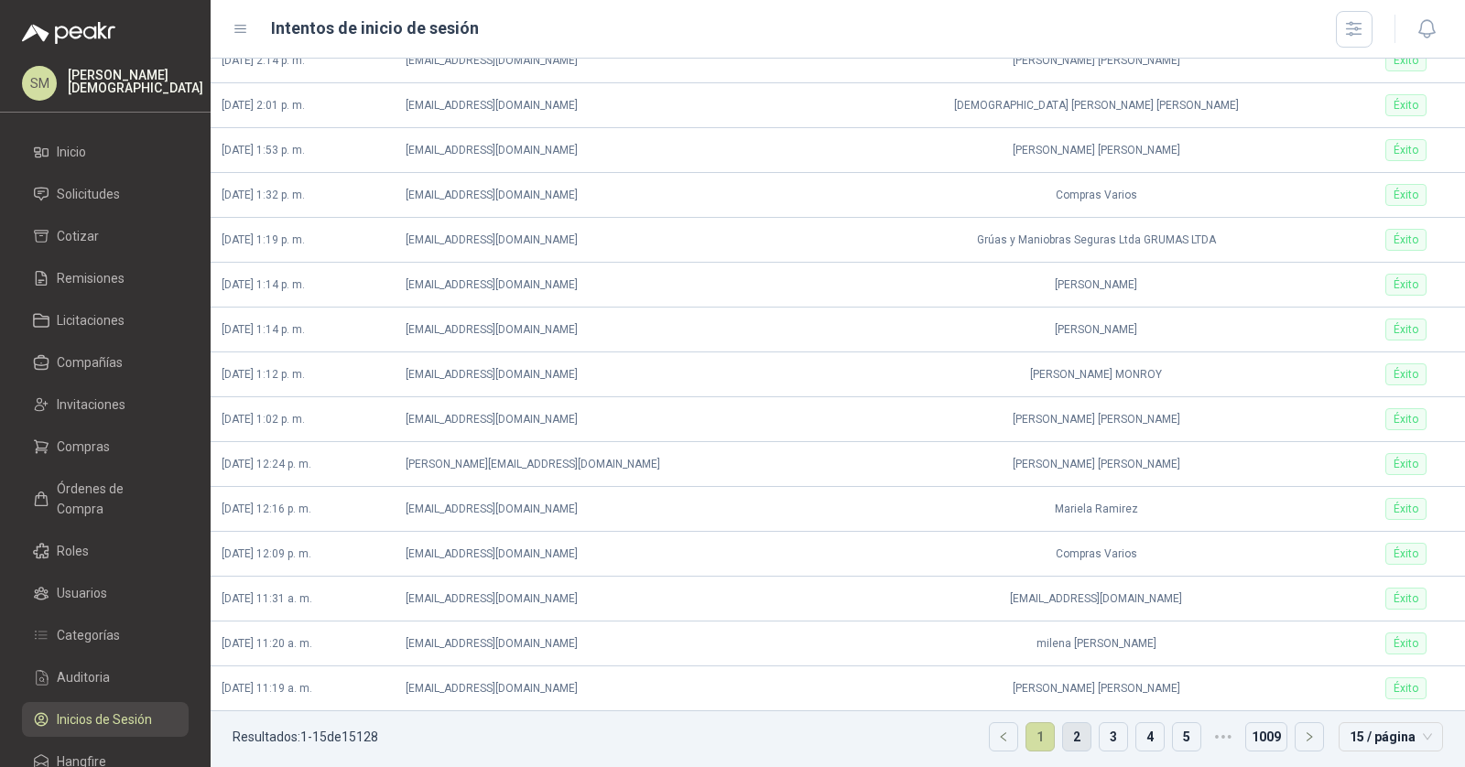
click at [1071, 724] on link "2" at bounding box center [1076, 736] width 27 height 27
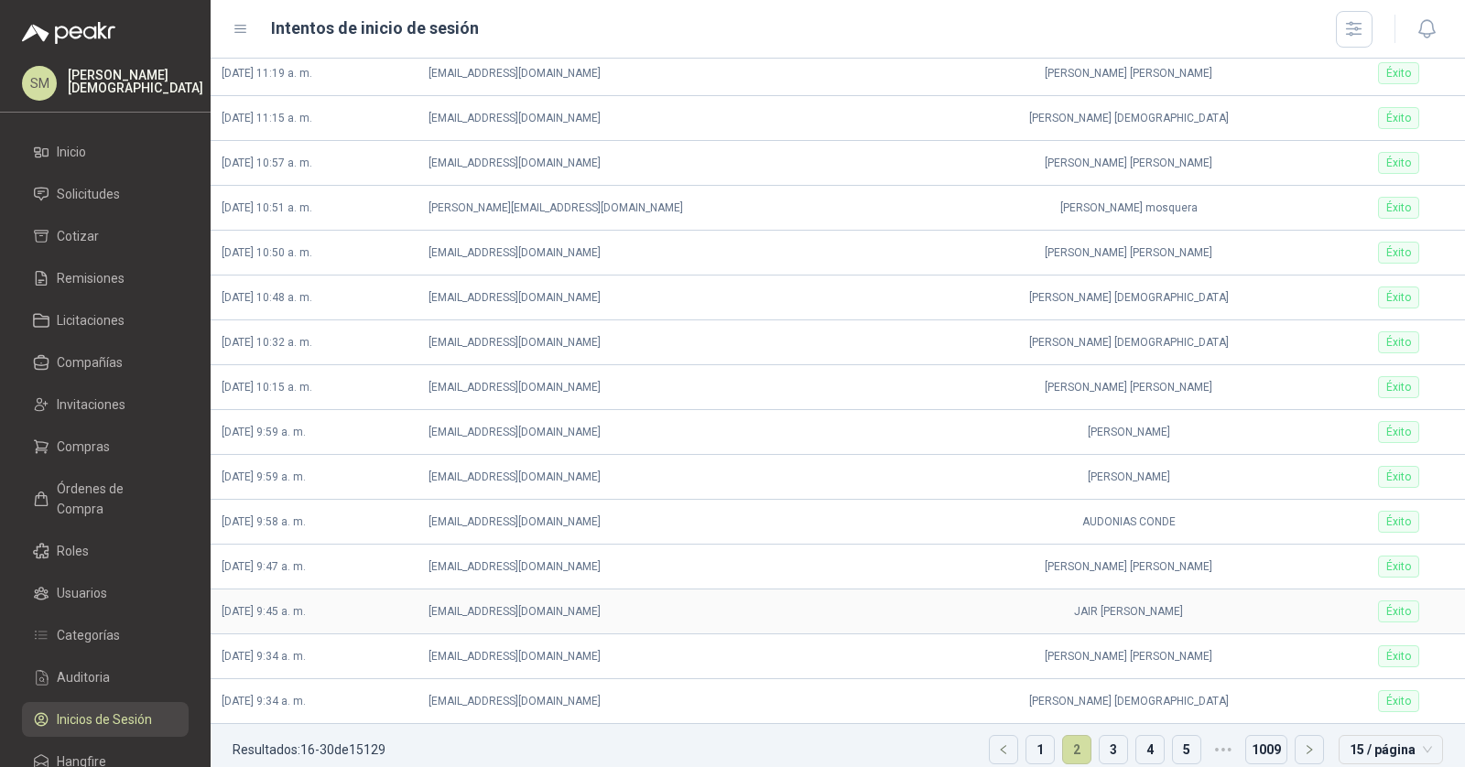
scroll to position [61, 0]
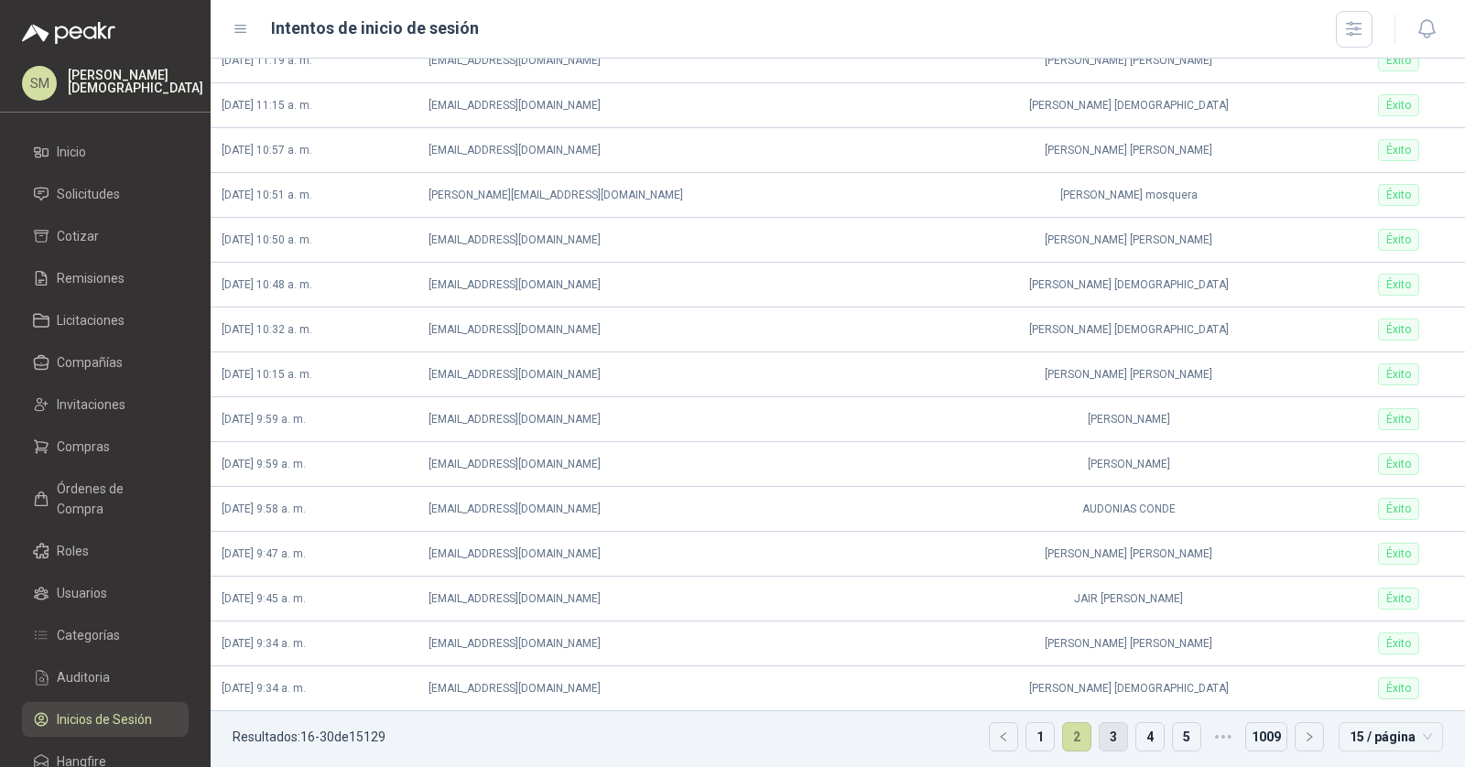
click at [1103, 728] on link "3" at bounding box center [1112, 736] width 27 height 27
click at [1072, 727] on link "2" at bounding box center [1076, 736] width 27 height 27
click at [1108, 731] on link "3" at bounding box center [1112, 736] width 27 height 27
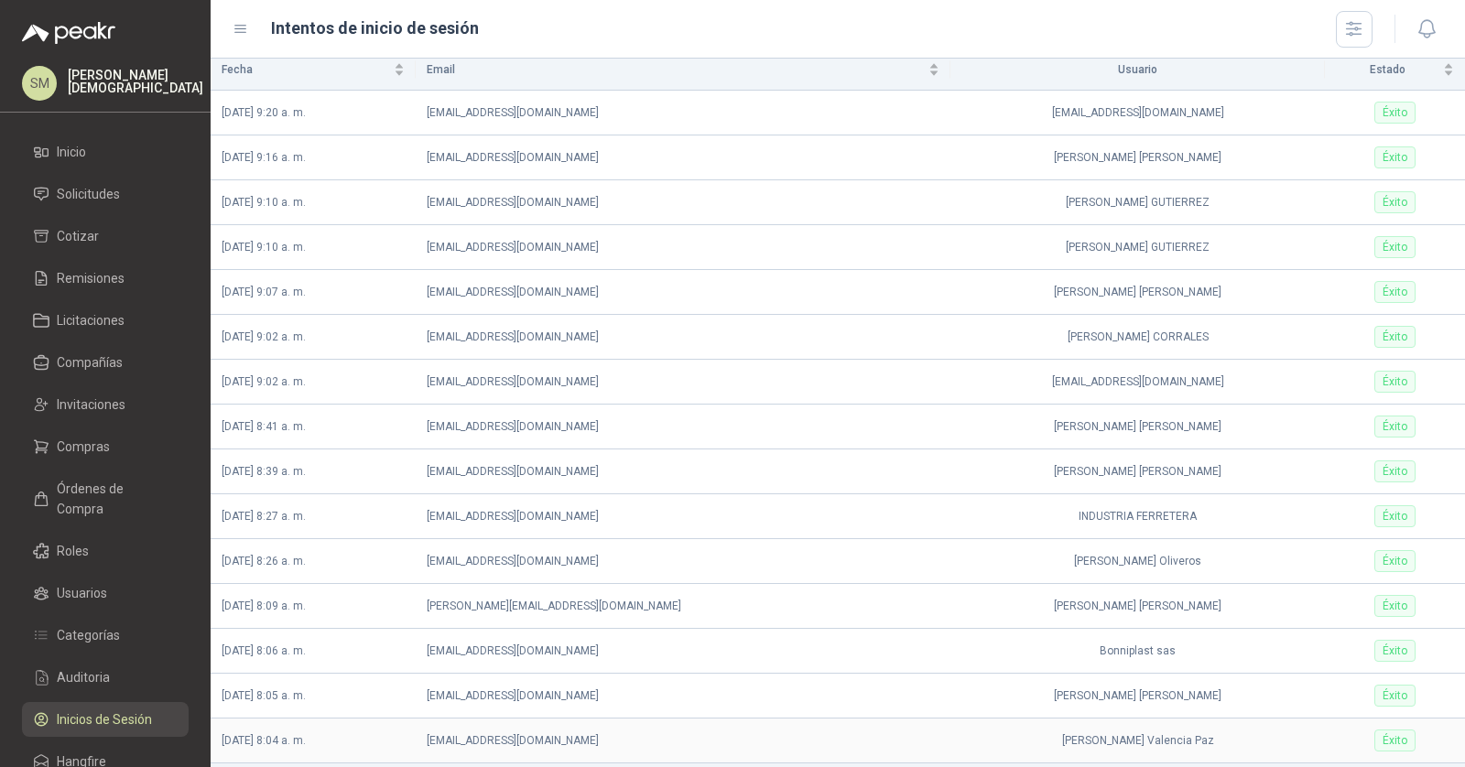
scroll to position [61, 0]
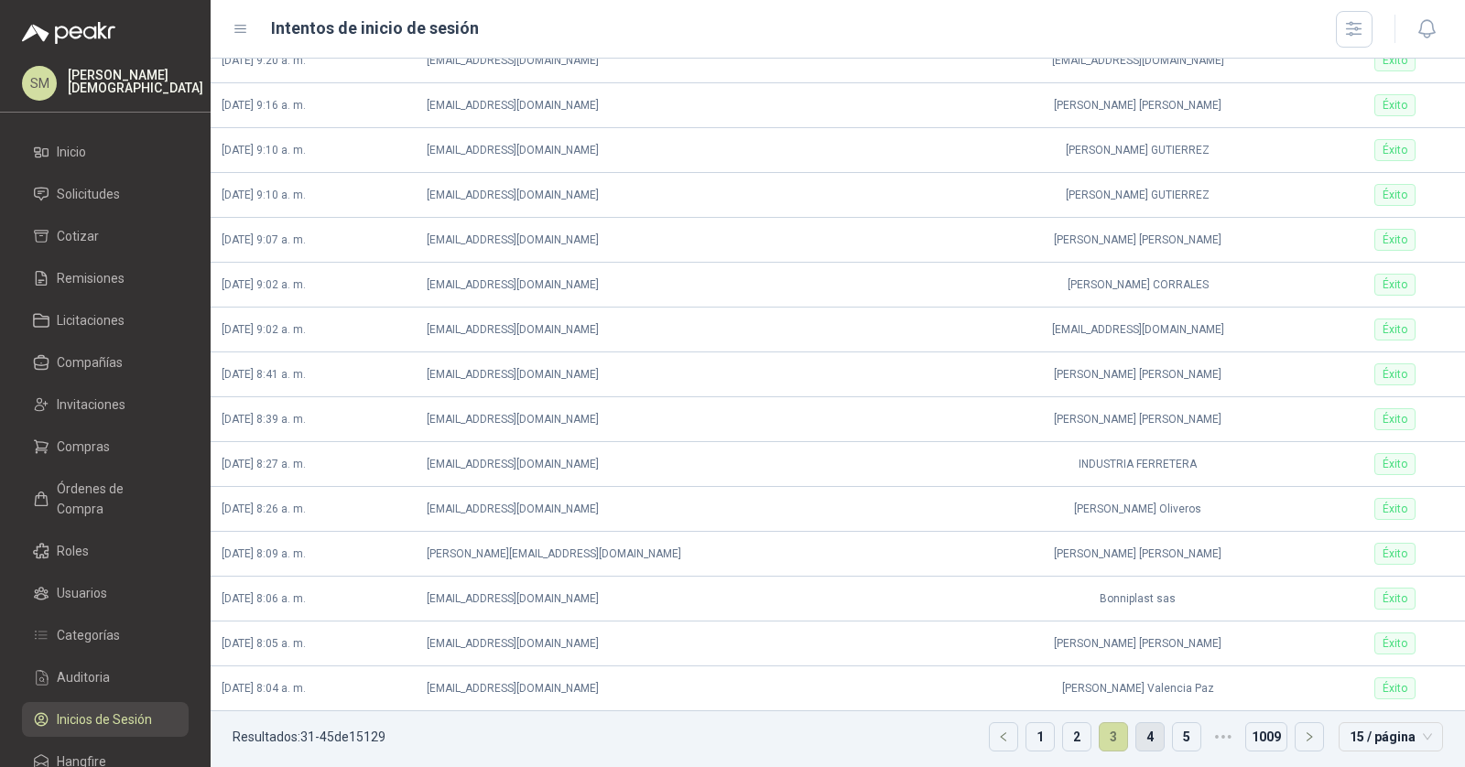
click at [1136, 728] on link "4" at bounding box center [1149, 736] width 27 height 27
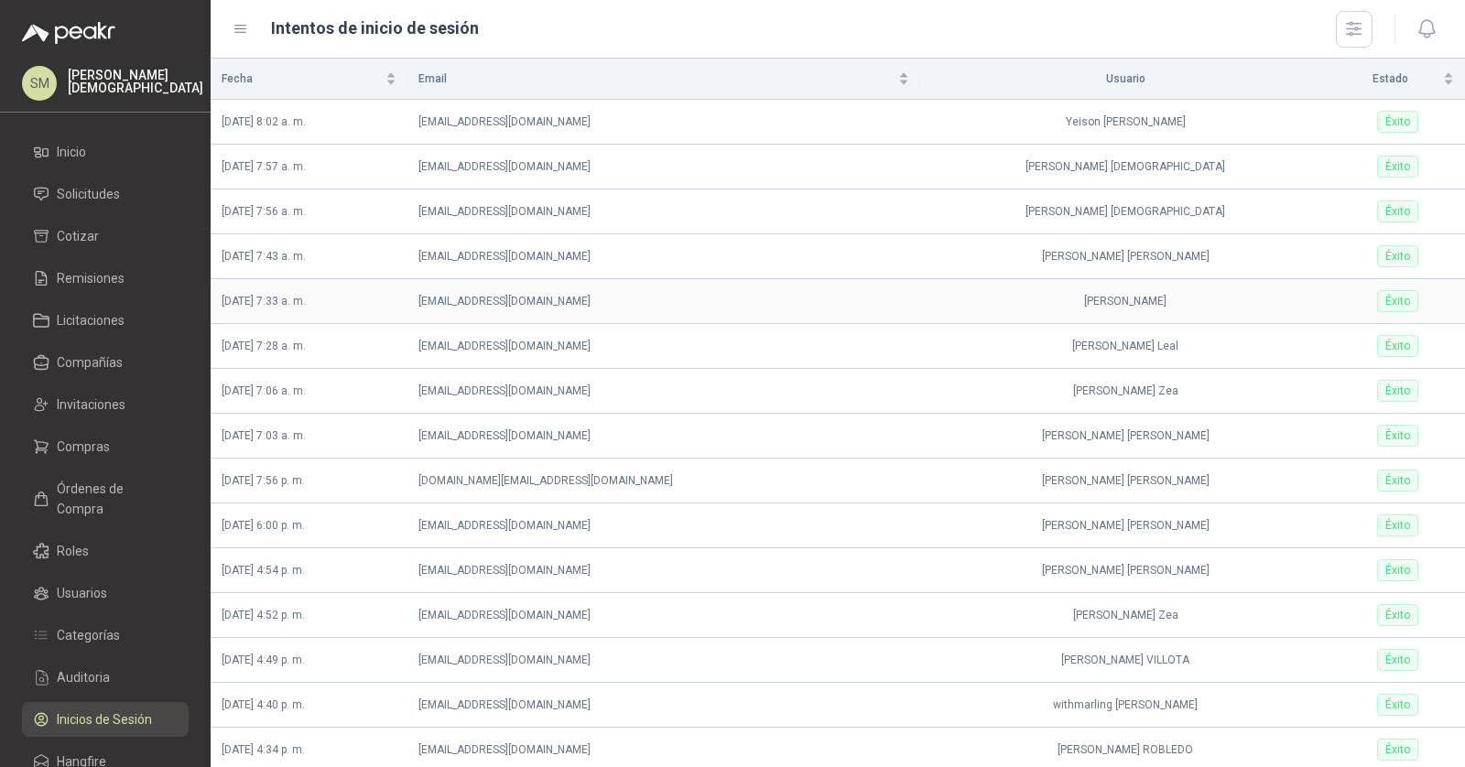
scroll to position [27, 0]
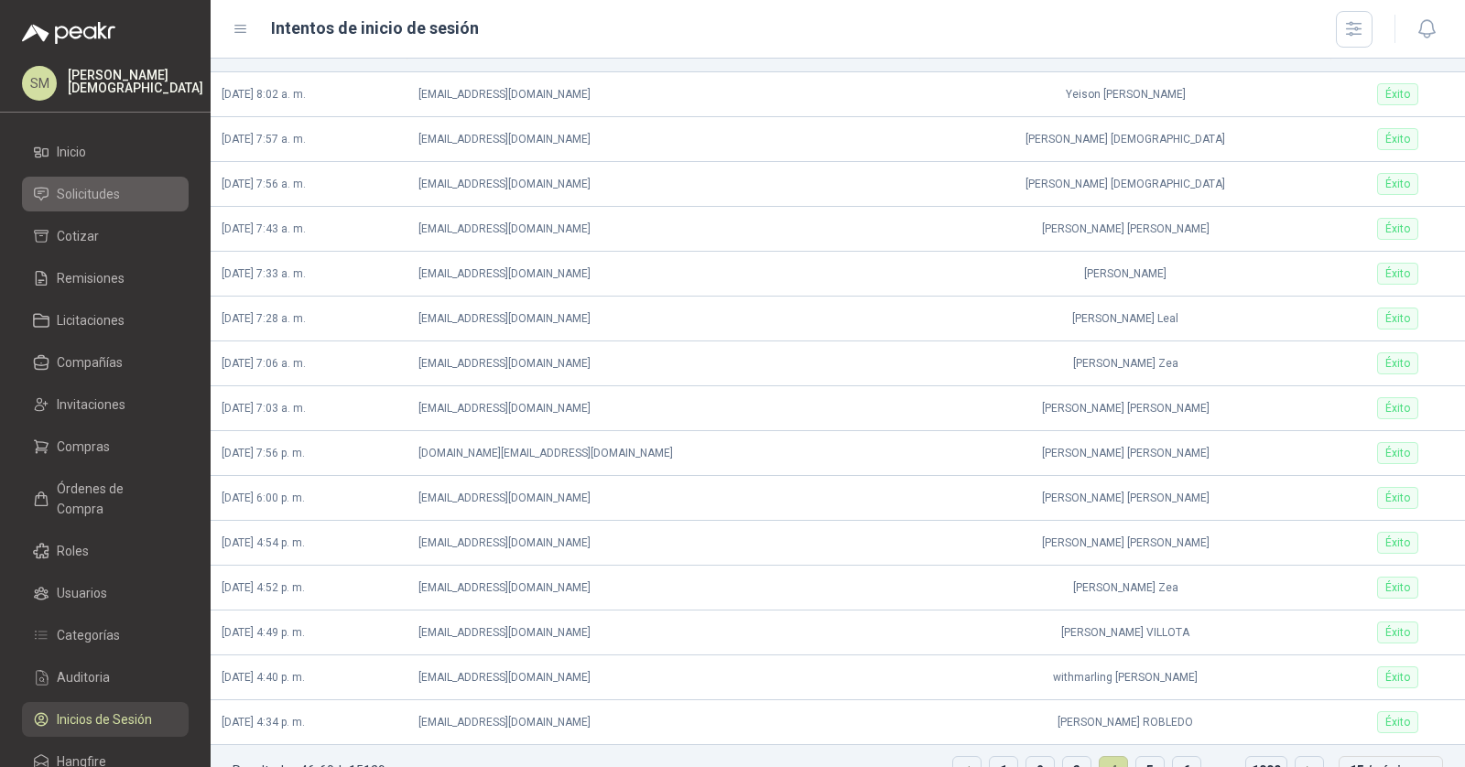
click at [77, 200] on span "Solicitudes" at bounding box center [88, 194] width 63 height 20
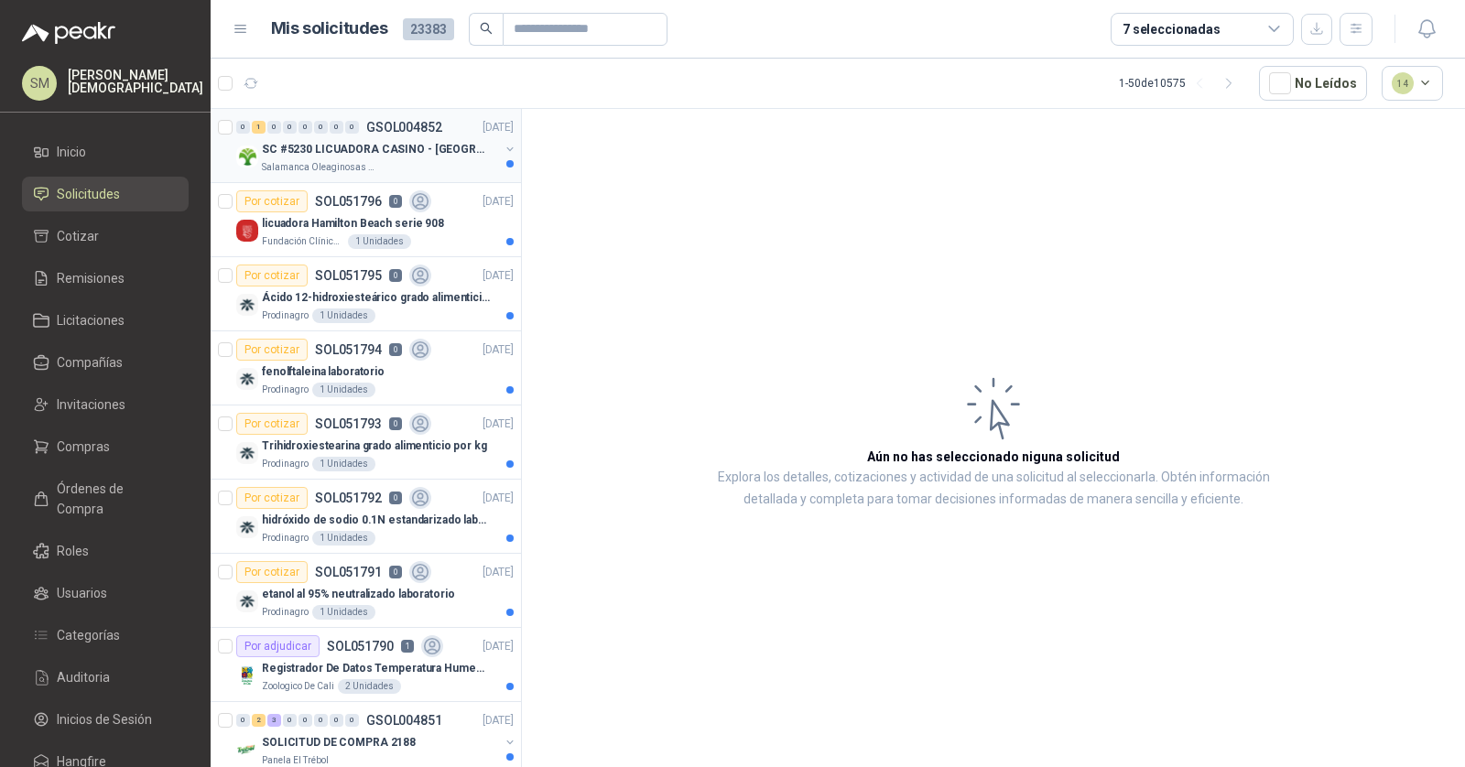
scroll to position [20, 0]
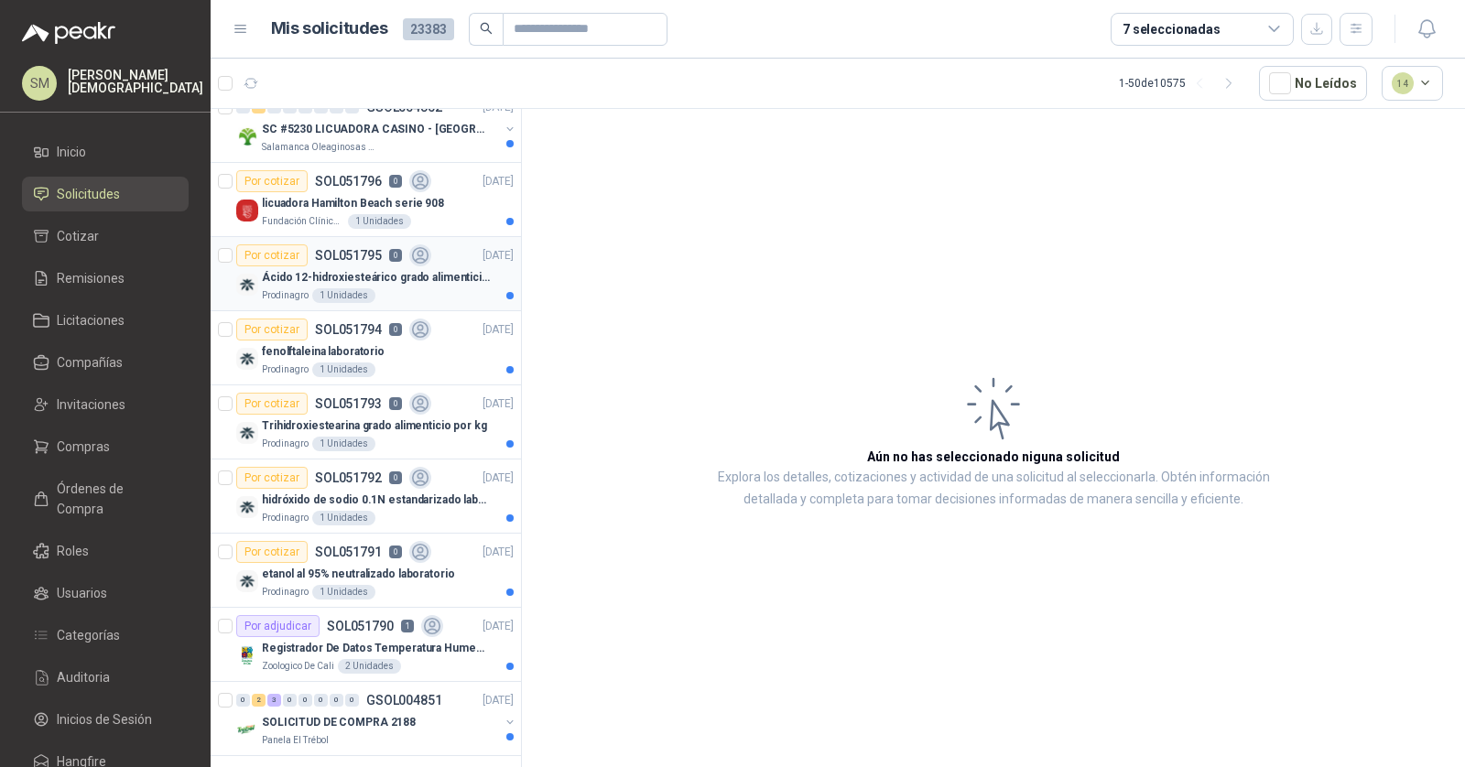
click at [438, 288] on div "Prodinagro 1 Unidades" at bounding box center [388, 295] width 252 height 15
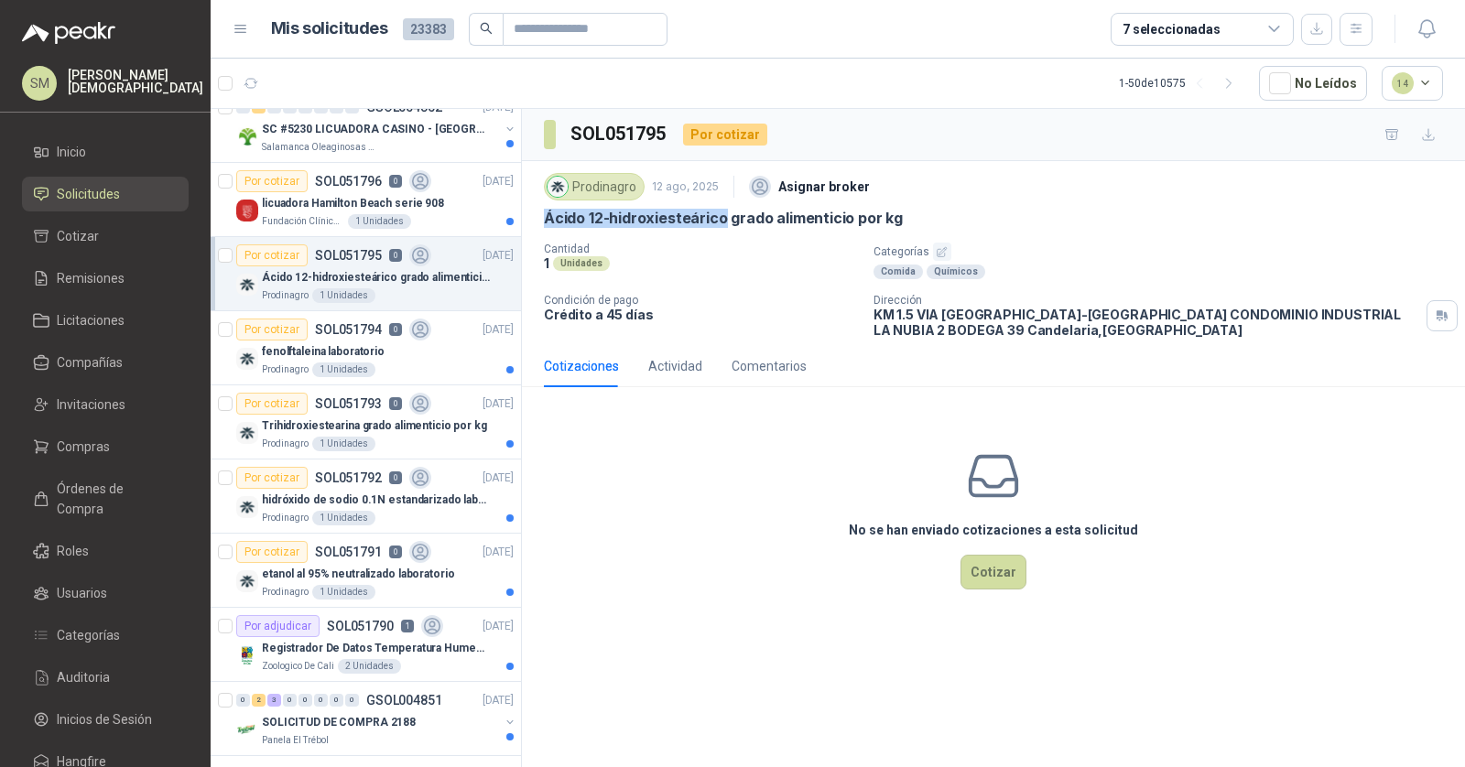
drag, startPoint x: 544, startPoint y: 214, endPoint x: 720, endPoint y: 223, distance: 176.9
click at [720, 223] on p "Ácido 12-hidroxiesteárico grado alimenticio por kg" at bounding box center [723, 218] width 359 height 19
copy p "Ácido 12-hidroxiesteárico"
click at [98, 359] on span "Compañías" at bounding box center [90, 362] width 66 height 20
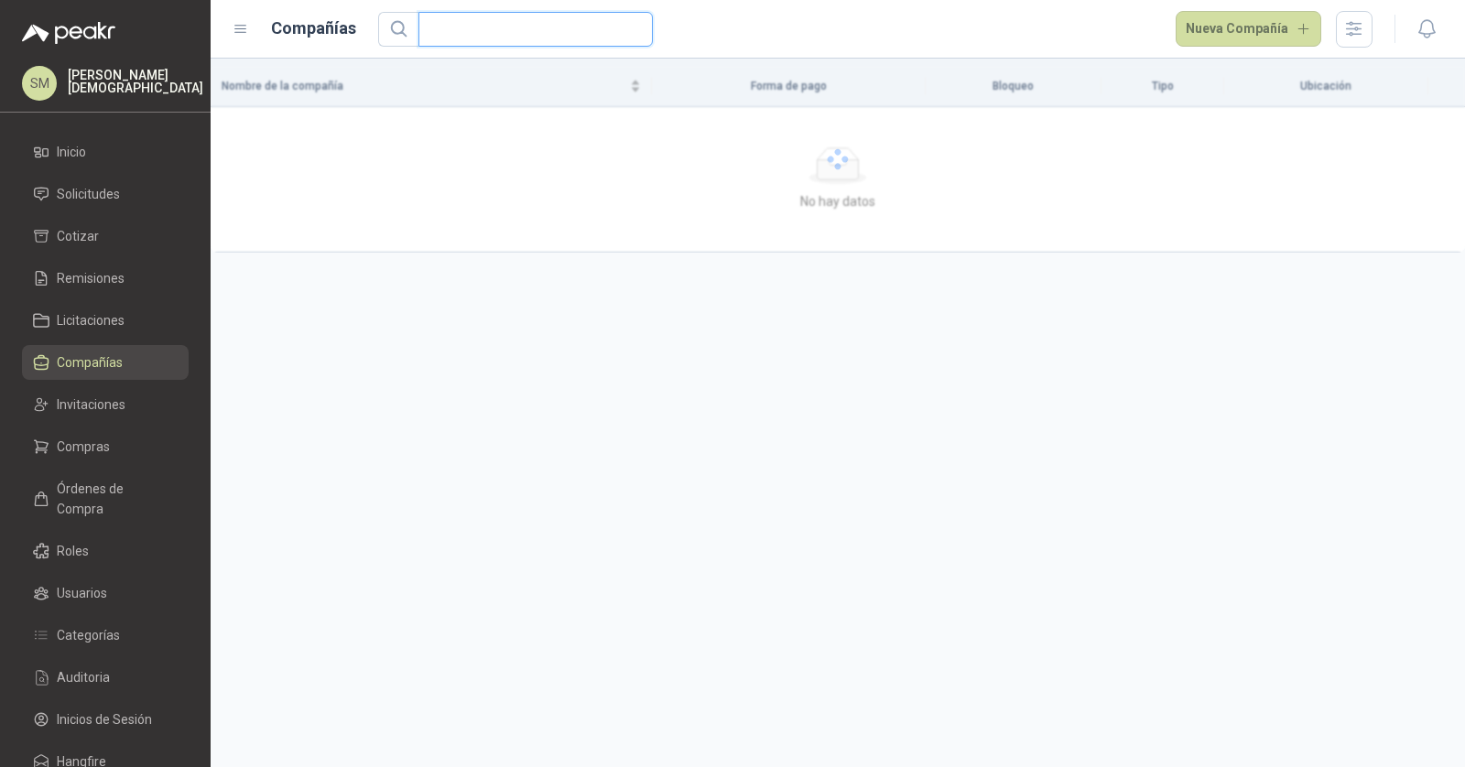
click at [516, 32] on input "text" at bounding box center [528, 29] width 198 height 33
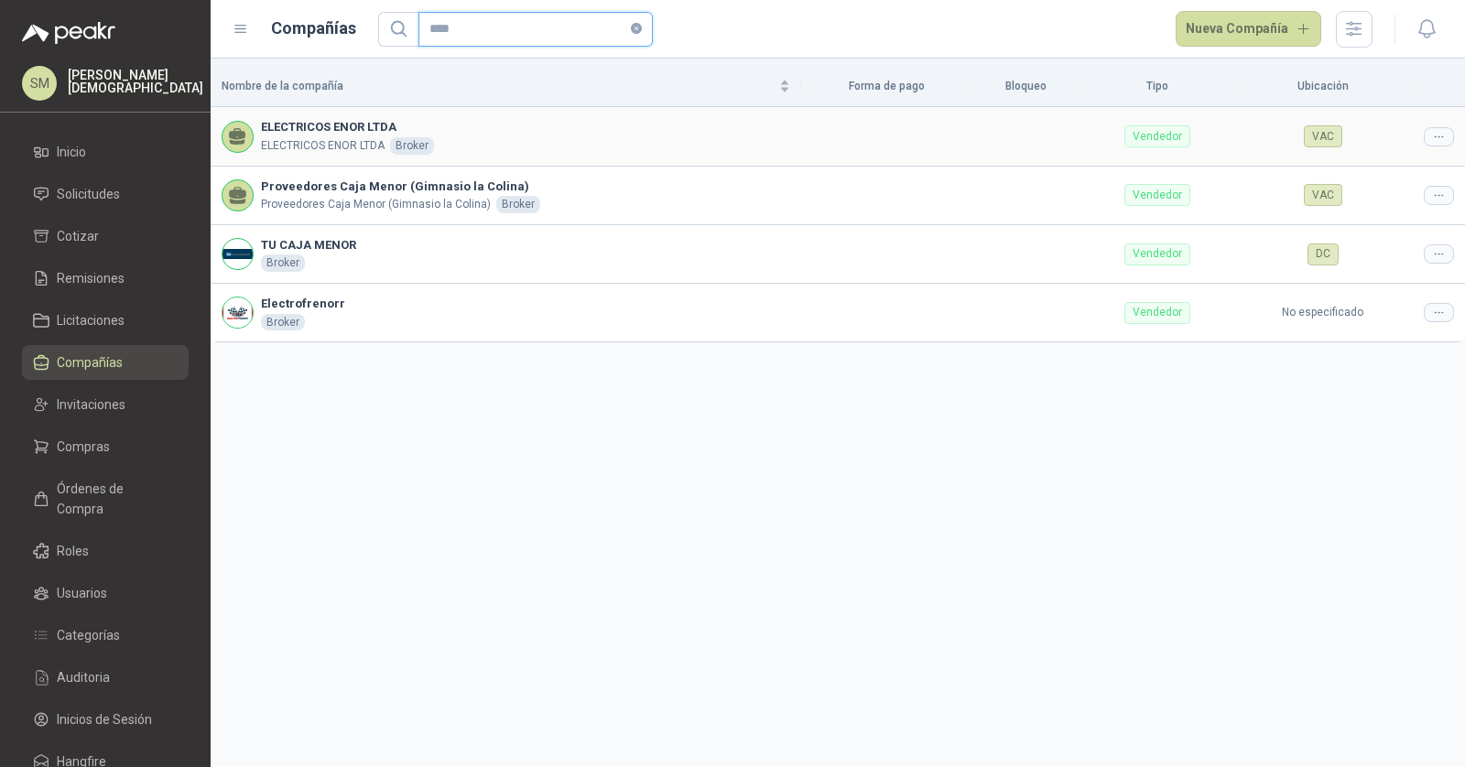
type input "****"
click at [1433, 140] on icon at bounding box center [1439, 137] width 14 height 14
click at [1429, 162] on span "Editar compañía" at bounding box center [1392, 167] width 94 height 20
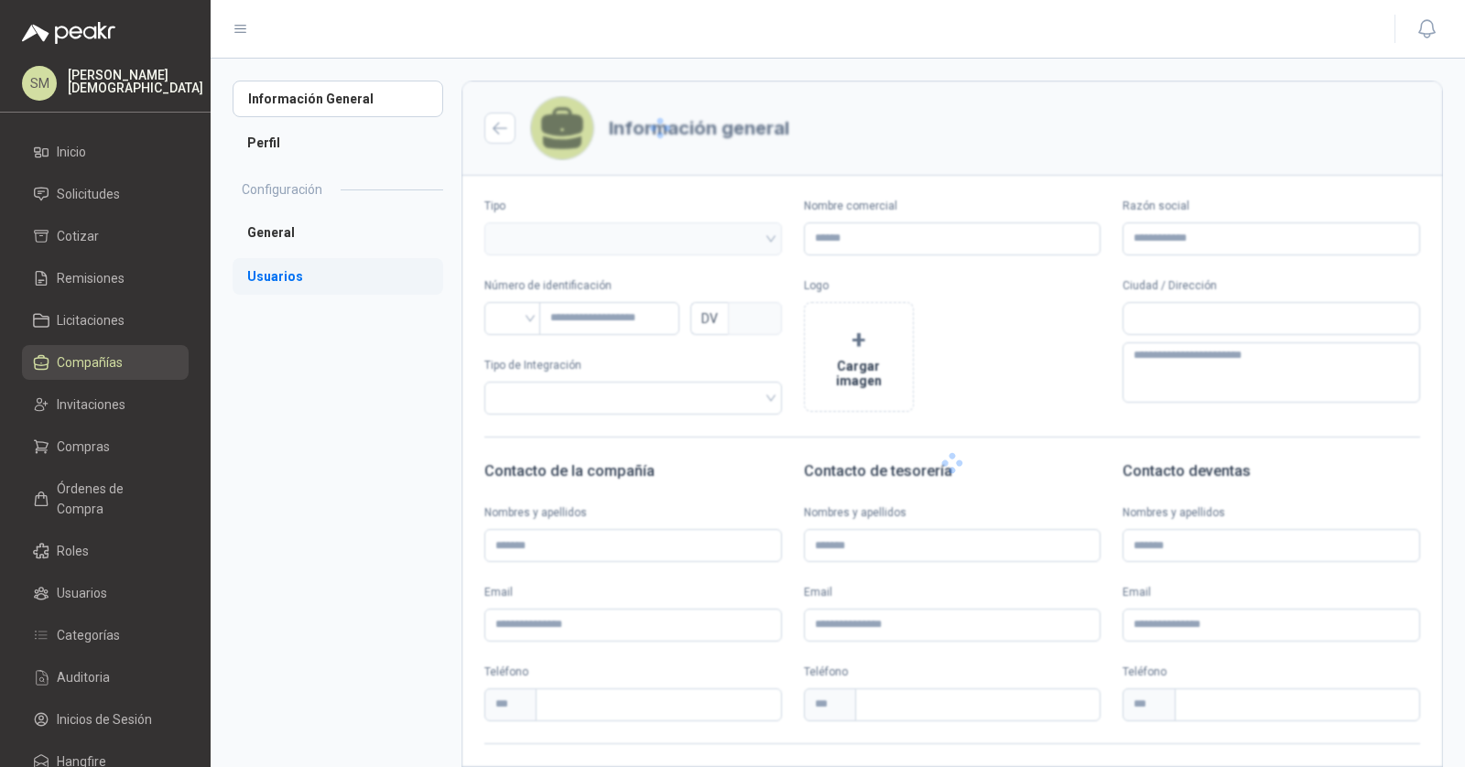
click at [304, 267] on li "Usuarios" at bounding box center [338, 276] width 211 height 37
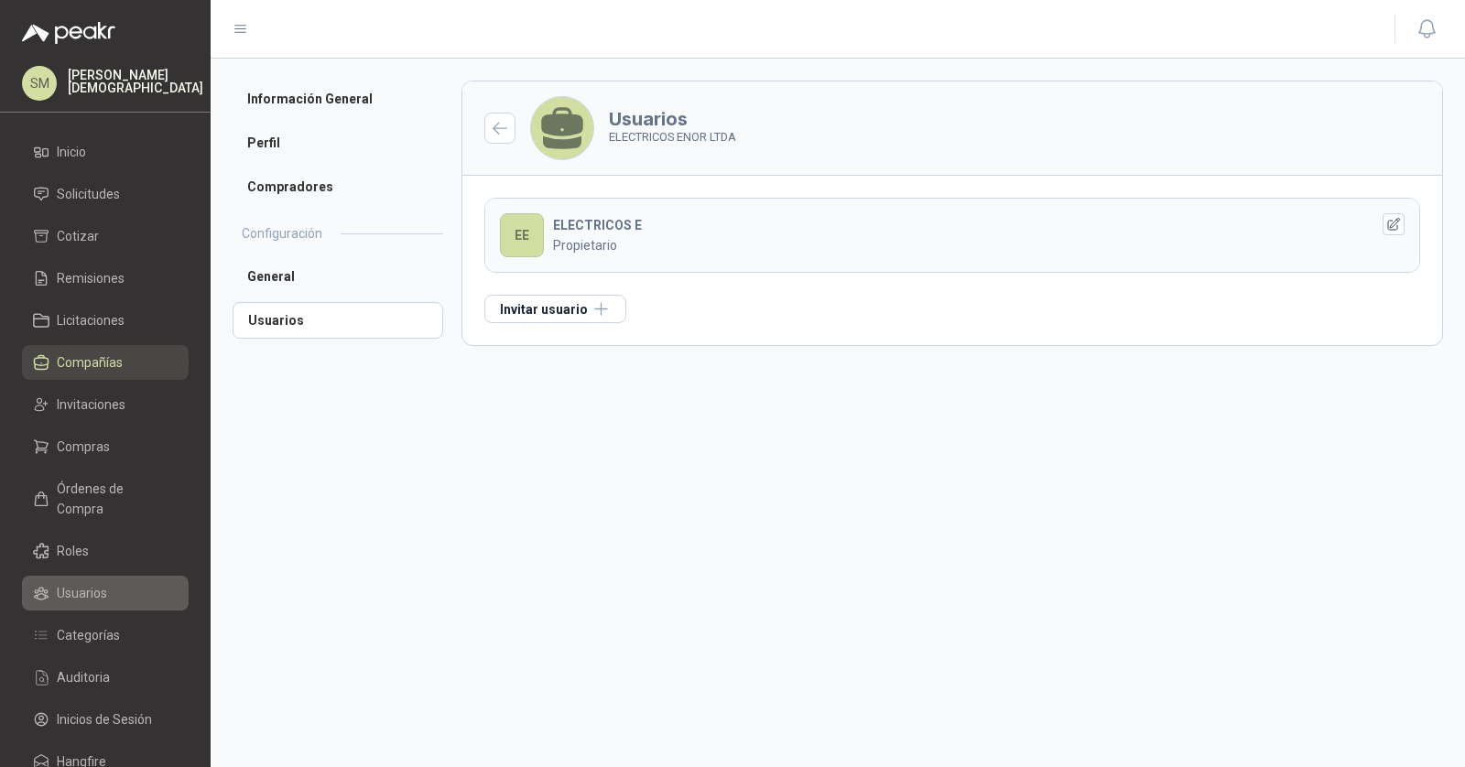
click at [84, 583] on span "Usuarios" at bounding box center [82, 593] width 50 height 20
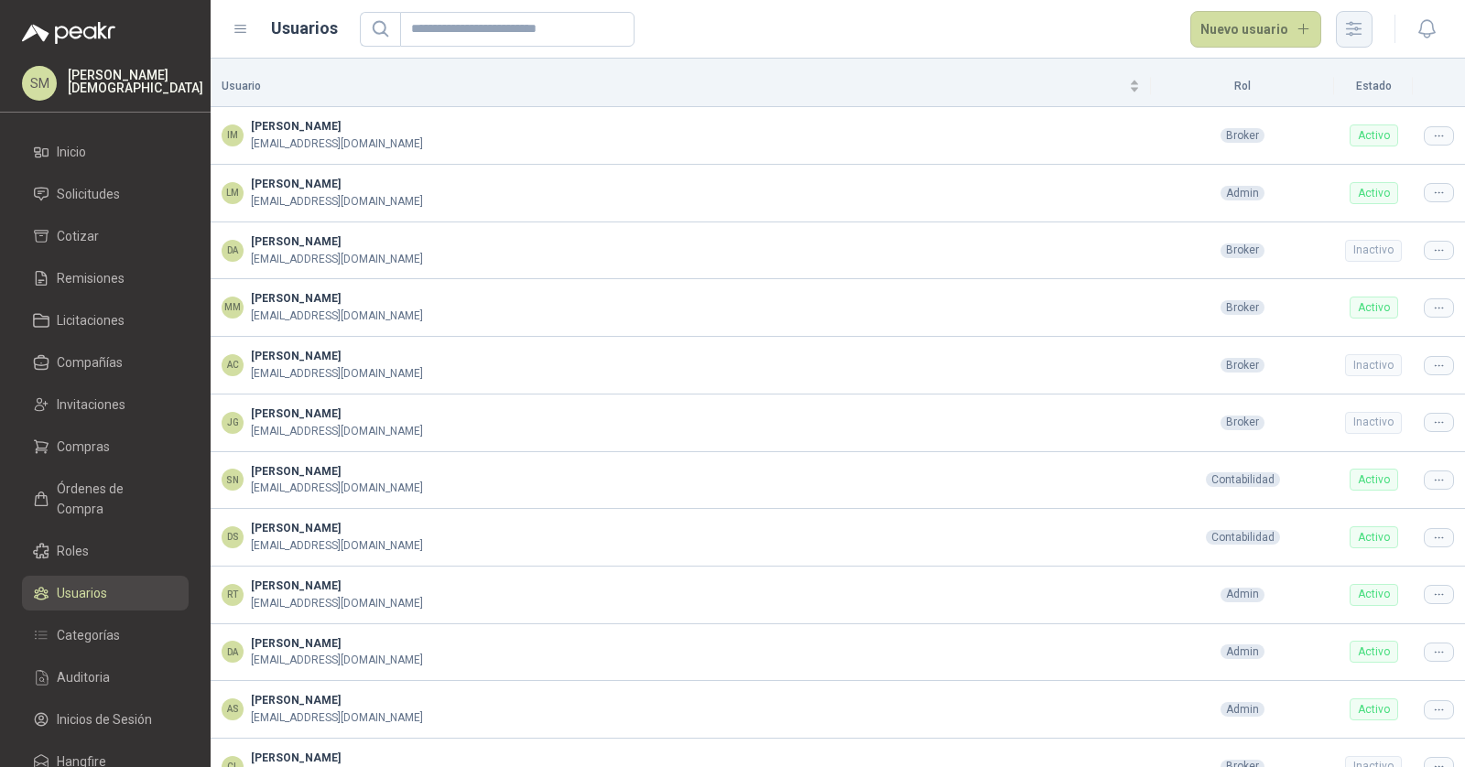
click at [1343, 28] on icon "button" at bounding box center [1353, 28] width 21 height 21
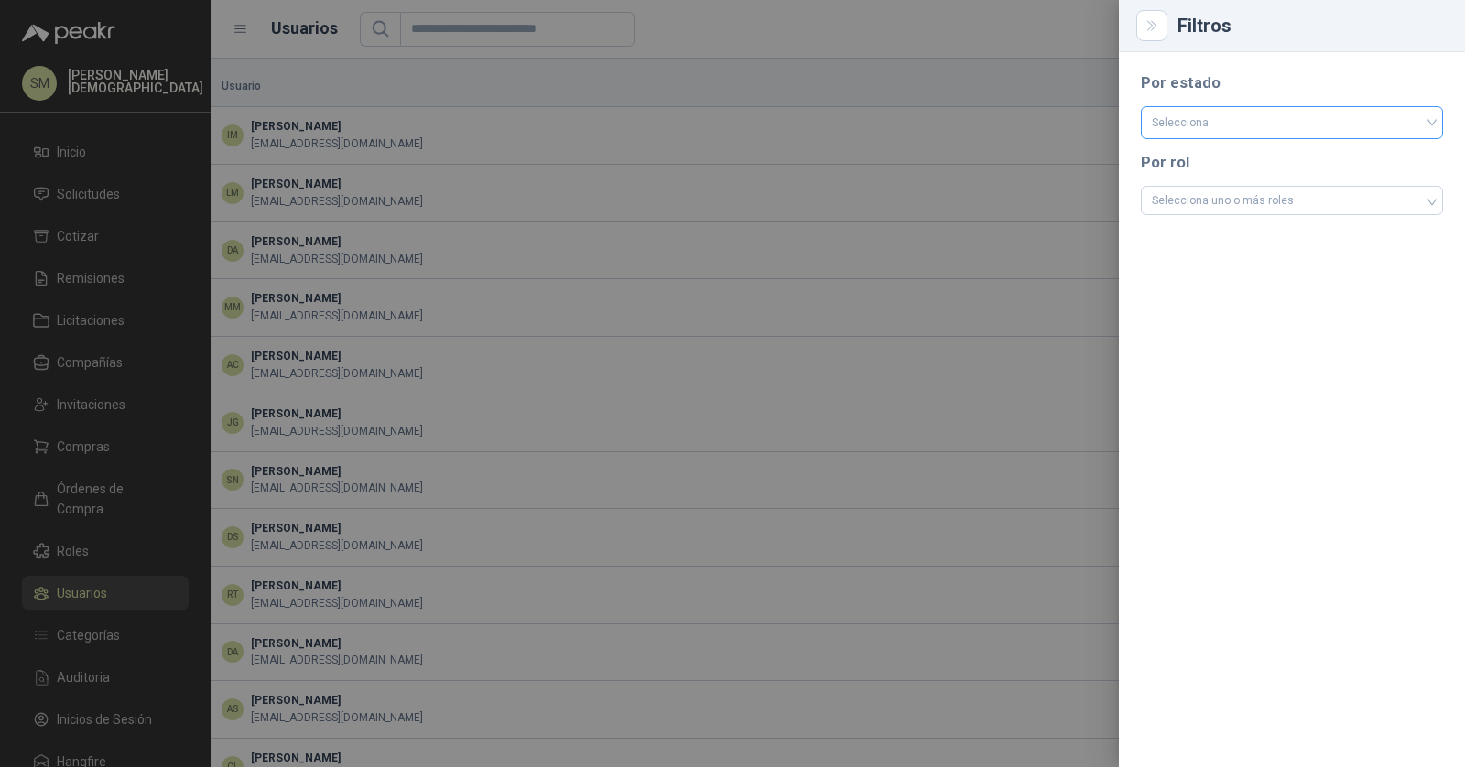
click at [1261, 120] on input "search" at bounding box center [1292, 120] width 280 height 27
click at [1229, 164] on div "Activo" at bounding box center [1291, 160] width 273 height 20
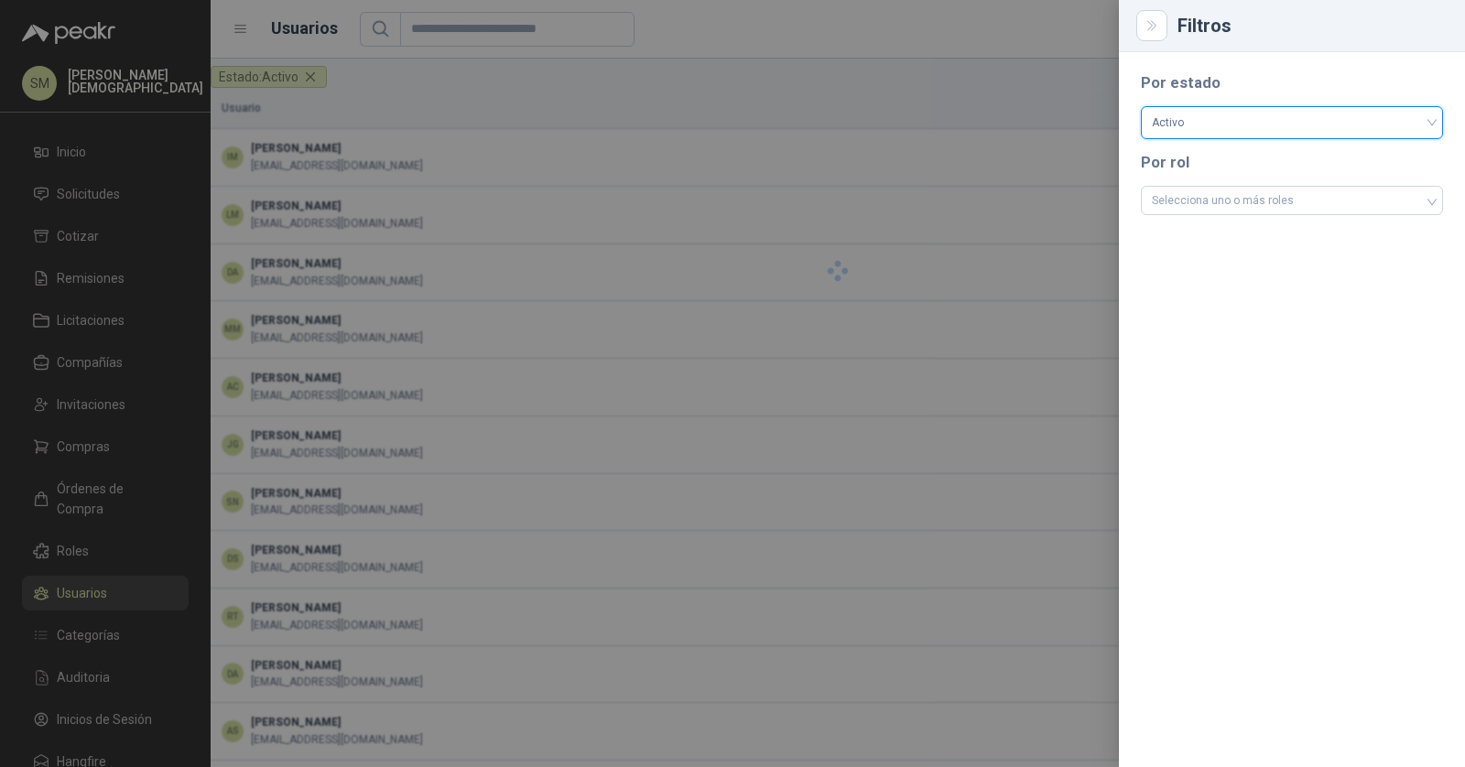
click at [775, 151] on div at bounding box center [732, 383] width 1465 height 767
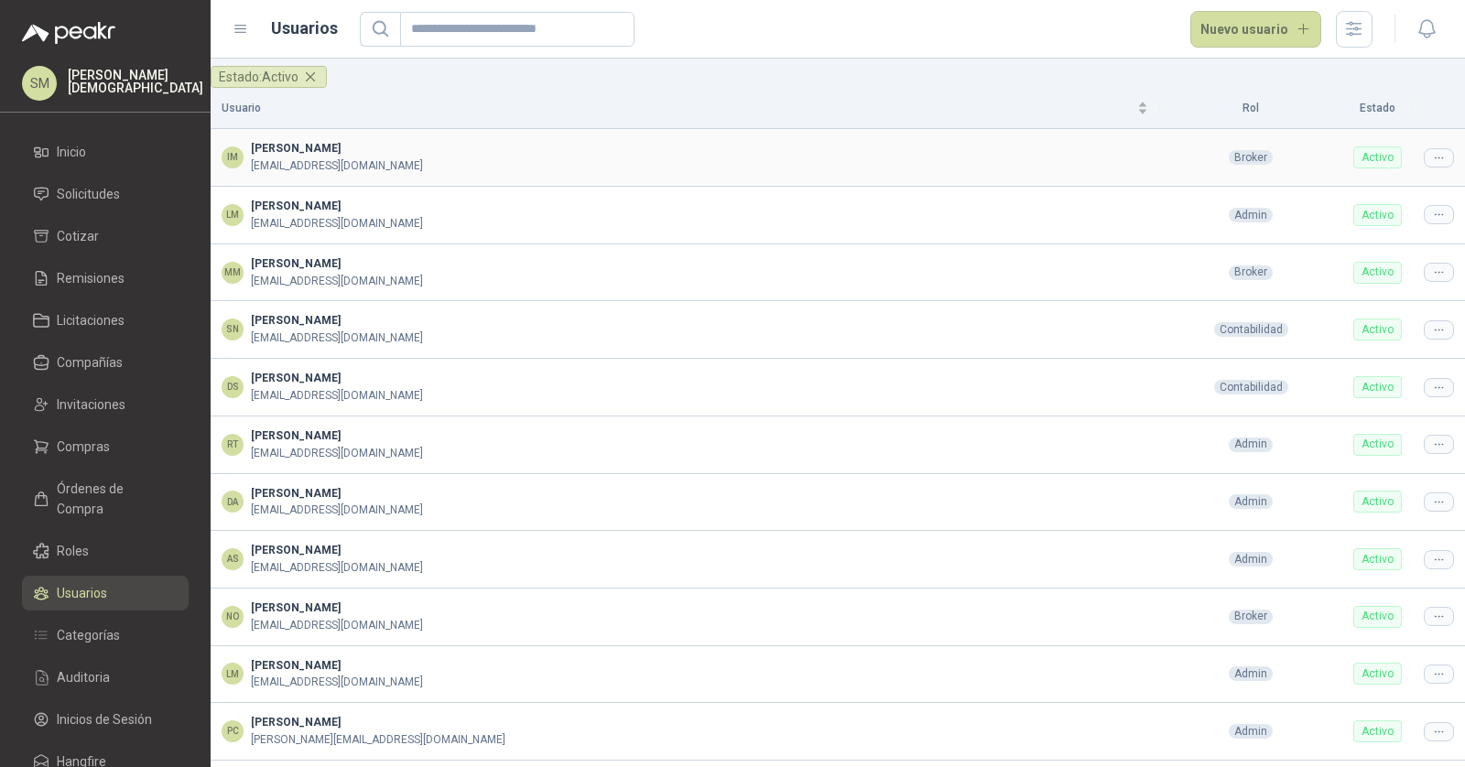
scroll to position [103, 0]
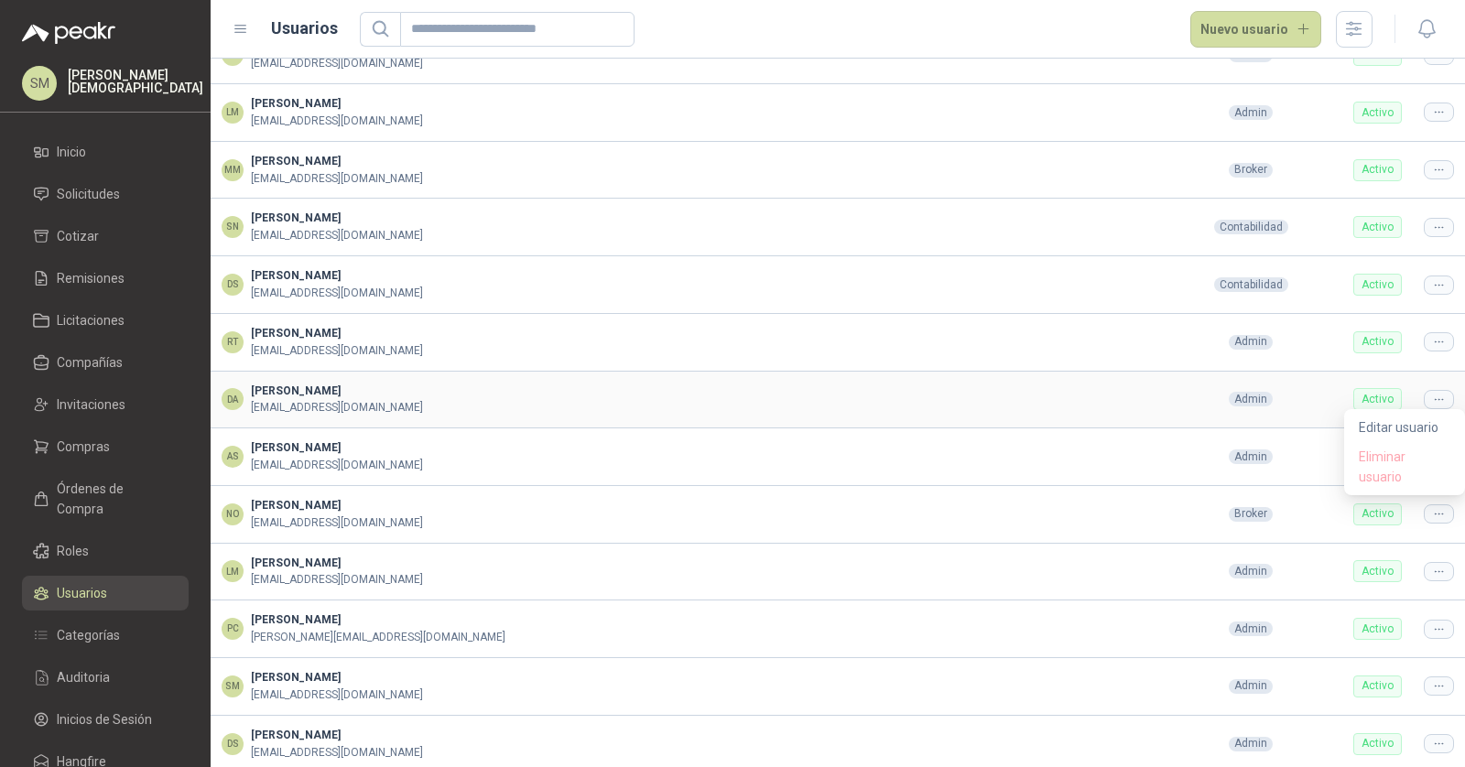
click at [1434, 399] on icon at bounding box center [1437, 399] width 7 height 1
click at [1394, 428] on span "Editar usuario" at bounding box center [1404, 427] width 92 height 20
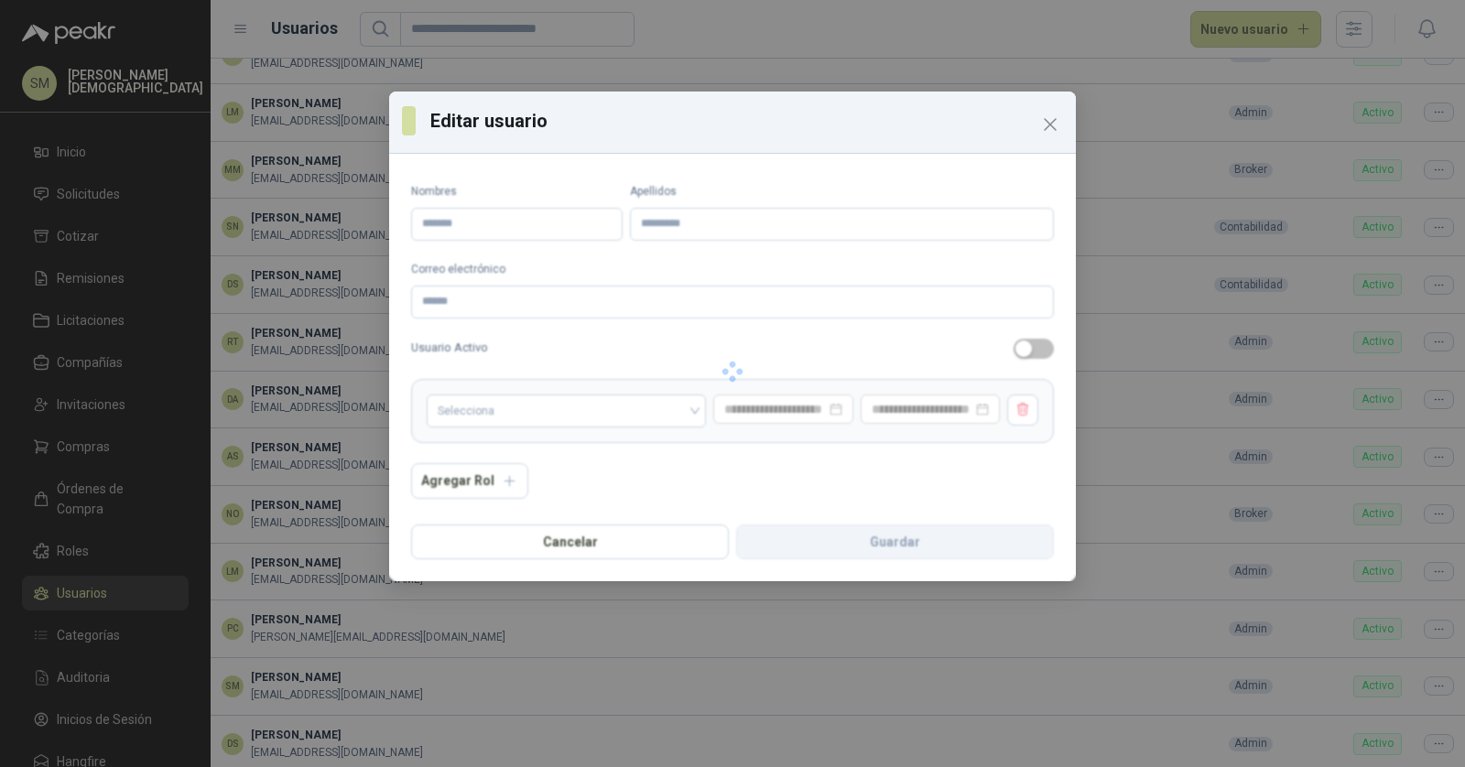
type input "*****"
type input "********"
type input "**********"
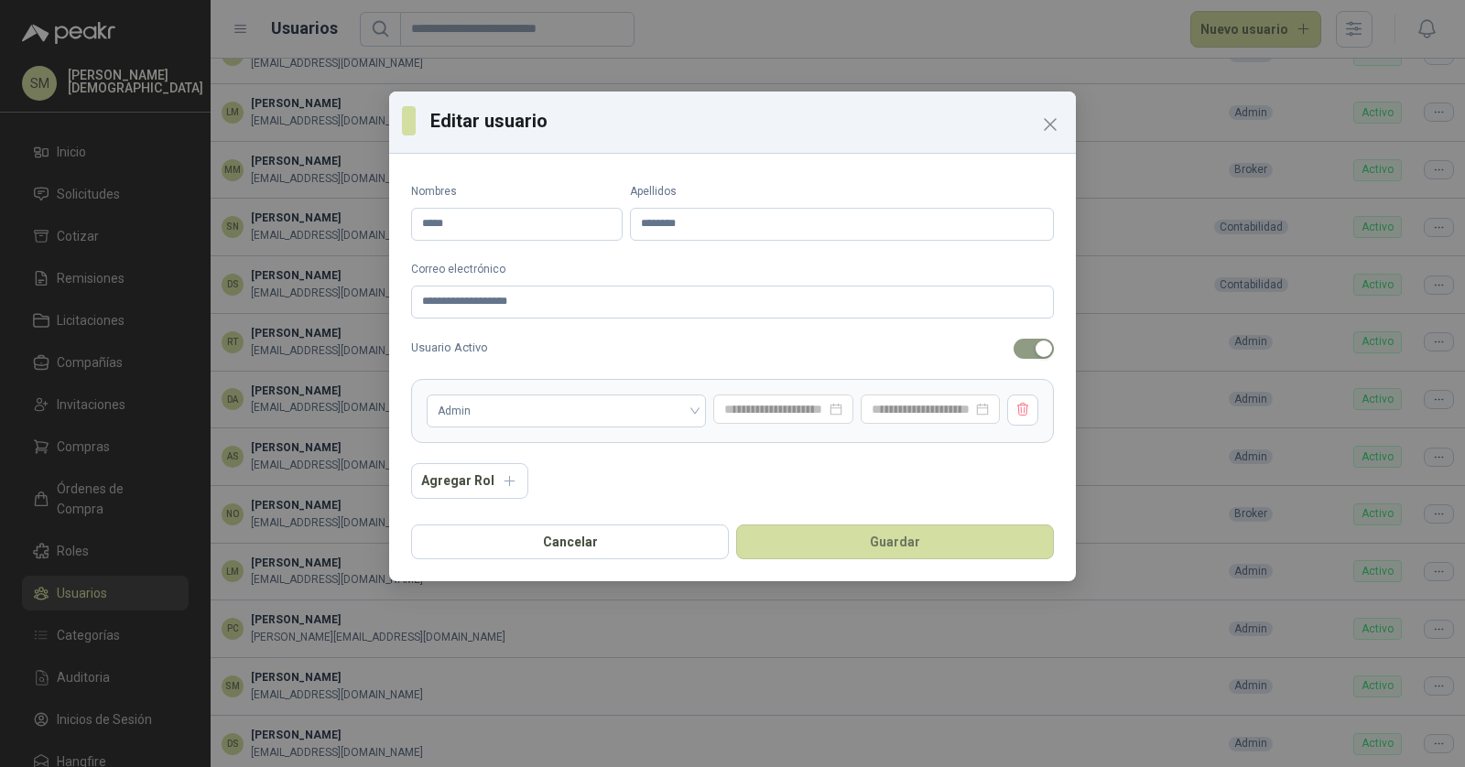
click at [1025, 358] on span "button" at bounding box center [1033, 349] width 40 height 20
click at [860, 540] on button "Guardar" at bounding box center [895, 542] width 318 height 35
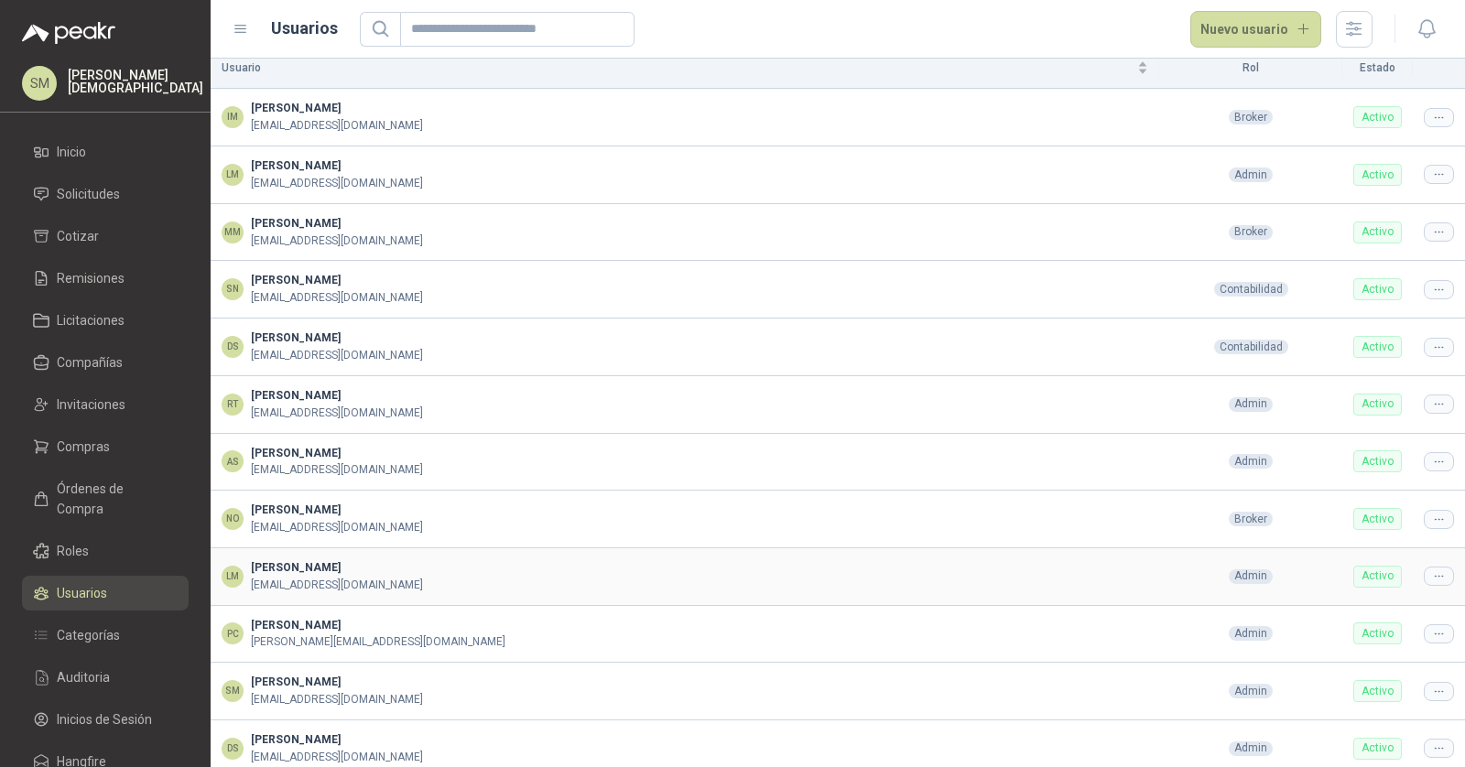
scroll to position [23, 0]
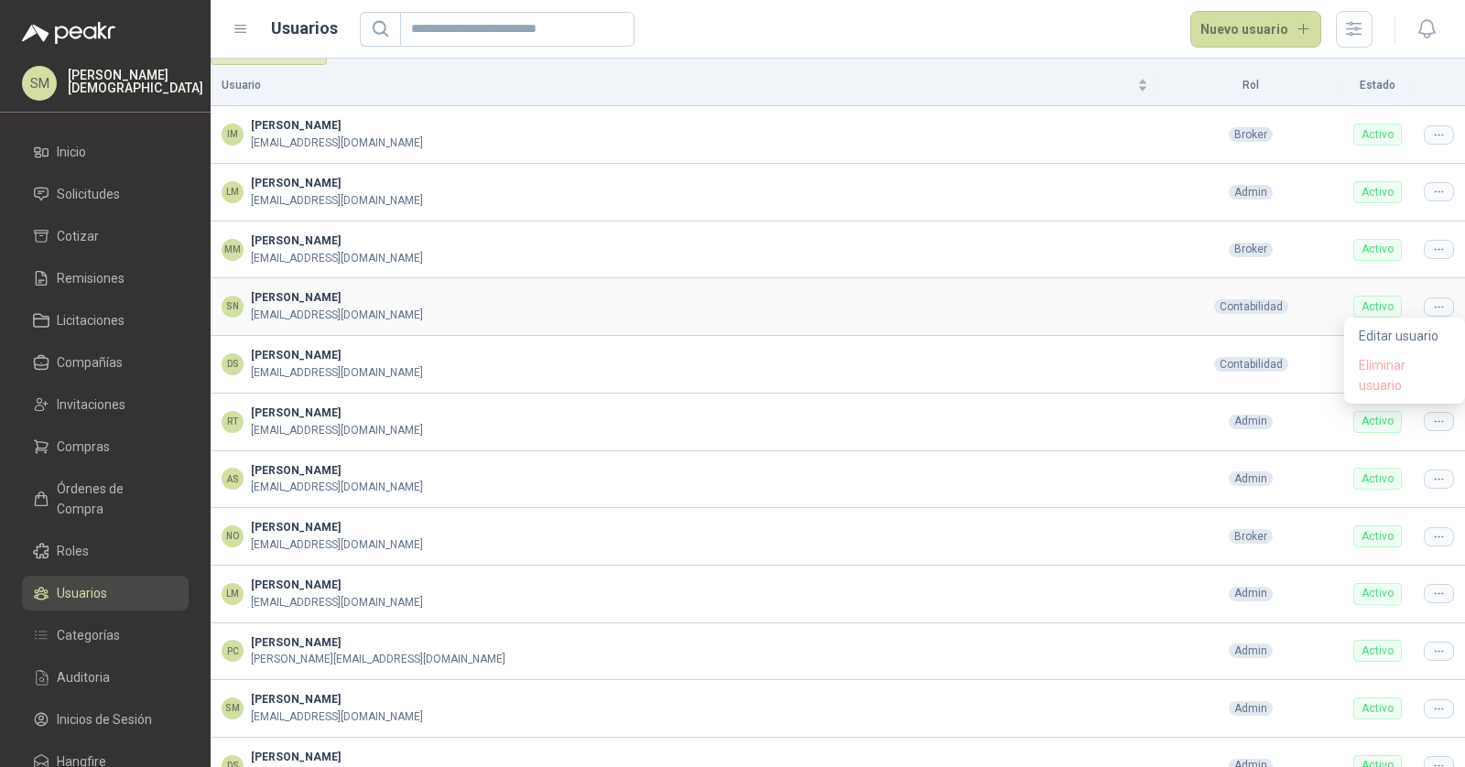
click at [1432, 300] on icon at bounding box center [1439, 307] width 14 height 14
click at [1392, 341] on span "Editar usuario" at bounding box center [1404, 336] width 92 height 20
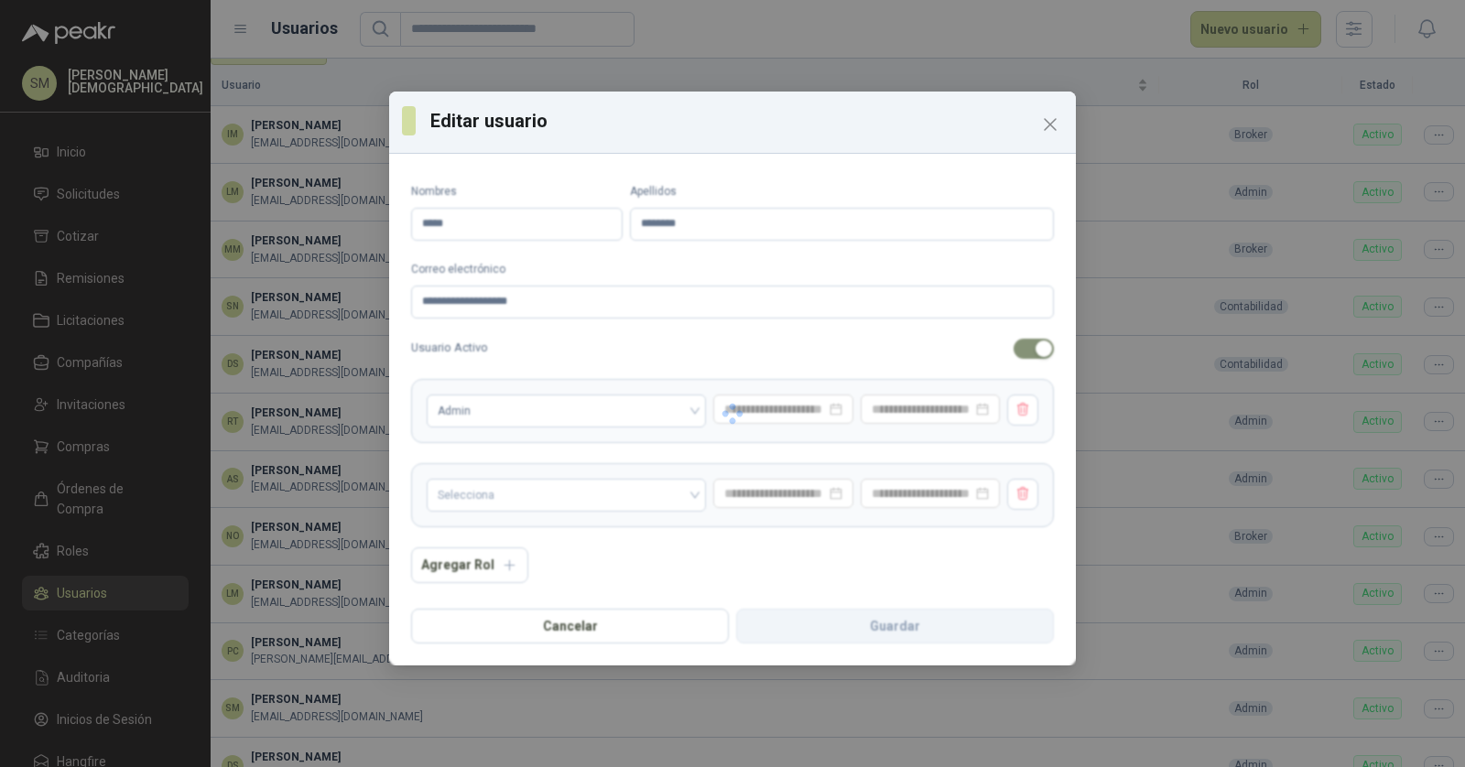
type input "*****"
type input "**********"
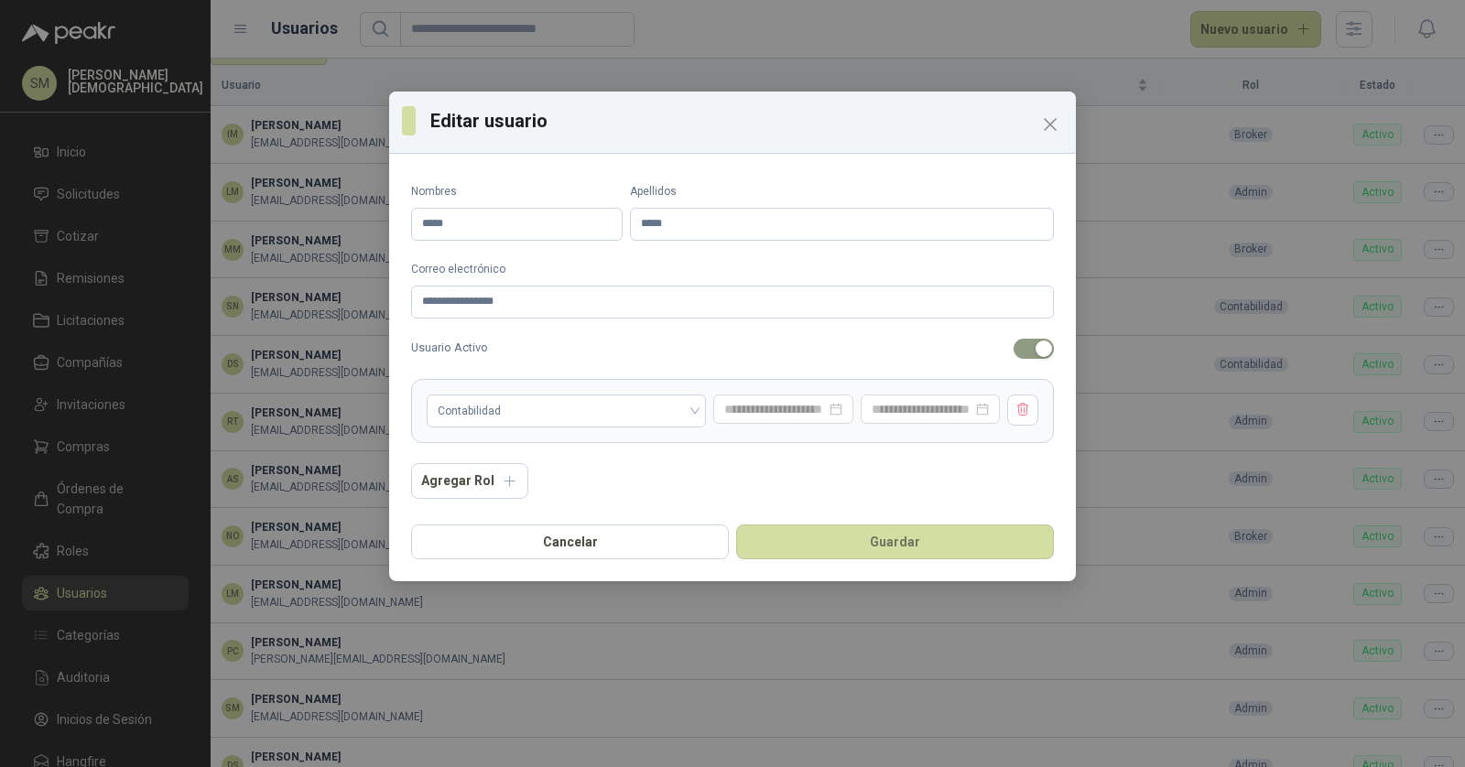
click at [1023, 351] on span "button" at bounding box center [1033, 349] width 40 height 20
click at [895, 549] on button "Guardar" at bounding box center [895, 542] width 318 height 35
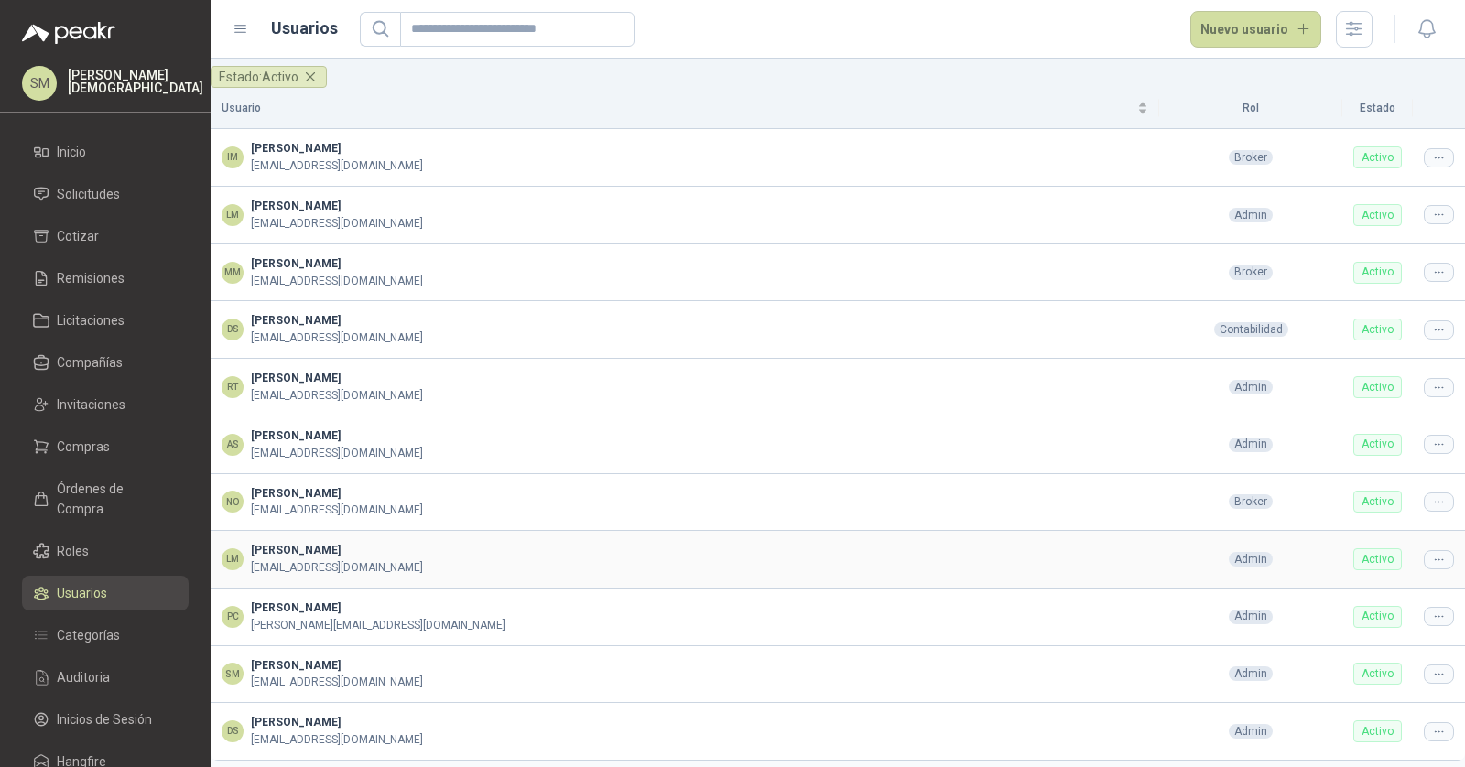
scroll to position [0, 0]
click at [1427, 383] on div at bounding box center [1438, 387] width 30 height 19
click at [1367, 420] on span "Editar usuario" at bounding box center [1404, 416] width 92 height 20
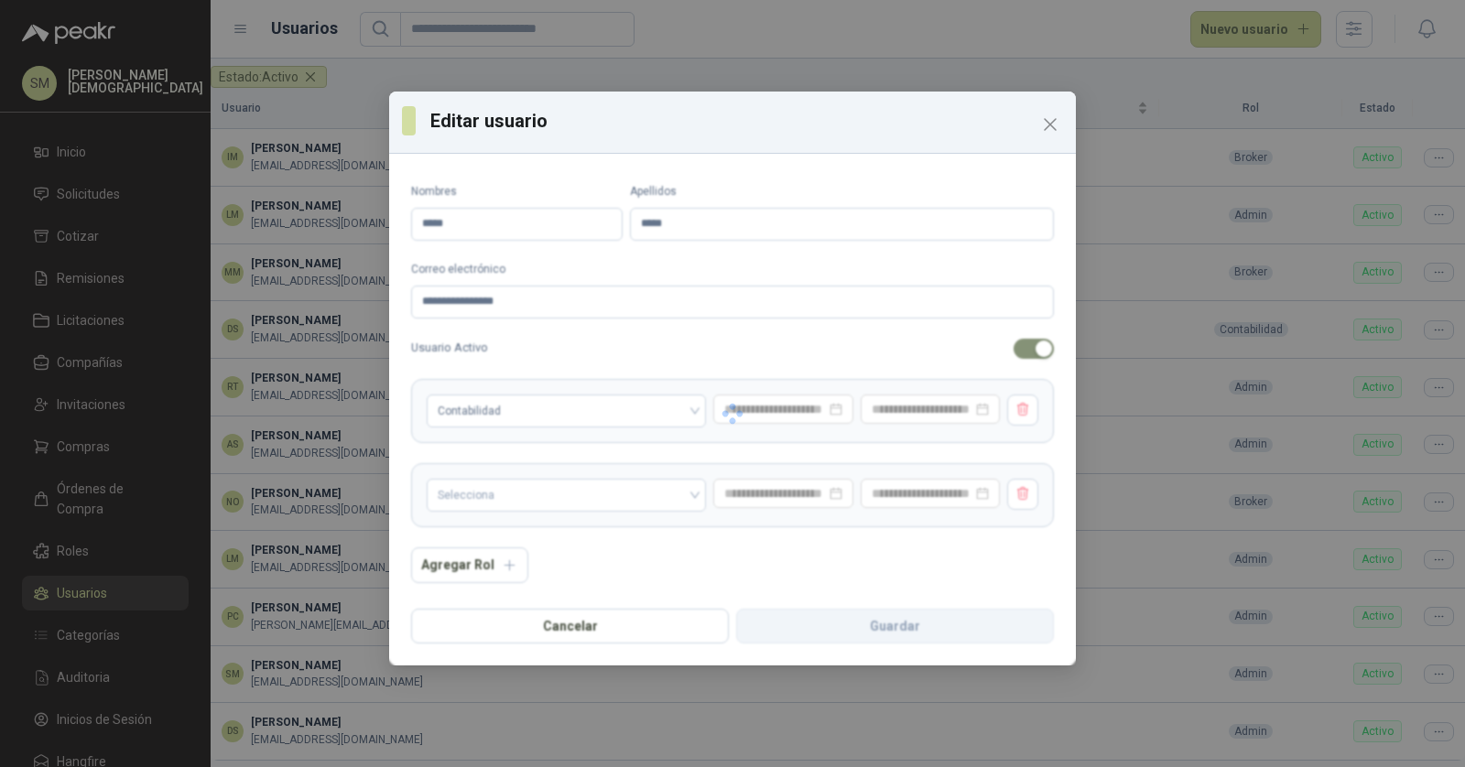
type input "*******"
type input "******"
type input "**********"
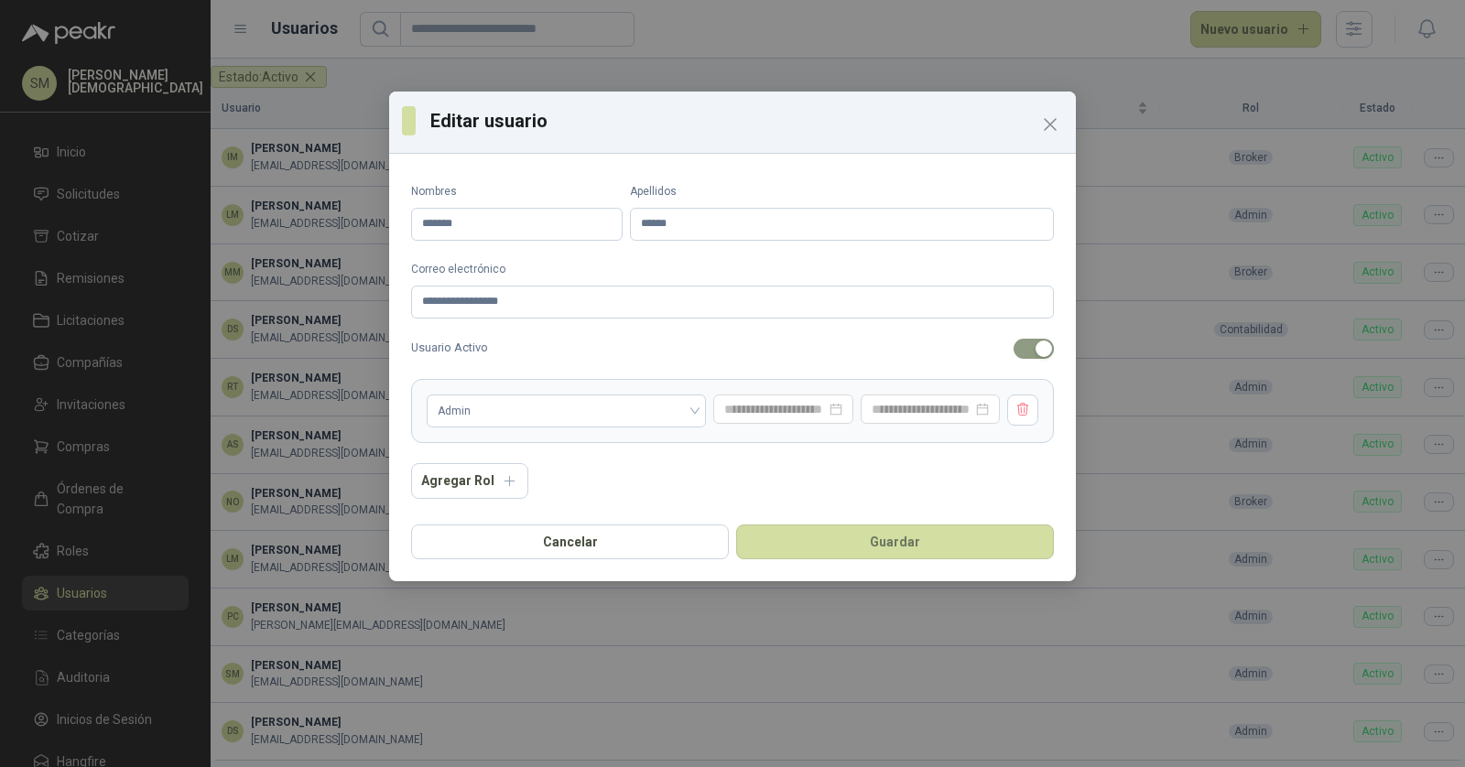
click at [1023, 350] on span "button" at bounding box center [1033, 349] width 40 height 20
click at [925, 546] on button "Guardar" at bounding box center [895, 542] width 318 height 35
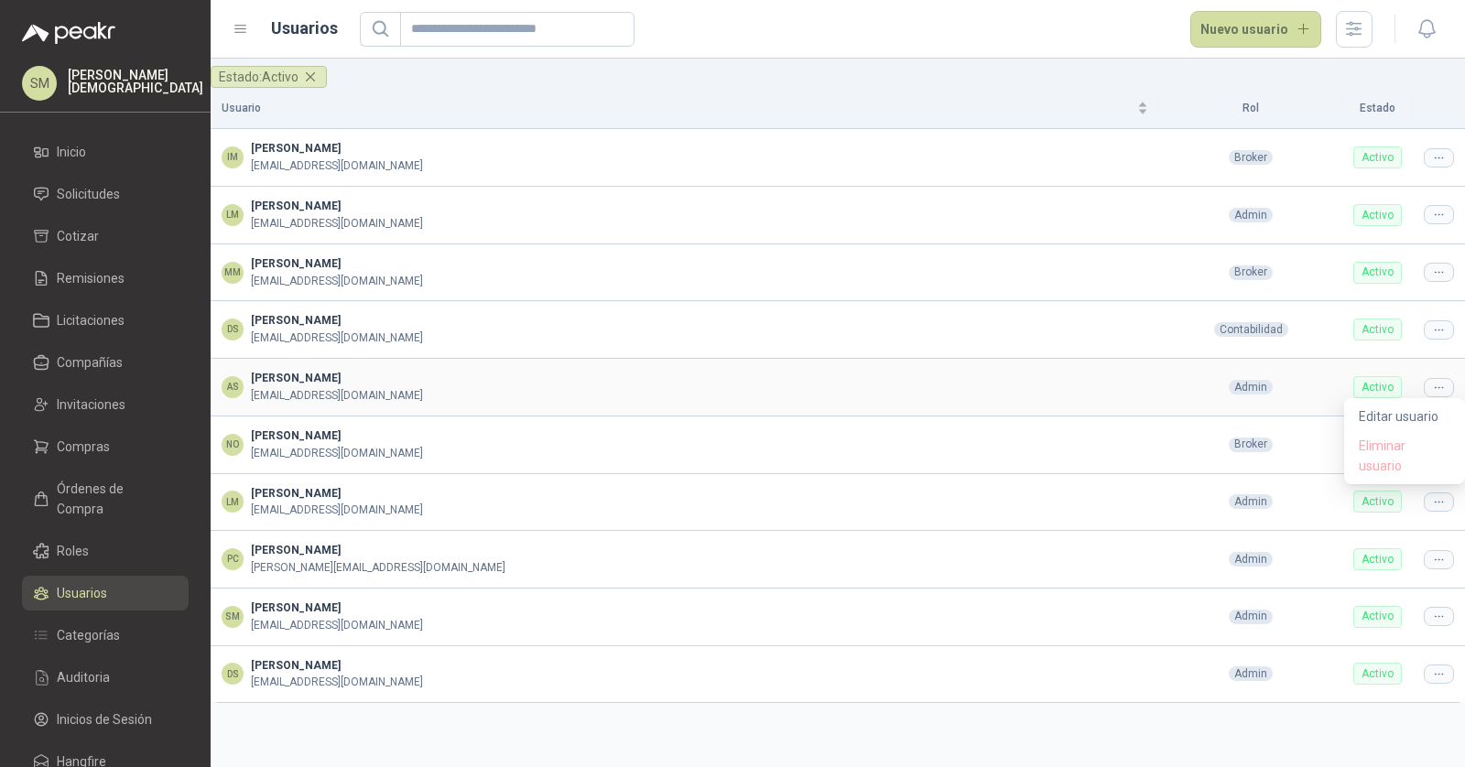
click at [1438, 387] on icon at bounding box center [1437, 387] width 7 height 1
click at [1417, 417] on span "Editar usuario" at bounding box center [1404, 416] width 92 height 20
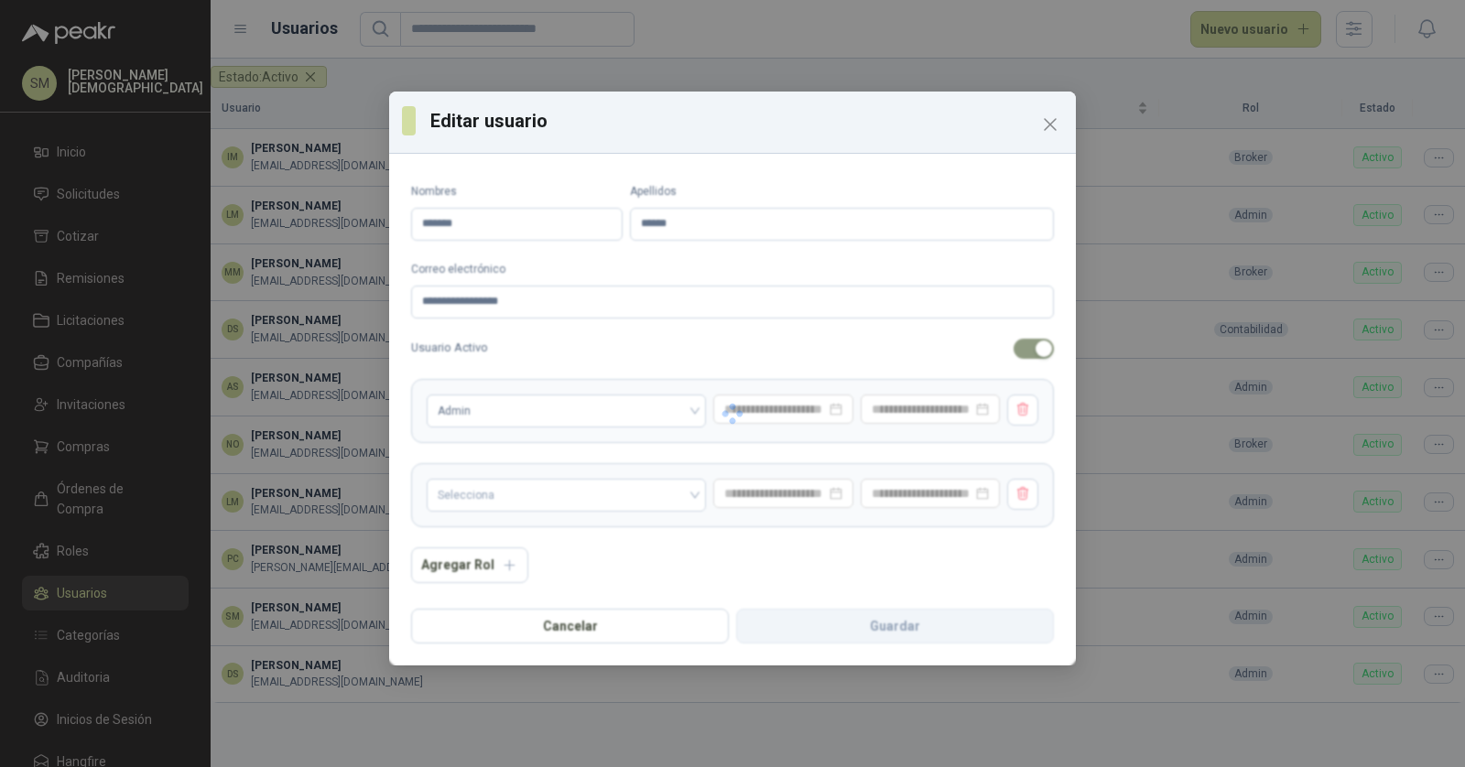
type input "*********"
type input "*****"
type input "**********"
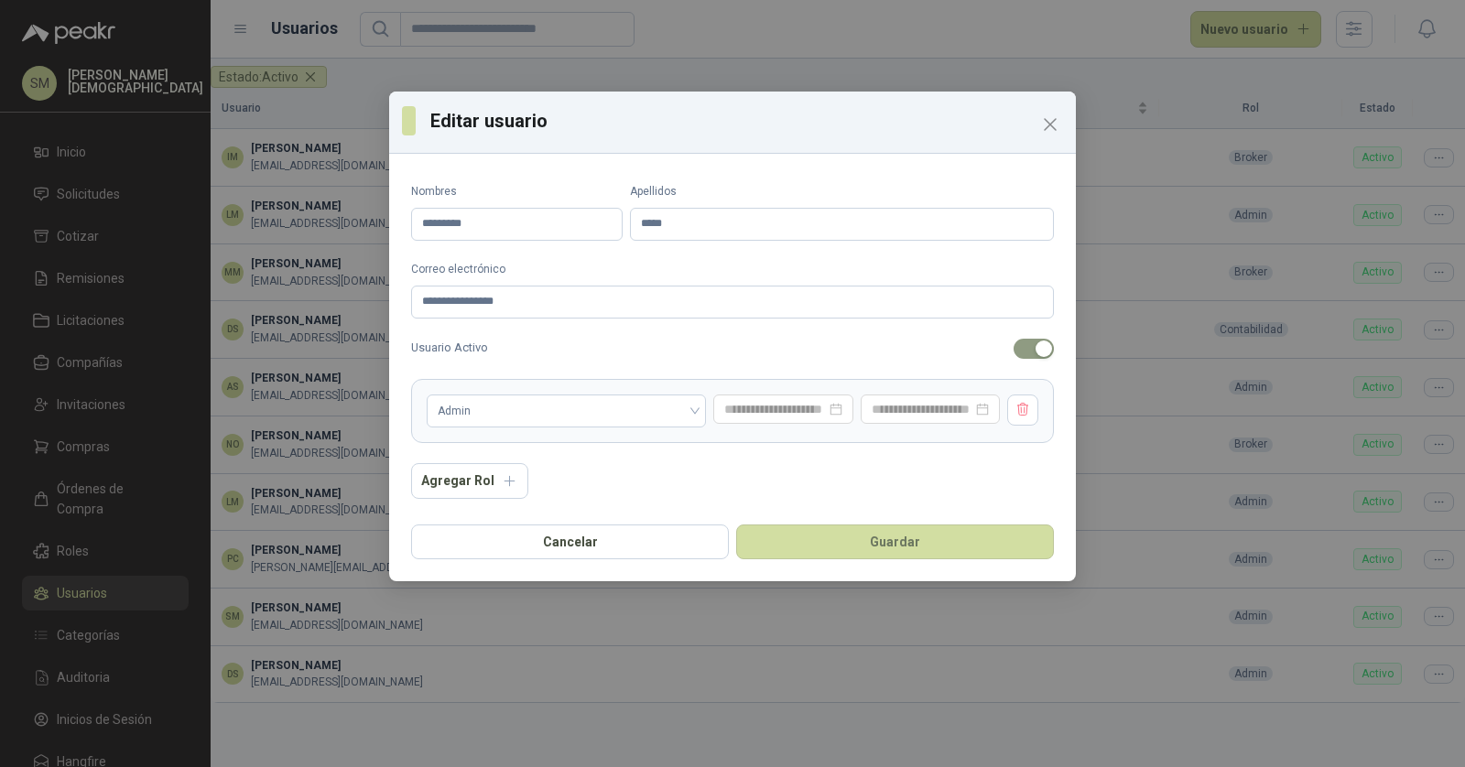
click at [1032, 349] on span "button" at bounding box center [1033, 349] width 40 height 20
click at [945, 547] on button "Guardar" at bounding box center [895, 542] width 318 height 35
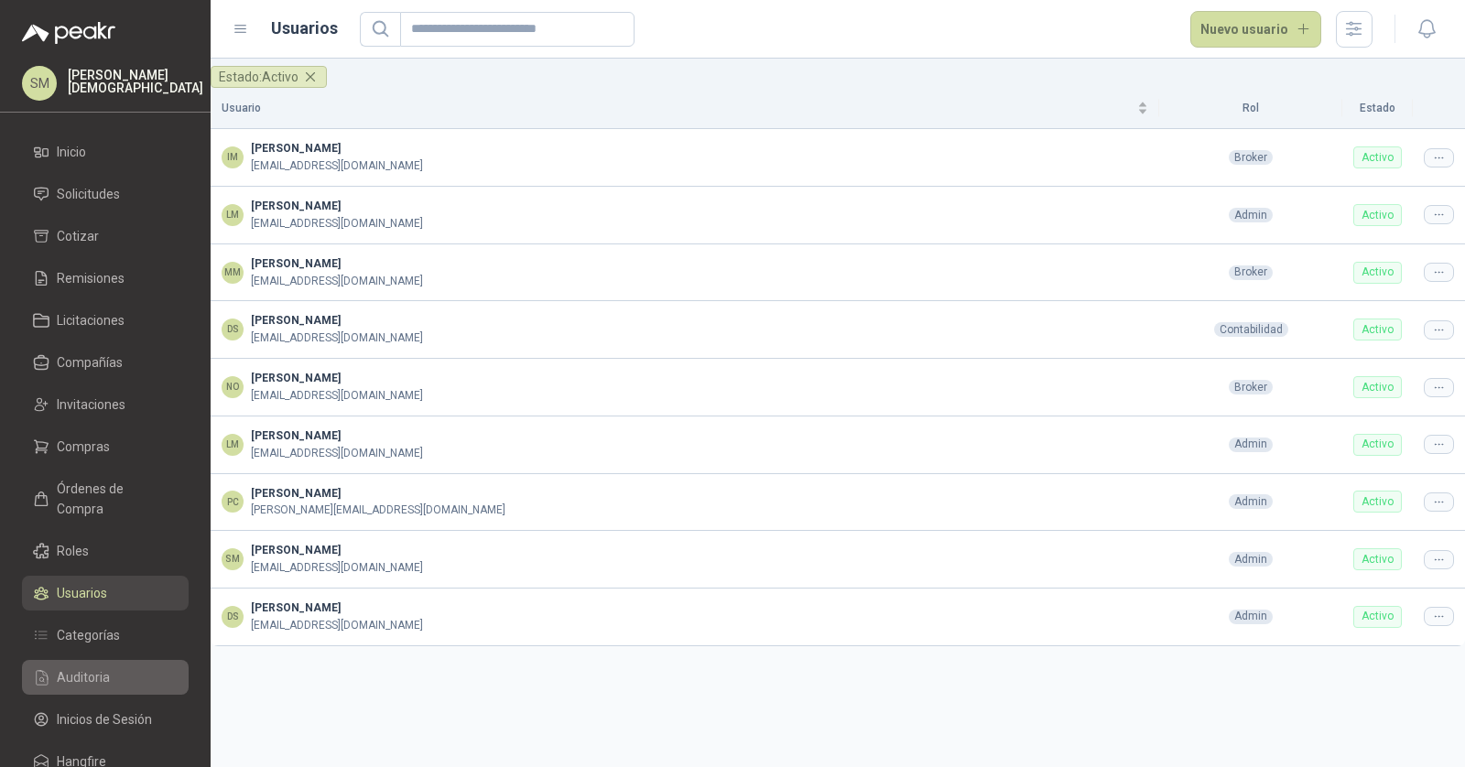
click at [123, 667] on link "Auditoria" at bounding box center [105, 677] width 167 height 35
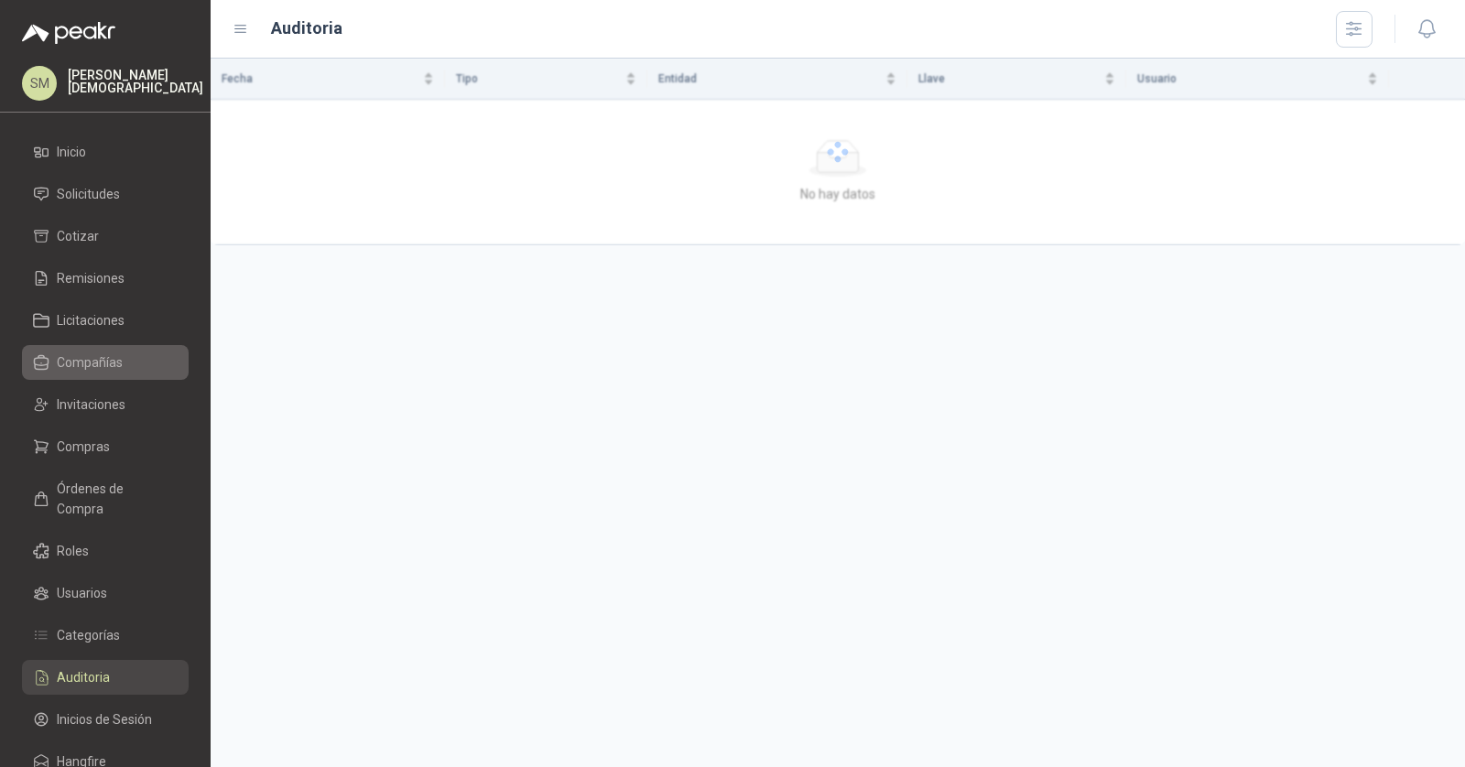
click at [120, 362] on span "Compañías" at bounding box center [90, 362] width 66 height 20
click at [107, 409] on span "Invitaciones" at bounding box center [91, 405] width 69 height 20
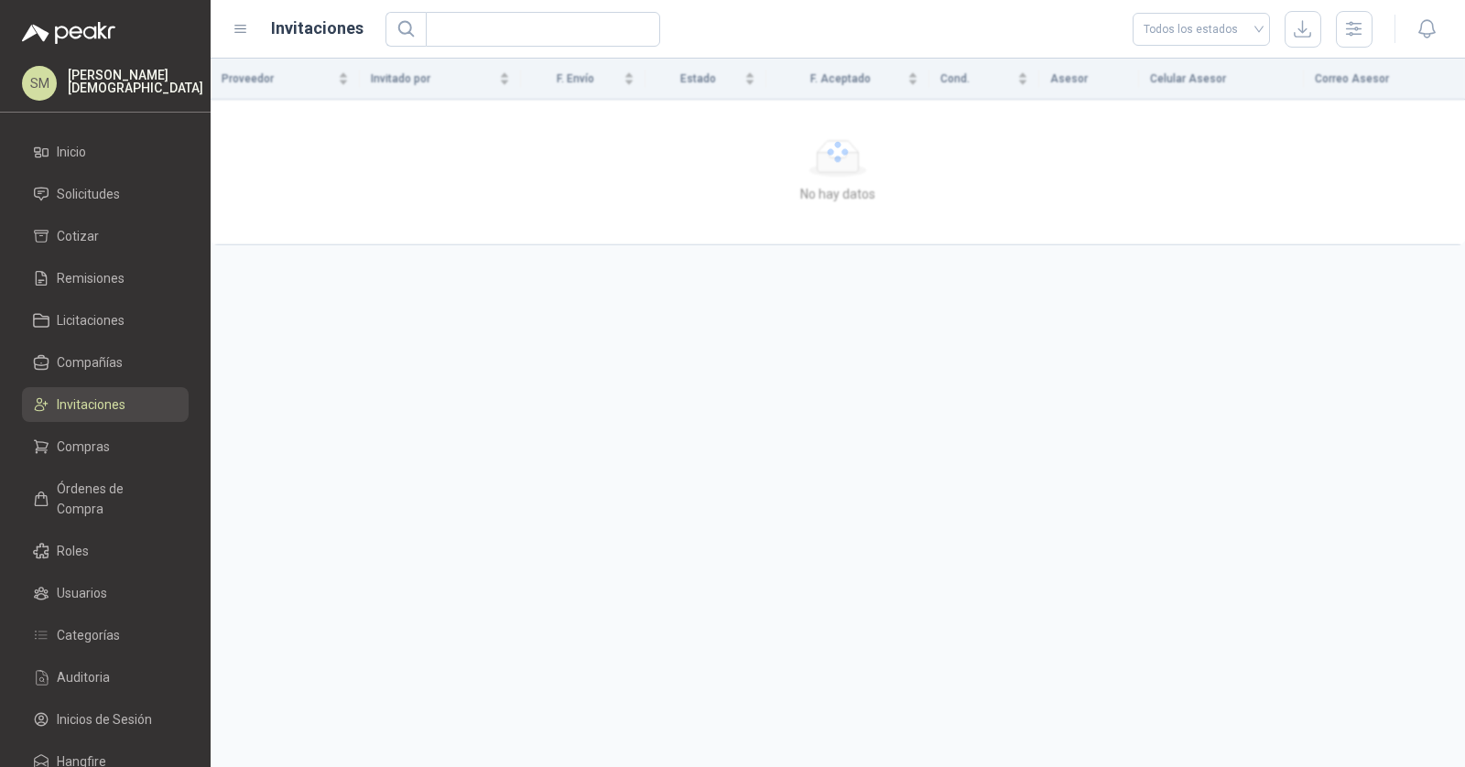
click at [67, 405] on span "Invitaciones" at bounding box center [91, 405] width 69 height 20
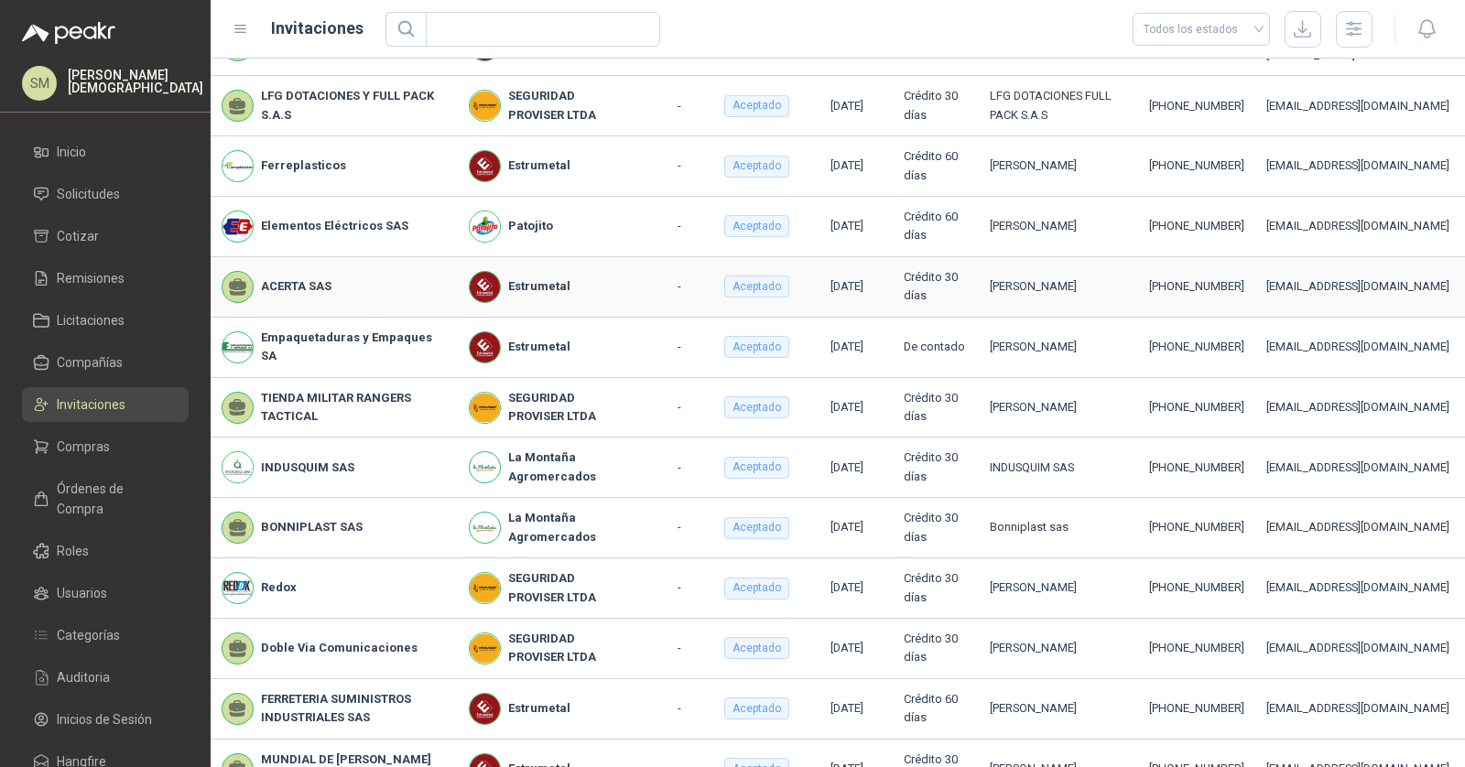
scroll to position [308, 0]
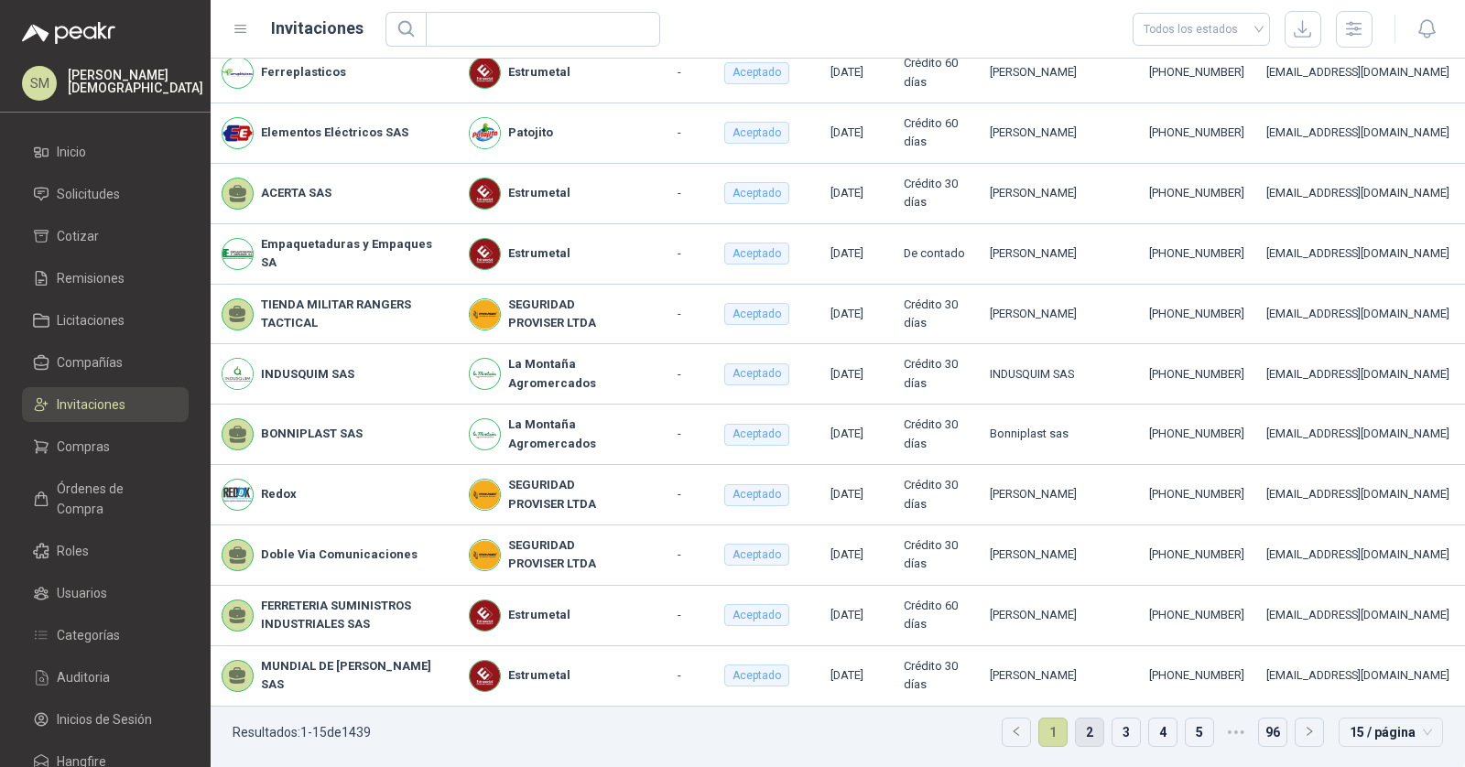
click at [1076, 730] on link "2" at bounding box center [1089, 732] width 27 height 27
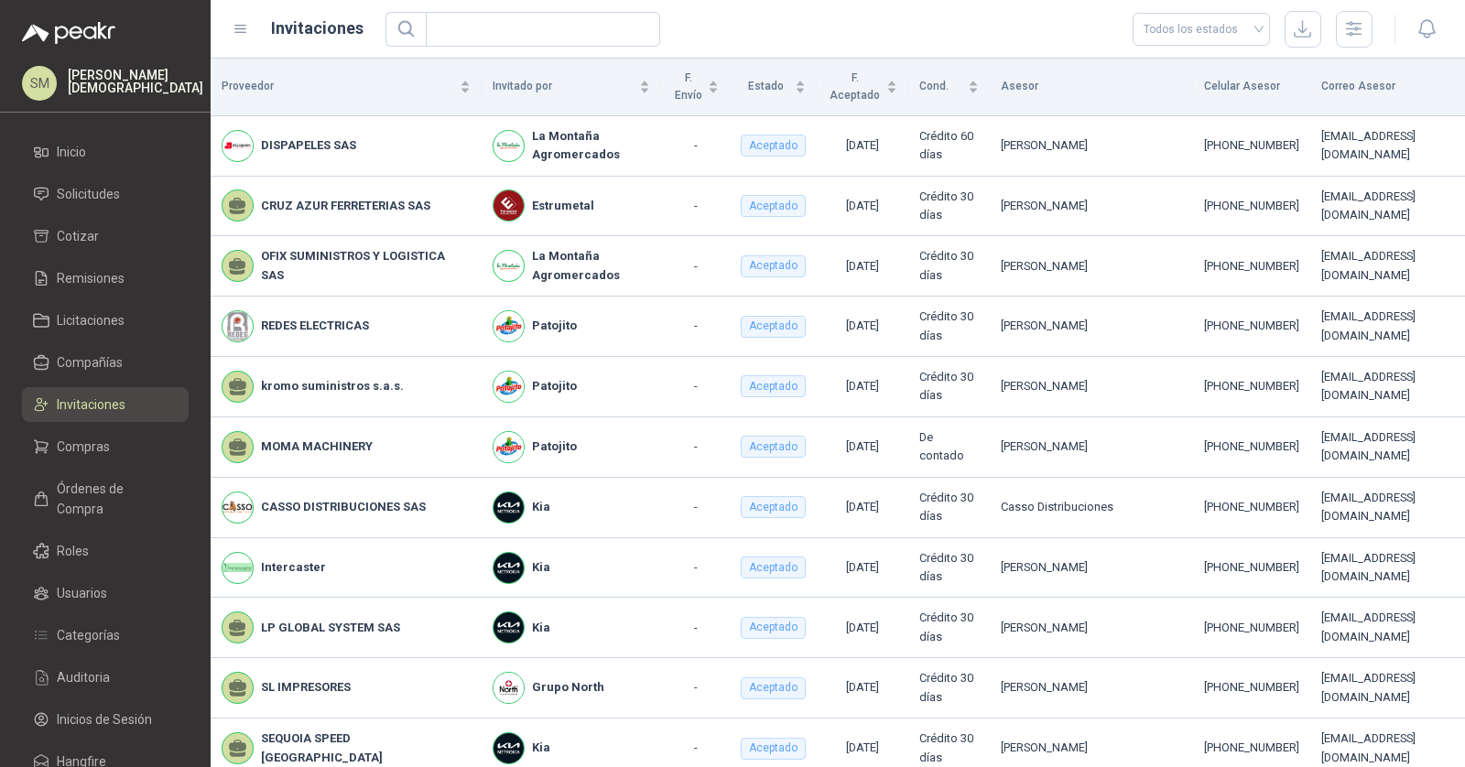
click at [113, 92] on div "SM [PERSON_NAME]" at bounding box center [105, 83] width 167 height 35
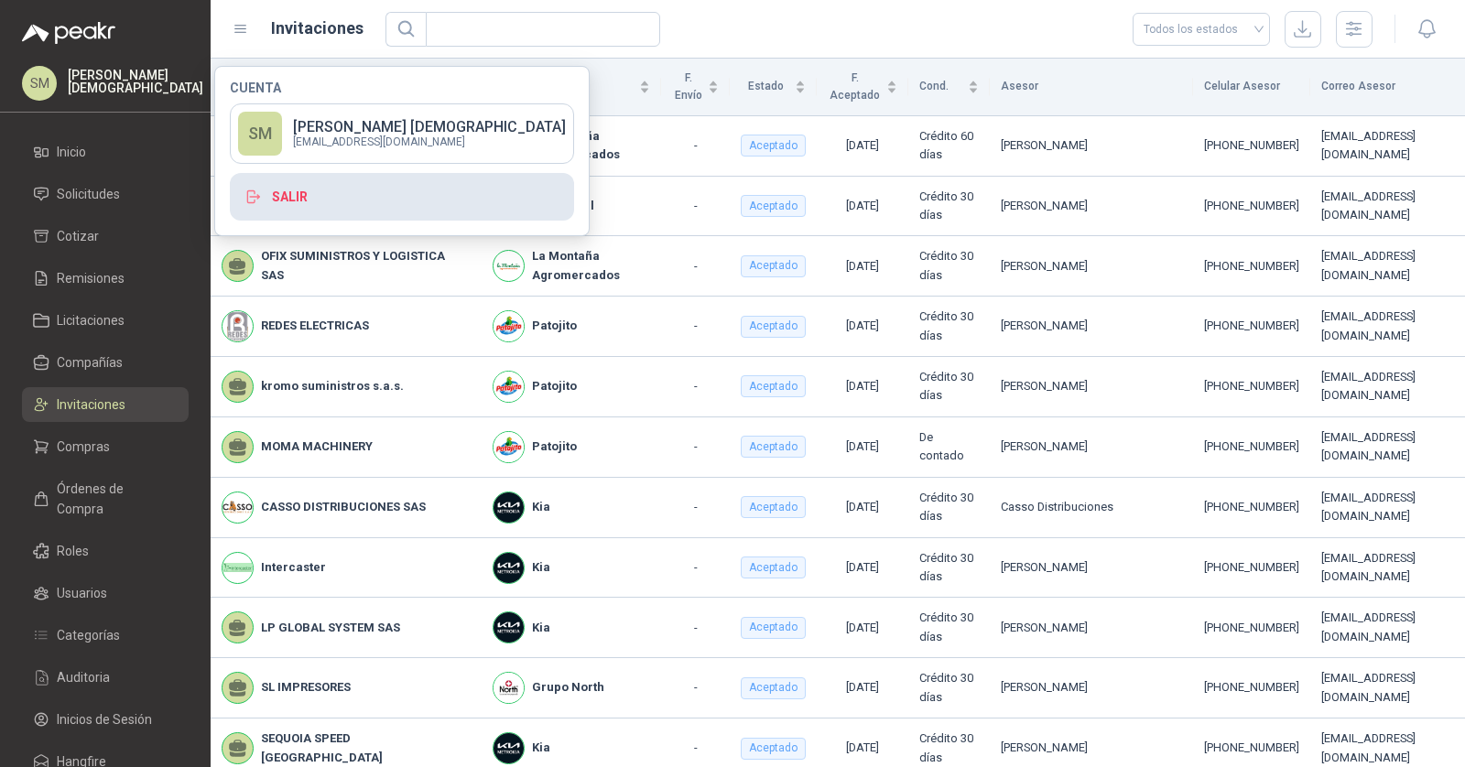
click at [336, 197] on button "Salir" at bounding box center [402, 197] width 344 height 48
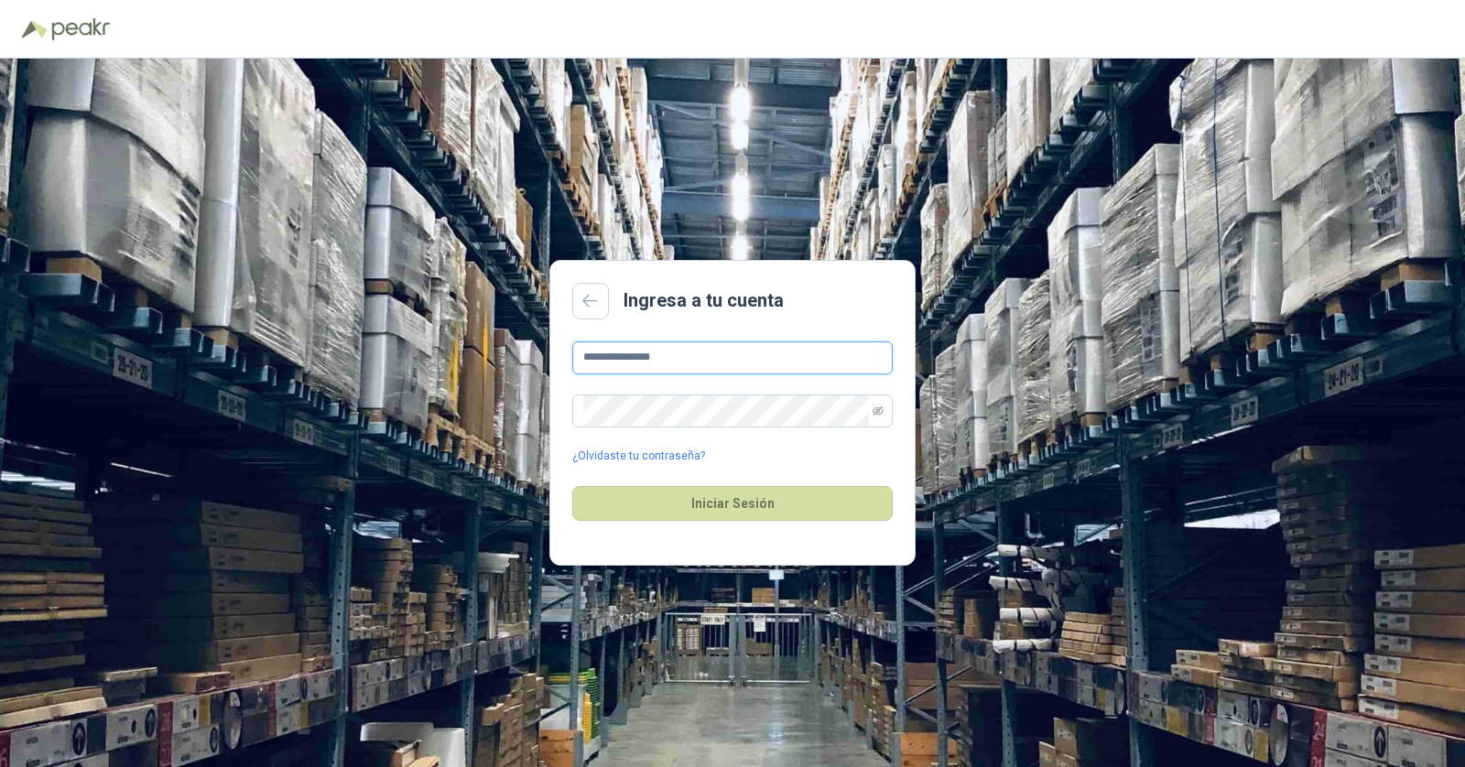
click at [687, 356] on input "**********" at bounding box center [732, 357] width 320 height 33
click at [708, 343] on input "**********" at bounding box center [732, 357] width 320 height 33
type input "**********"
click at [716, 500] on button "Iniciar Sesión" at bounding box center [732, 503] width 320 height 35
